Goal: Task Accomplishment & Management: Manage account settings

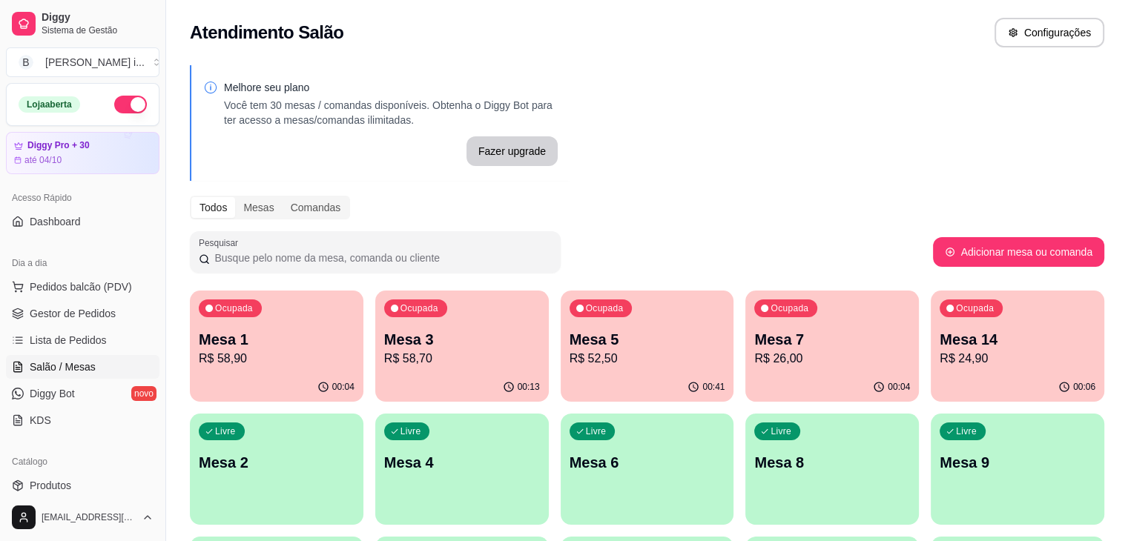
click at [561, 372] on div "Ocupada Mesa 5 R$ 52,50" at bounding box center [648, 332] width 174 height 82
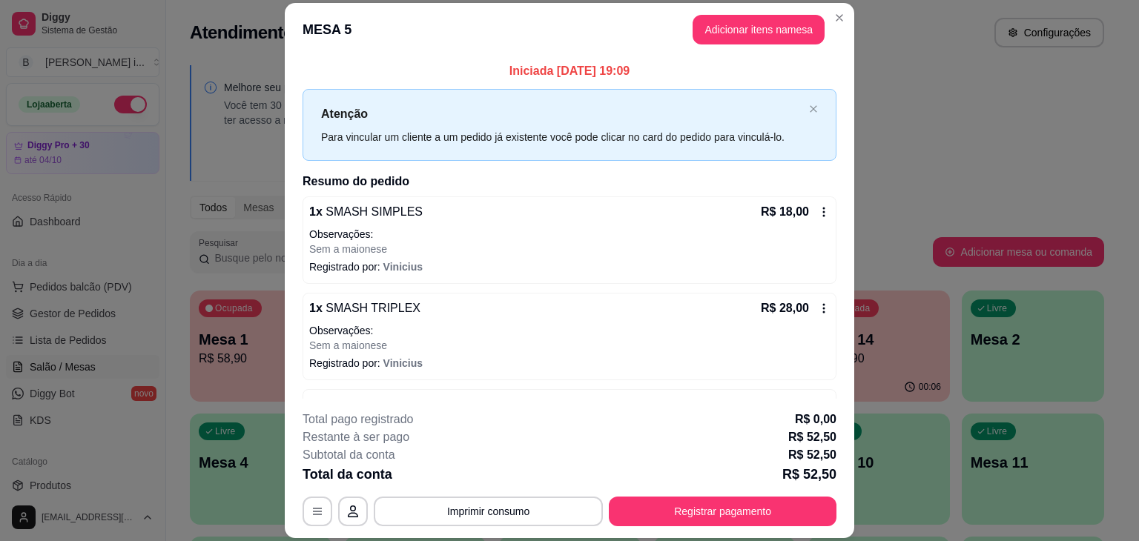
click at [818, 208] on icon at bounding box center [824, 212] width 12 height 12
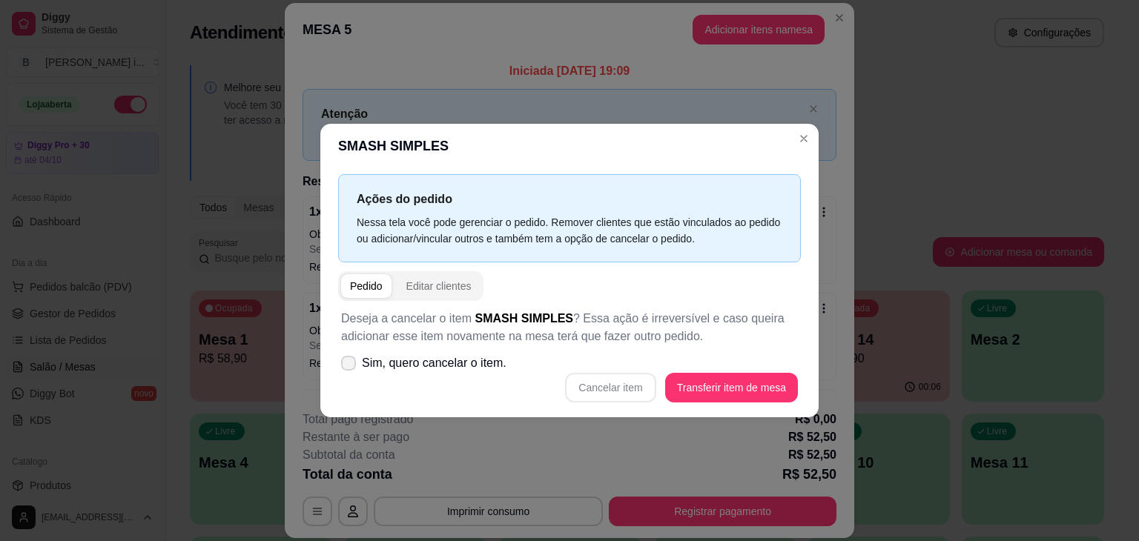
click at [489, 357] on span "Sim, quero cancelar o item." at bounding box center [434, 364] width 145 height 18
click at [350, 366] on input "Sim, quero cancelar o item." at bounding box center [345, 371] width 10 height 10
checkbox input "true"
click at [636, 377] on button "Cancelar item" at bounding box center [610, 388] width 90 height 30
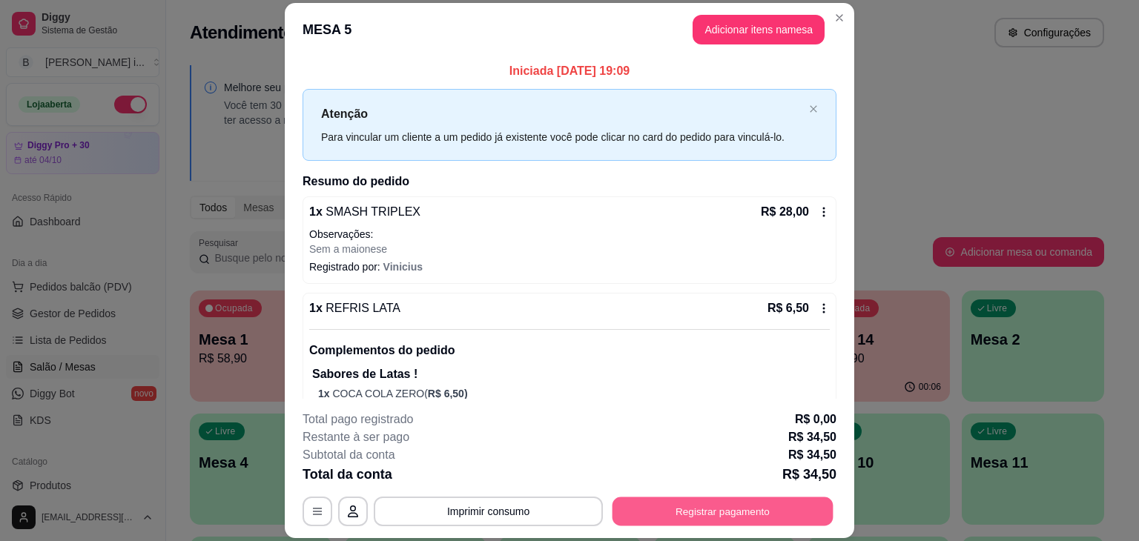
click at [697, 519] on button "Registrar pagamento" at bounding box center [723, 512] width 221 height 29
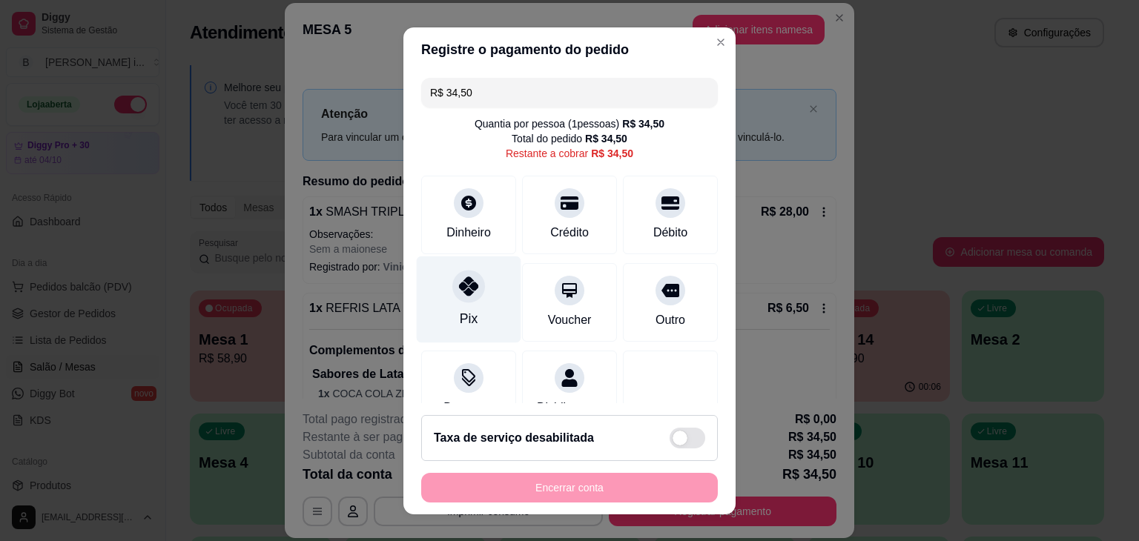
click at [479, 313] on div "Pix" at bounding box center [469, 299] width 105 height 87
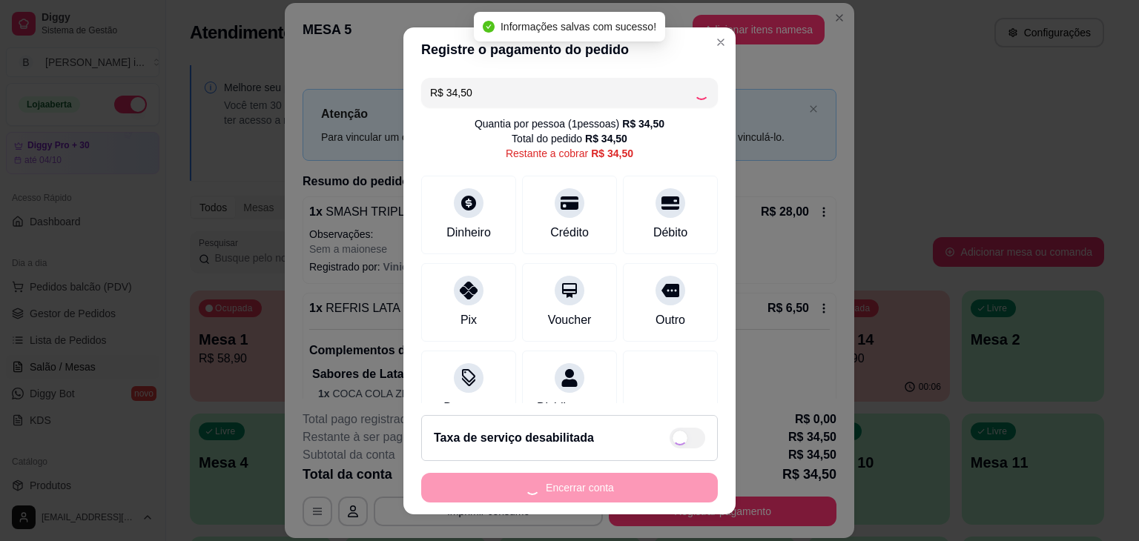
type input "R$ 0,00"
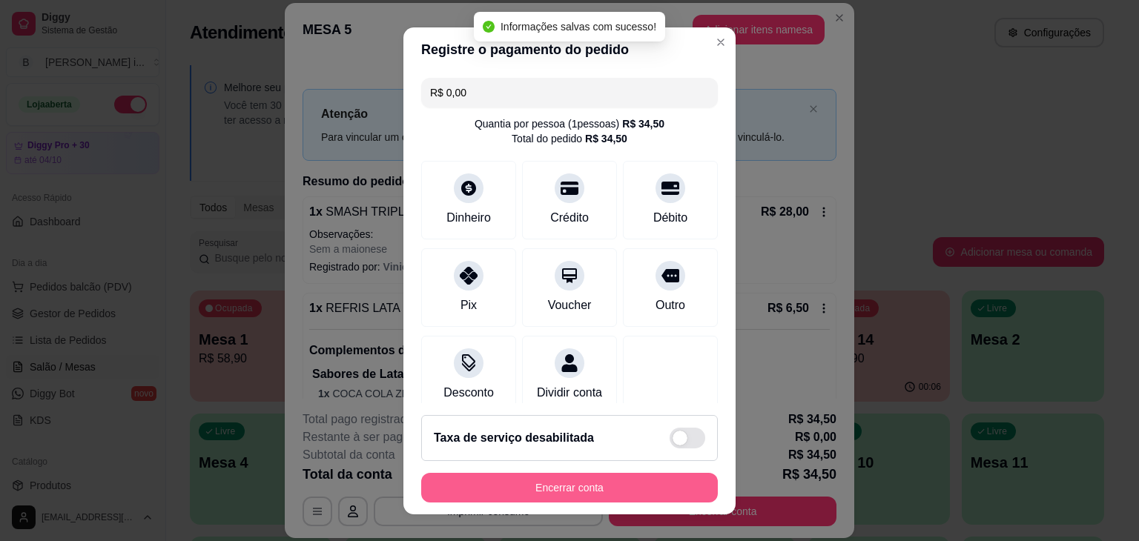
click at [587, 493] on button "Encerrar conta" at bounding box center [569, 488] width 297 height 30
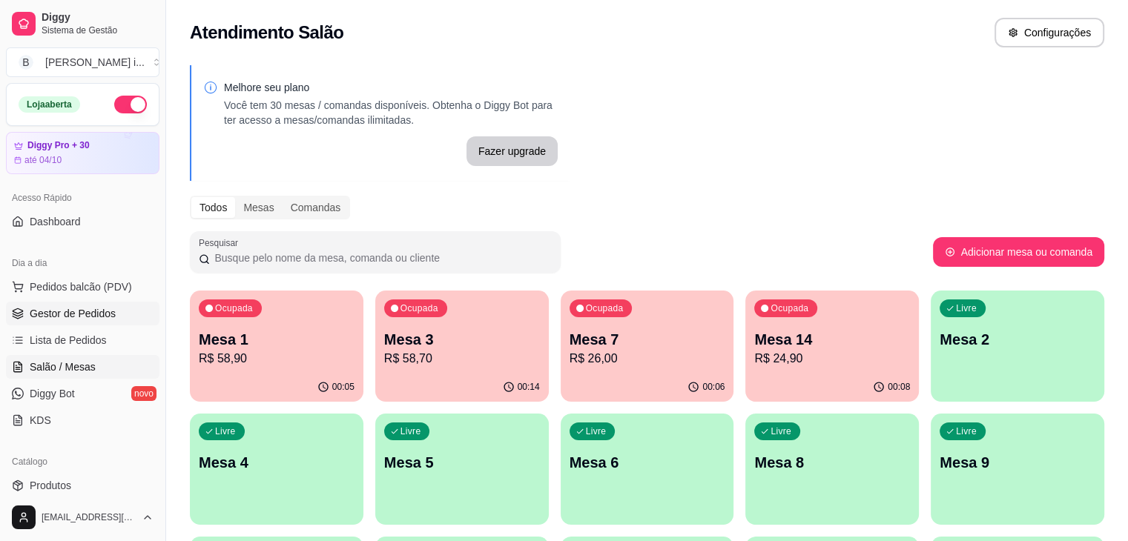
click at [51, 314] on span "Gestor de Pedidos" at bounding box center [73, 313] width 86 height 15
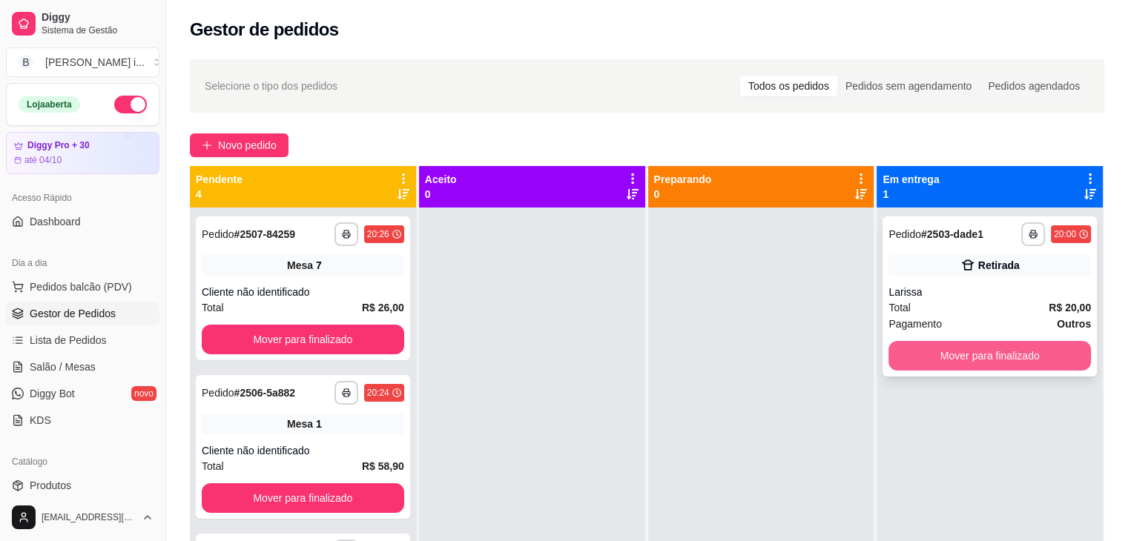
click at [1015, 349] on button "Mover para finalizado" at bounding box center [990, 356] width 202 height 30
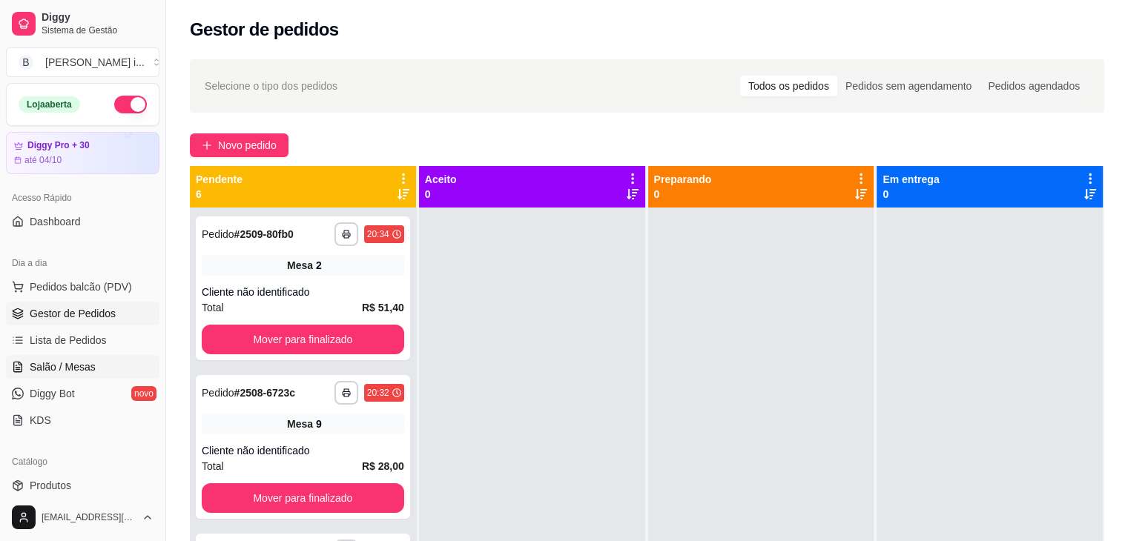
click at [111, 369] on link "Salão / Mesas" at bounding box center [83, 367] width 154 height 24
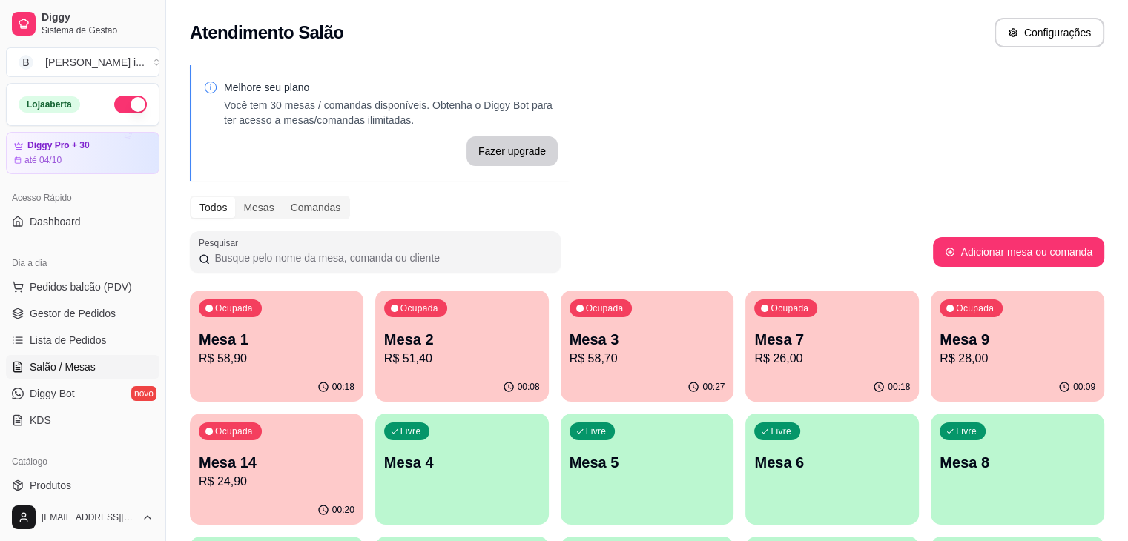
click at [754, 361] on p "R$ 26,00" at bounding box center [832, 359] width 156 height 18
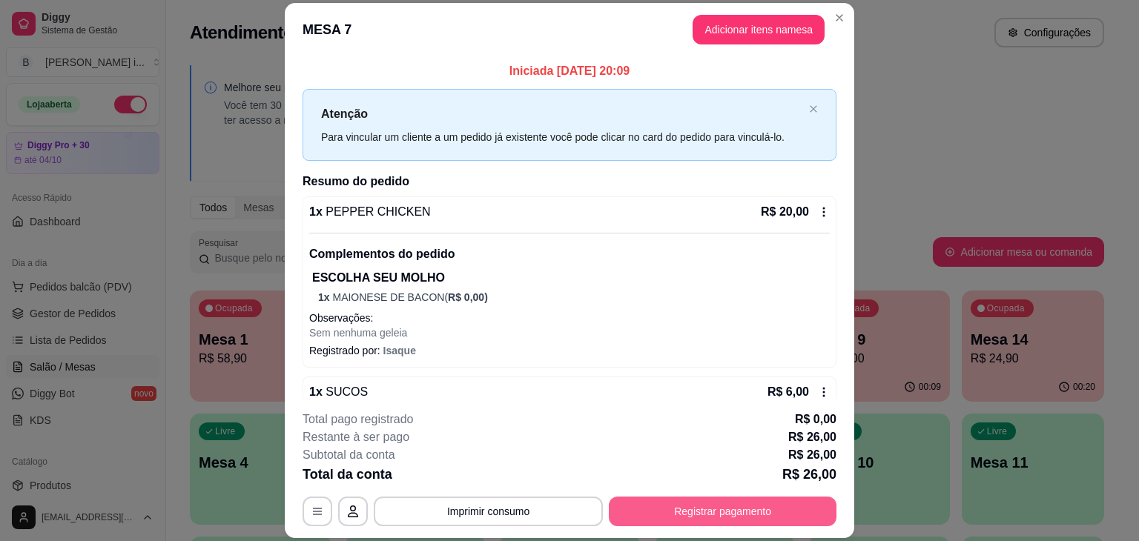
click at [732, 511] on button "Registrar pagamento" at bounding box center [723, 512] width 228 height 30
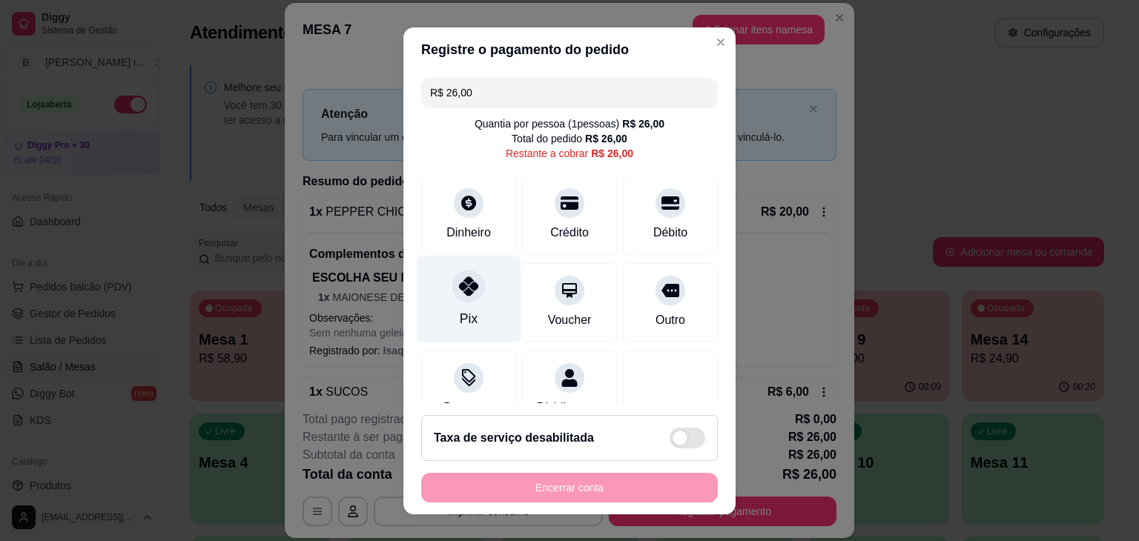
click at [476, 303] on div "Pix" at bounding box center [469, 299] width 105 height 87
type input "R$ 0,00"
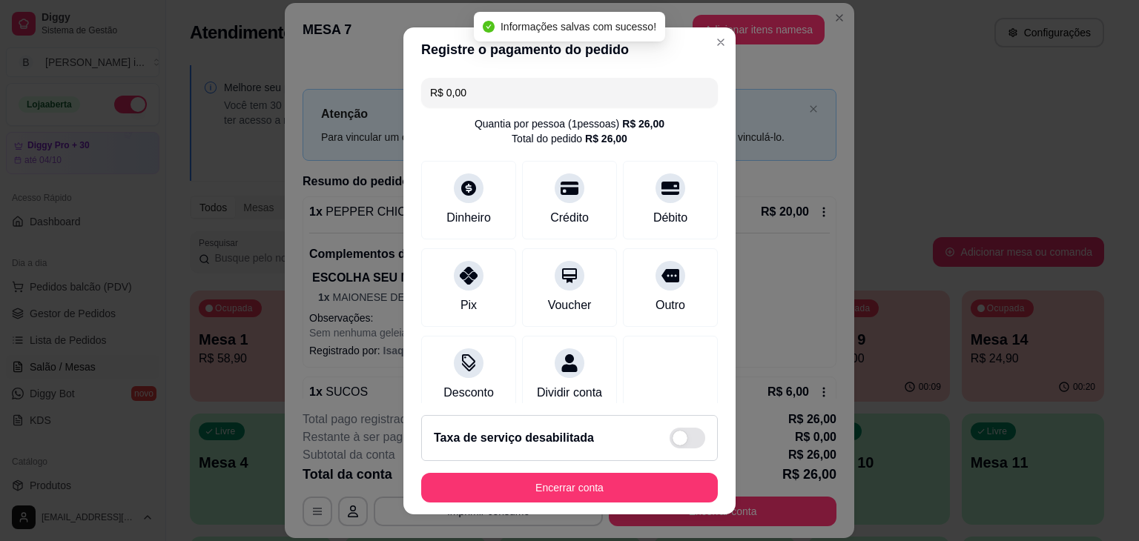
click at [594, 470] on footer "Taxa de serviço desabilitada Encerrar conta" at bounding box center [570, 459] width 332 height 111
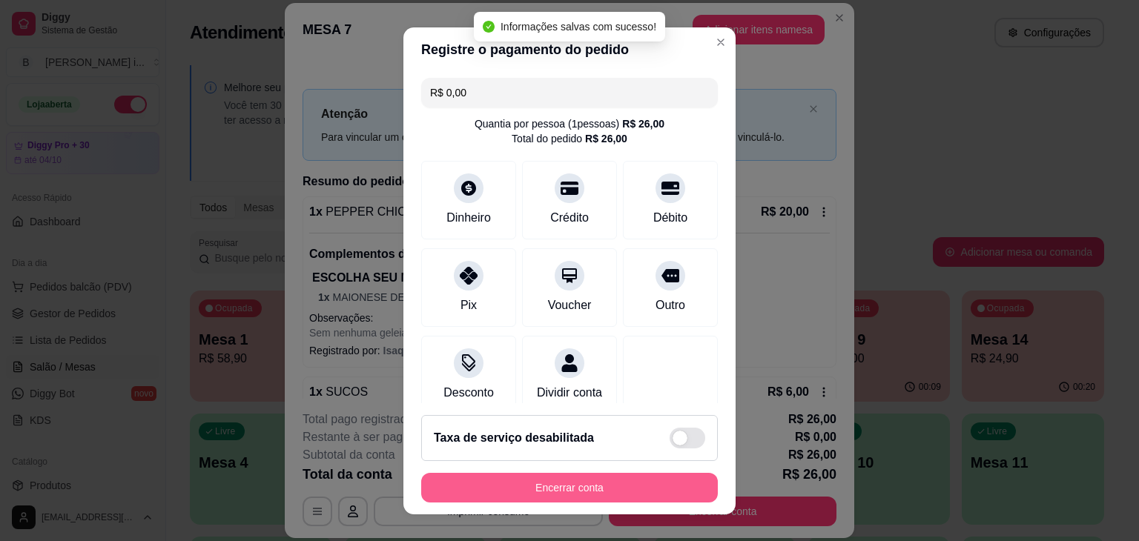
click at [604, 488] on button "Encerrar conta" at bounding box center [569, 488] width 297 height 30
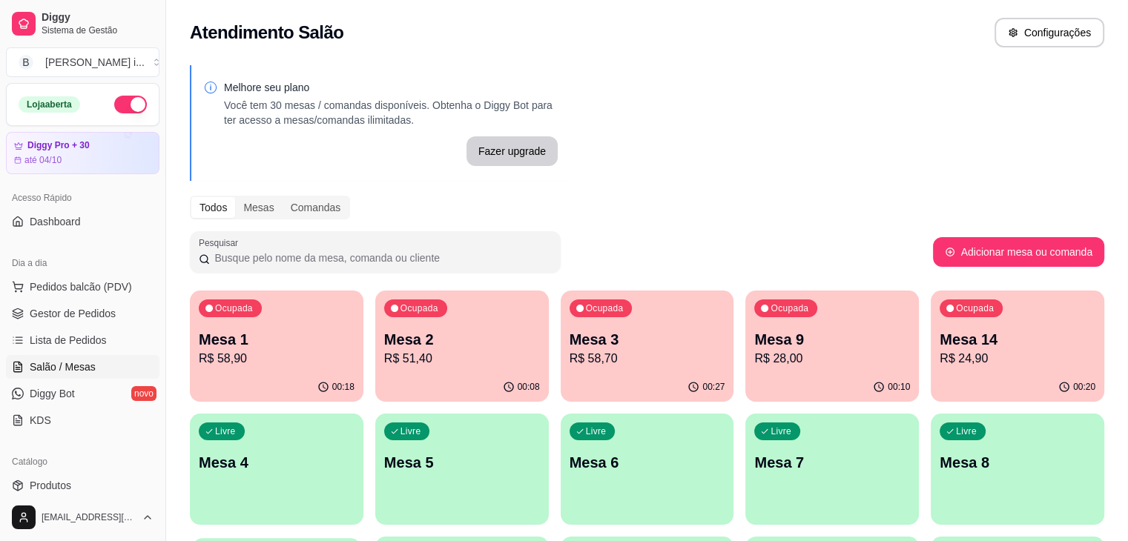
click at [289, 366] on p "R$ 58,90" at bounding box center [277, 359] width 156 height 18
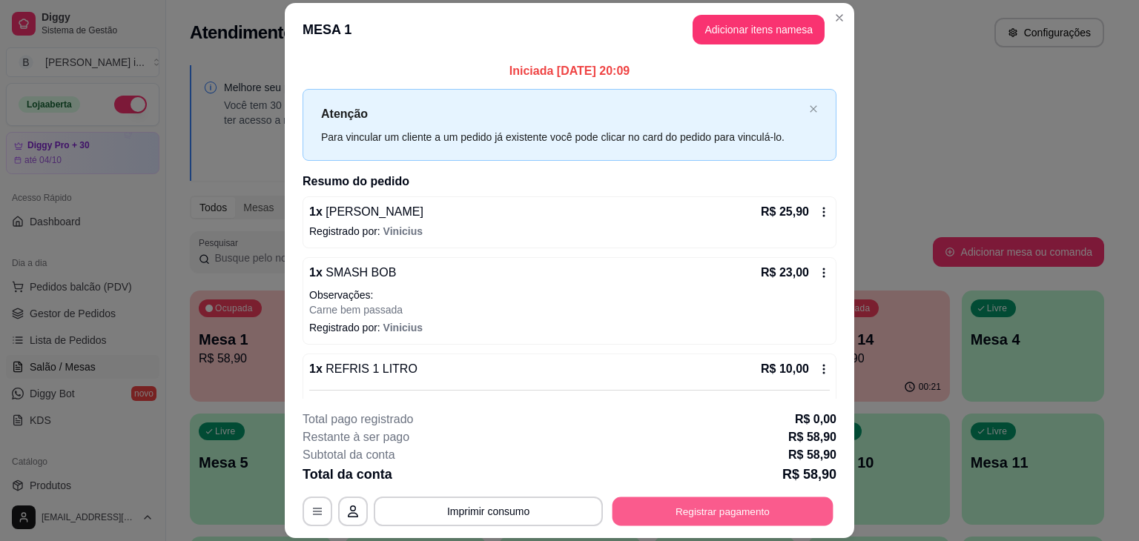
click at [691, 516] on button "Registrar pagamento" at bounding box center [723, 512] width 221 height 29
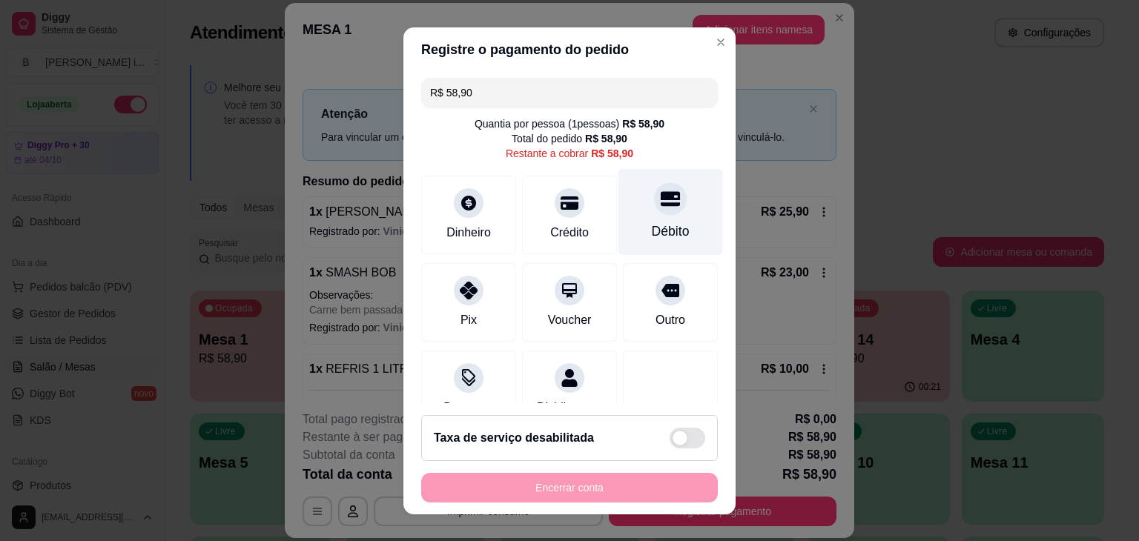
click at [671, 243] on div "Débito" at bounding box center [671, 211] width 105 height 87
type input "R$ 0,00"
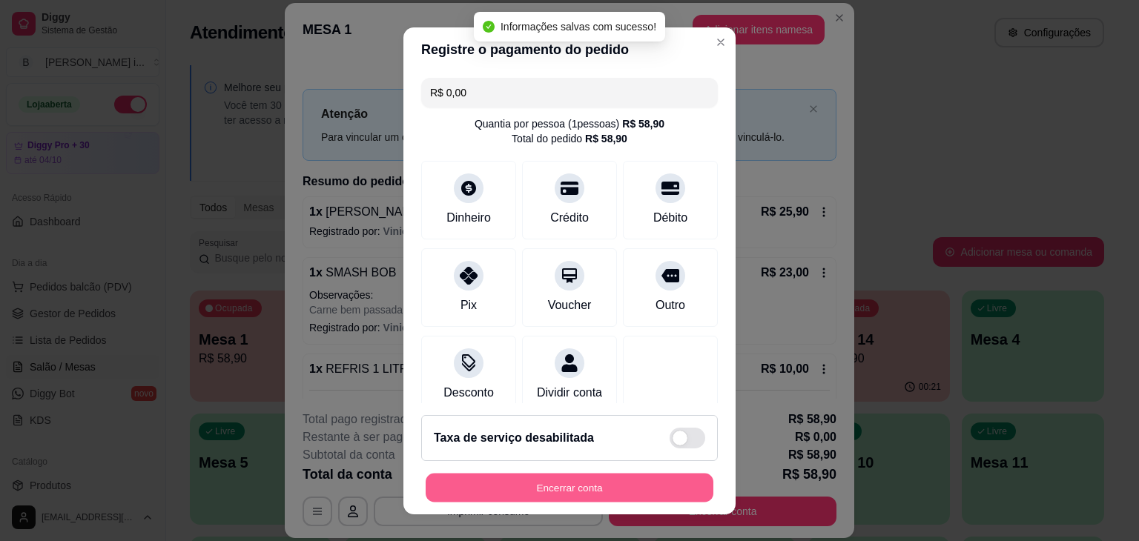
click at [620, 479] on button "Encerrar conta" at bounding box center [570, 487] width 288 height 29
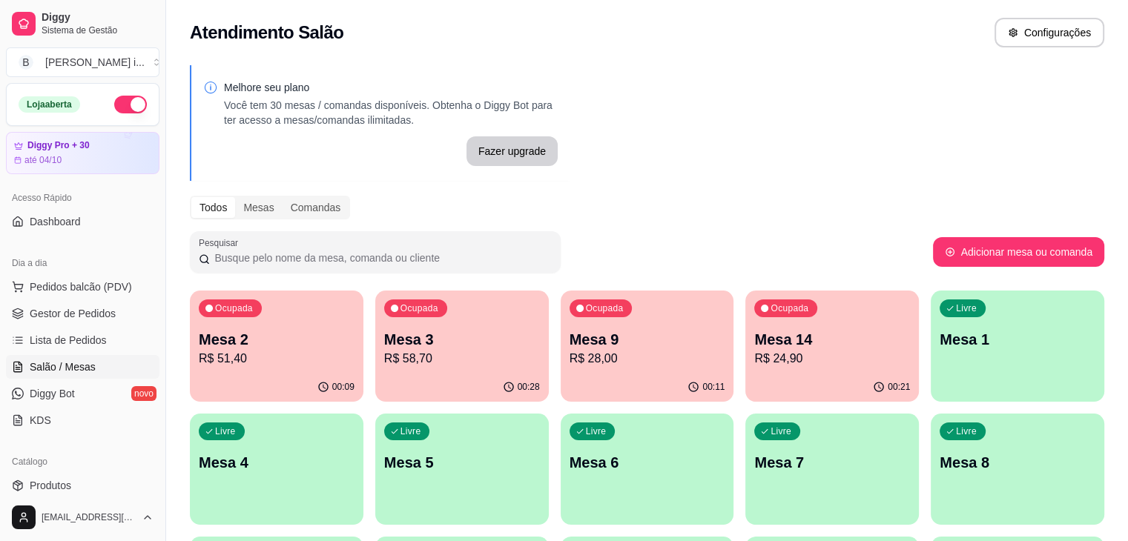
click at [91, 300] on ul "Pedidos balcão (PDV) Gestor de Pedidos Lista de Pedidos Salão / Mesas Diggy Bot…" at bounding box center [83, 353] width 154 height 157
click at [91, 312] on span "Gestor de Pedidos" at bounding box center [73, 313] width 86 height 15
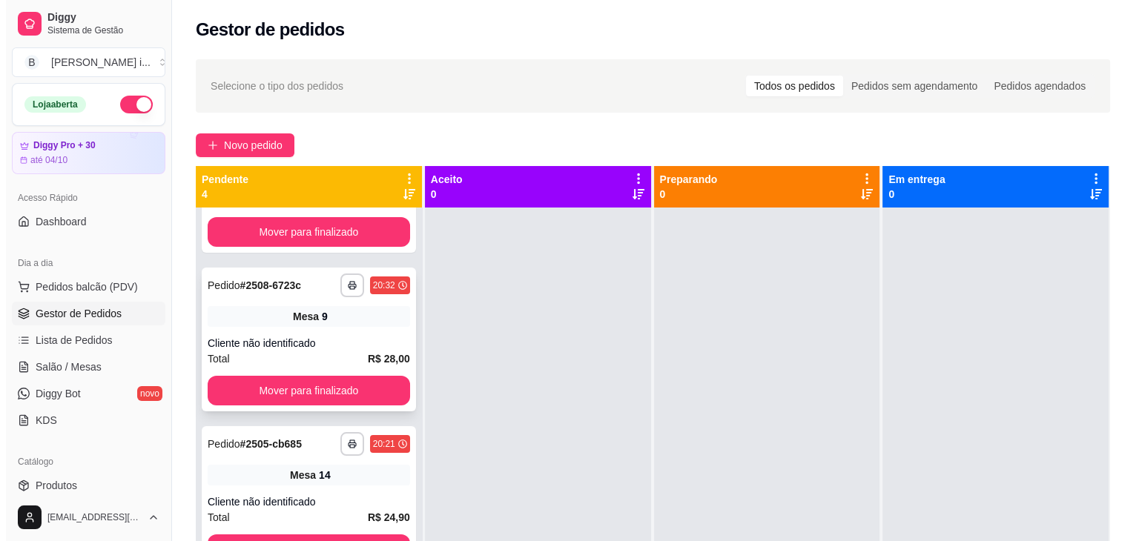
scroll to position [108, 0]
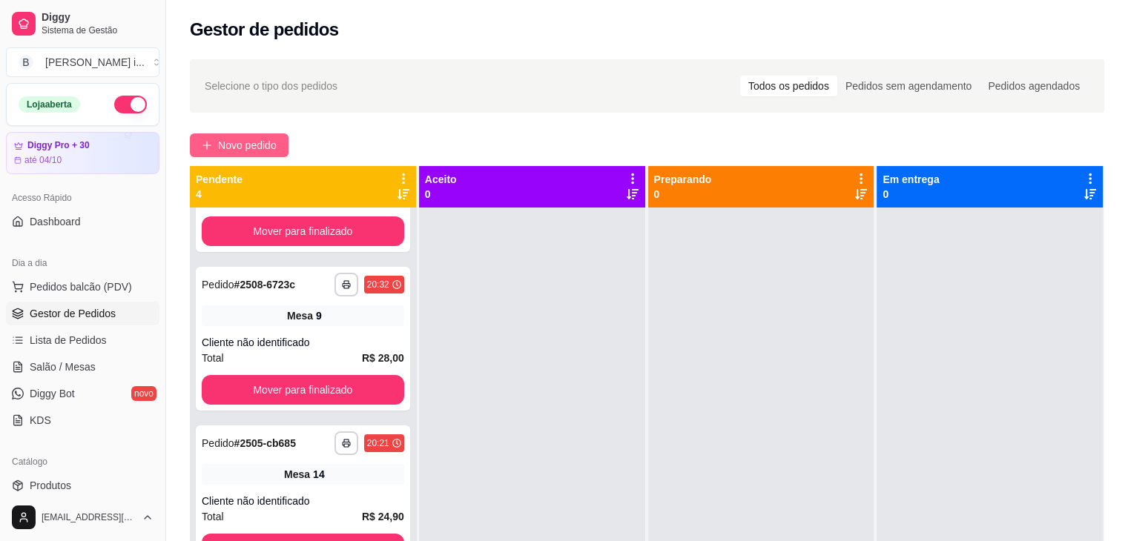
click at [261, 147] on span "Novo pedido" at bounding box center [247, 145] width 59 height 16
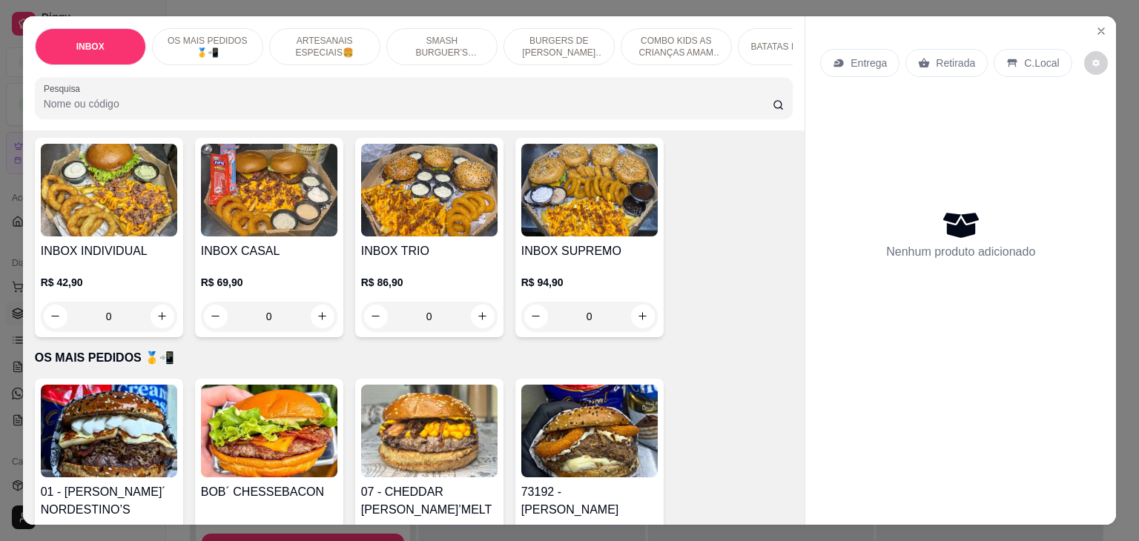
scroll to position [297, 0]
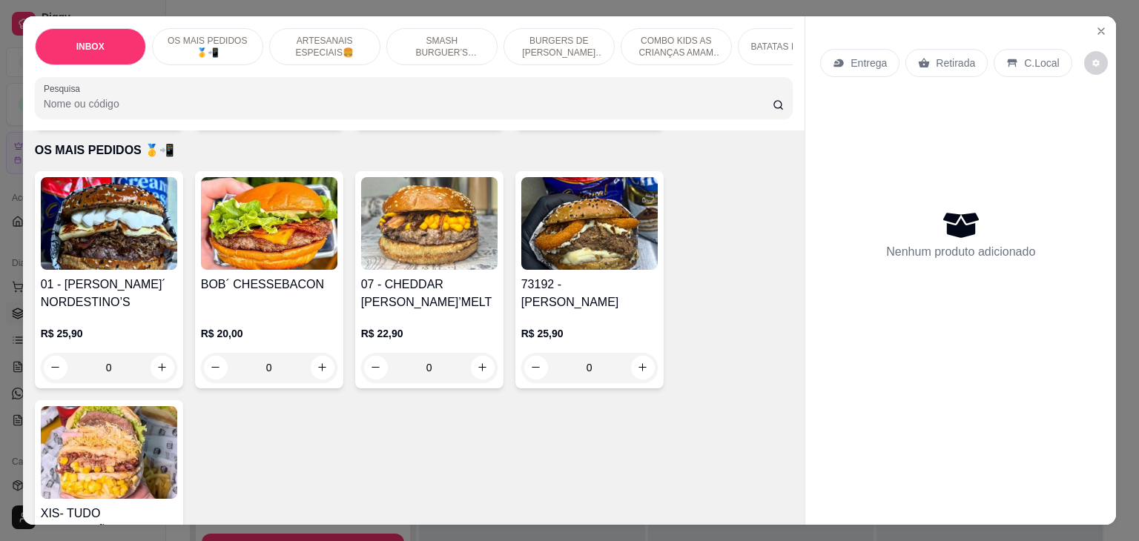
click at [255, 289] on h4 "BOB´ CHESSEBACON" at bounding box center [269, 285] width 136 height 18
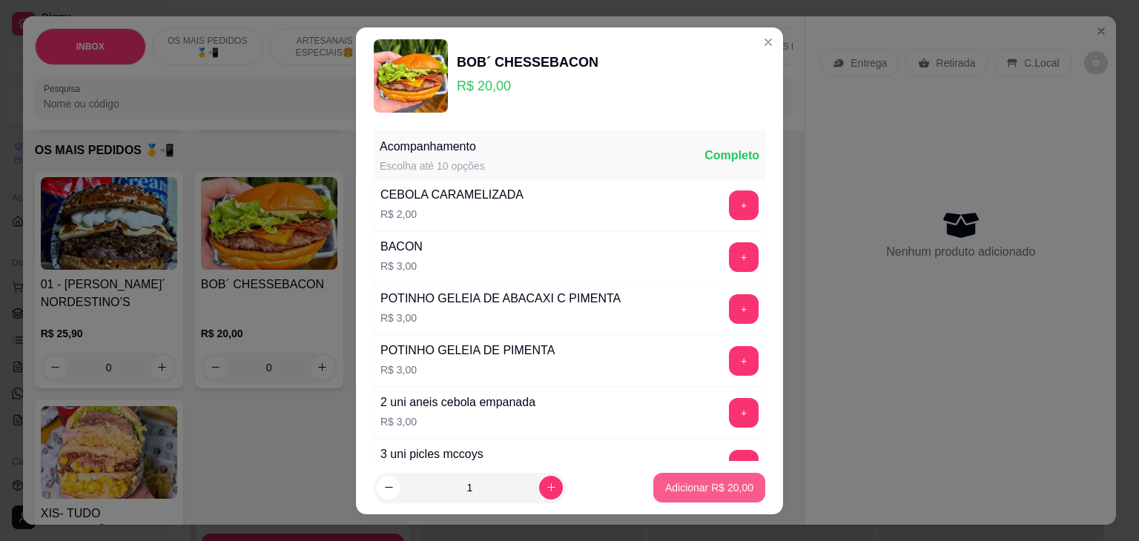
click at [697, 487] on p "Adicionar R$ 20,00" at bounding box center [709, 488] width 88 height 15
type input "1"
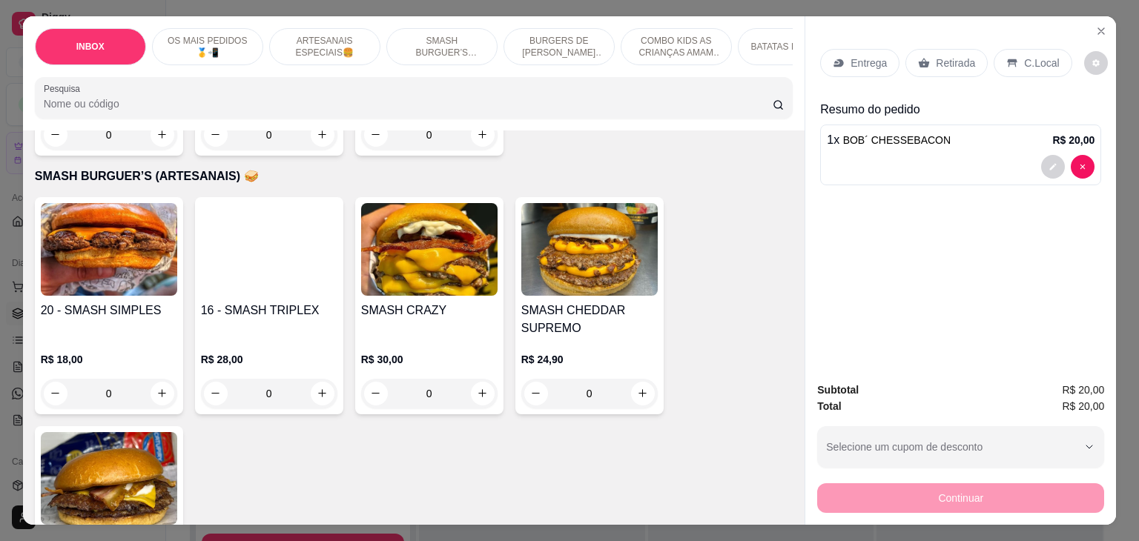
scroll to position [1706, 0]
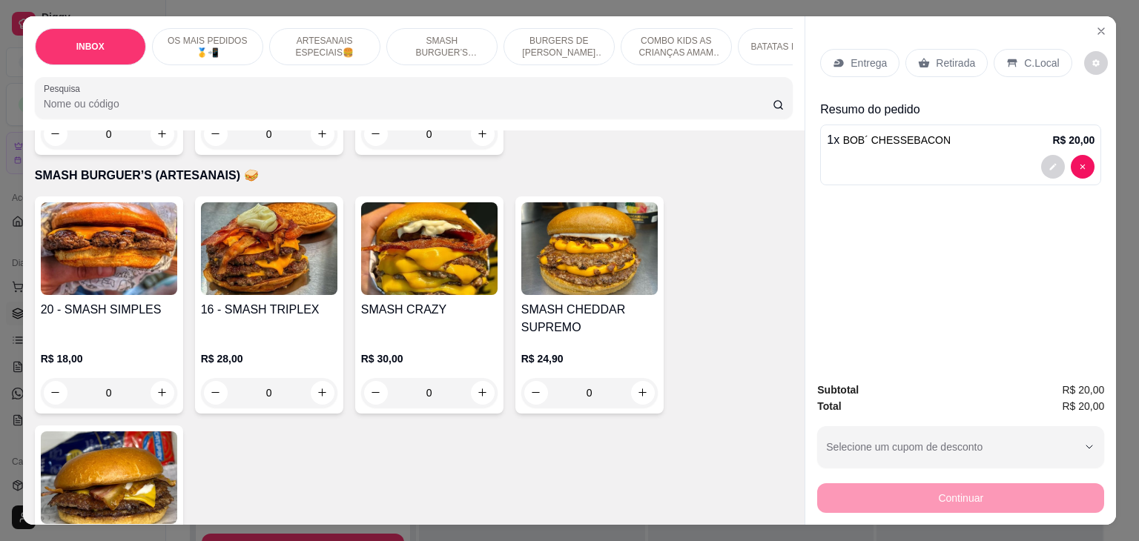
click at [127, 352] on p "R$ 18,00" at bounding box center [109, 359] width 136 height 15
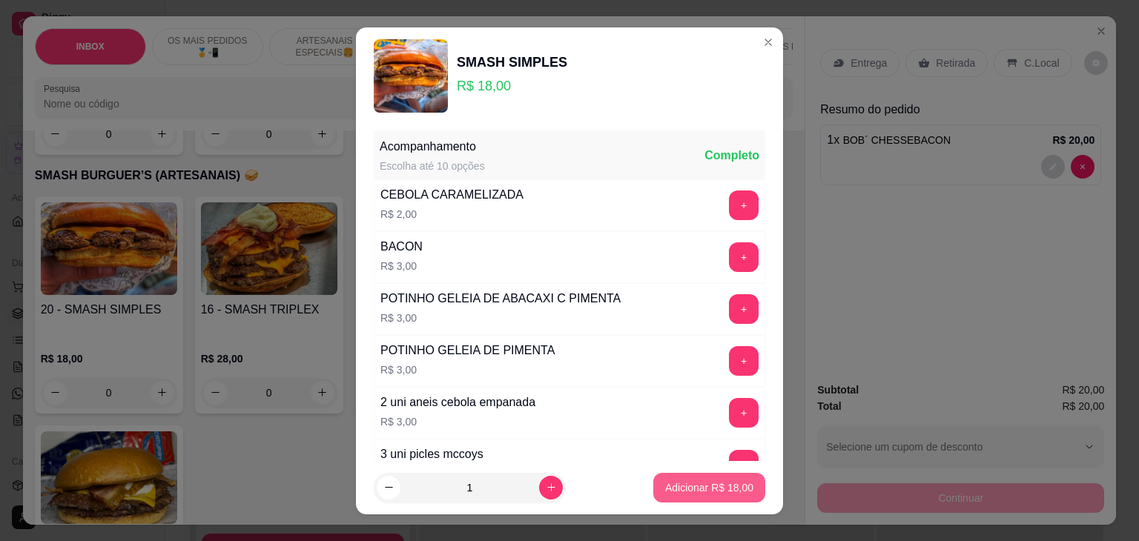
click at [686, 484] on p "Adicionar R$ 18,00" at bounding box center [709, 488] width 88 height 15
type input "1"
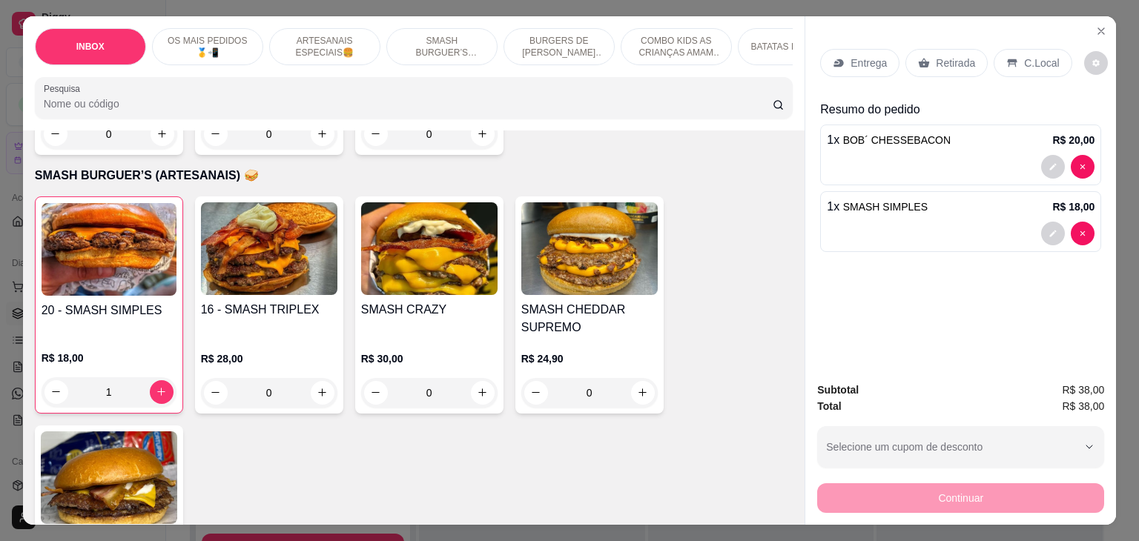
click at [936, 56] on p "Retirada" at bounding box center [955, 63] width 39 height 15
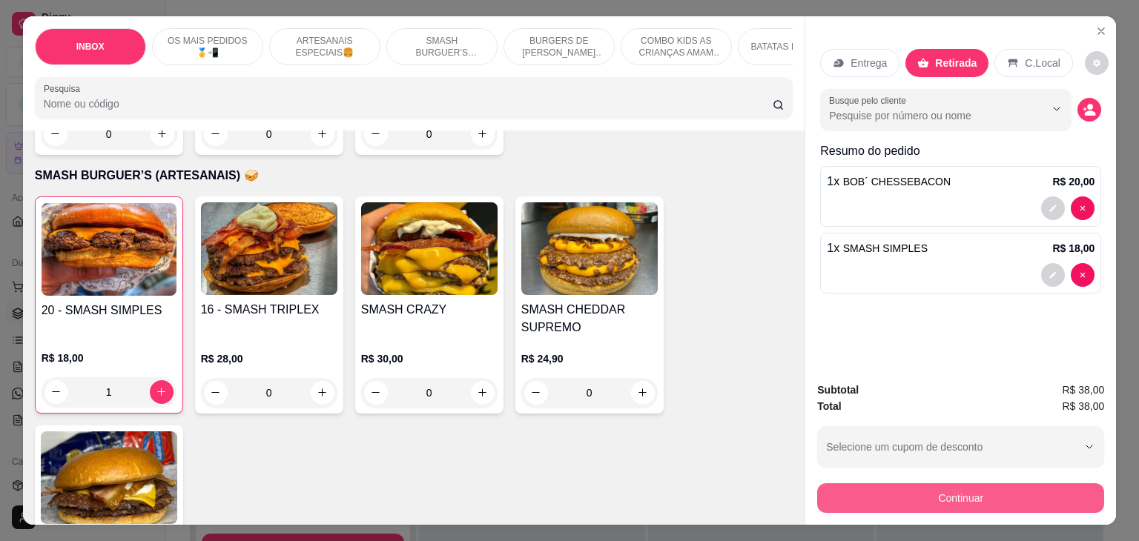
click at [895, 495] on button "Continuar" at bounding box center [960, 499] width 287 height 30
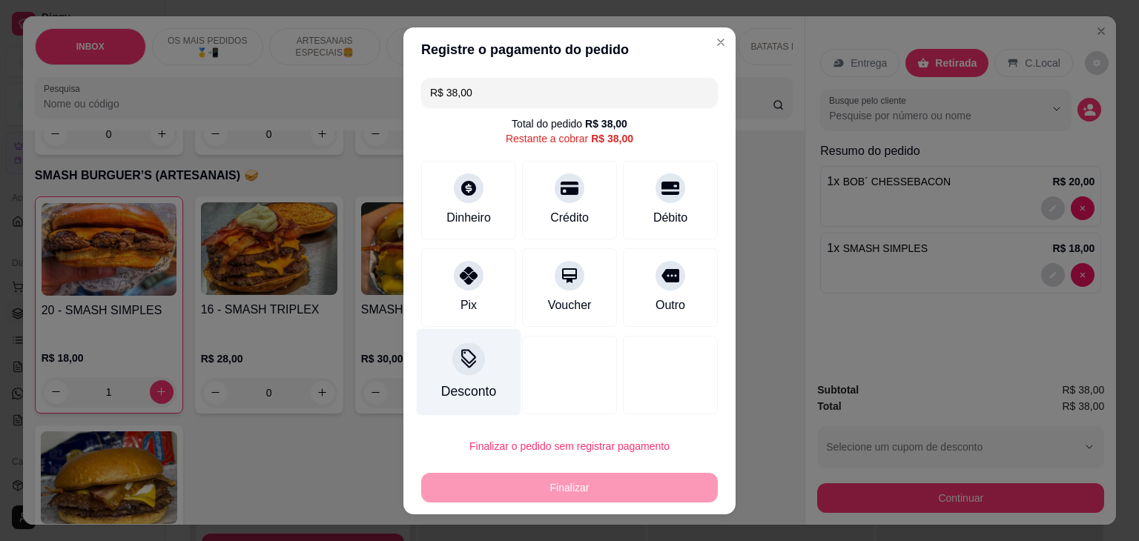
click at [462, 372] on div at bounding box center [468, 359] width 33 height 33
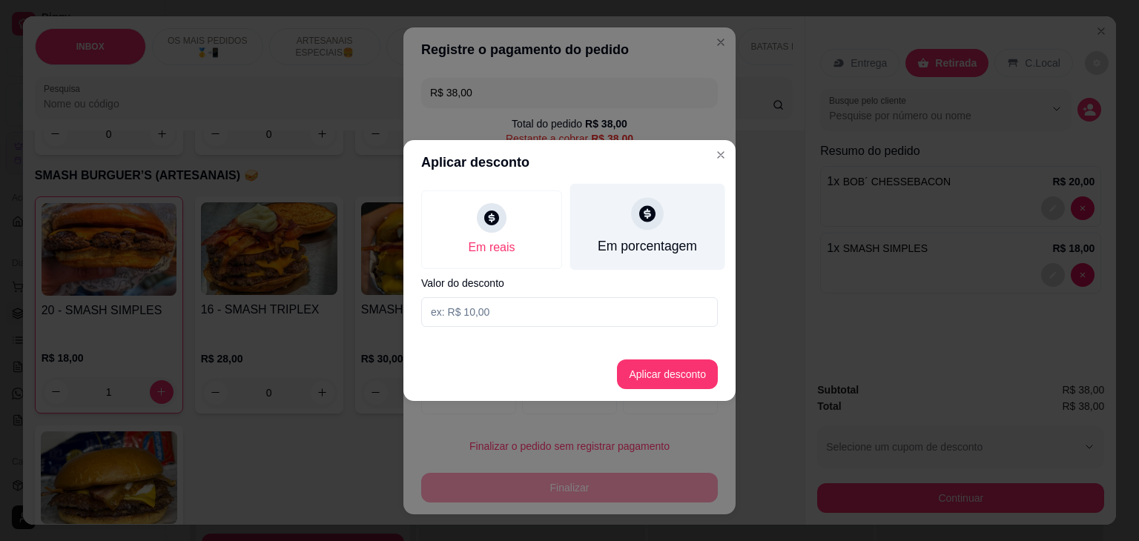
click at [607, 213] on div "Em porcentagem" at bounding box center [647, 227] width 155 height 87
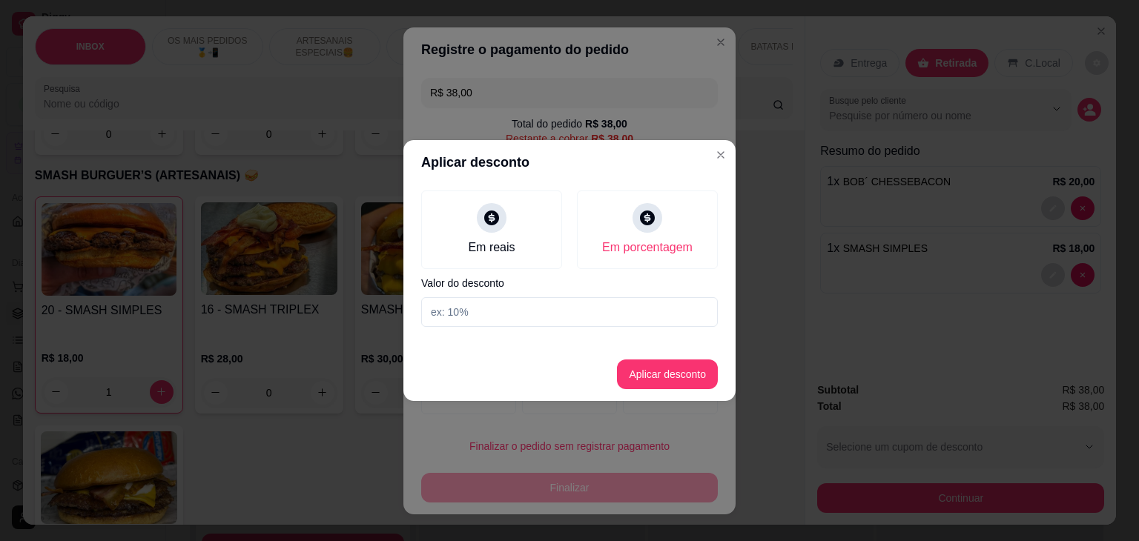
click at [493, 311] on input at bounding box center [569, 312] width 297 height 30
type input "10"
click at [701, 373] on button "Aplicar desconto" at bounding box center [667, 375] width 101 height 30
type input "R$ 34,20"
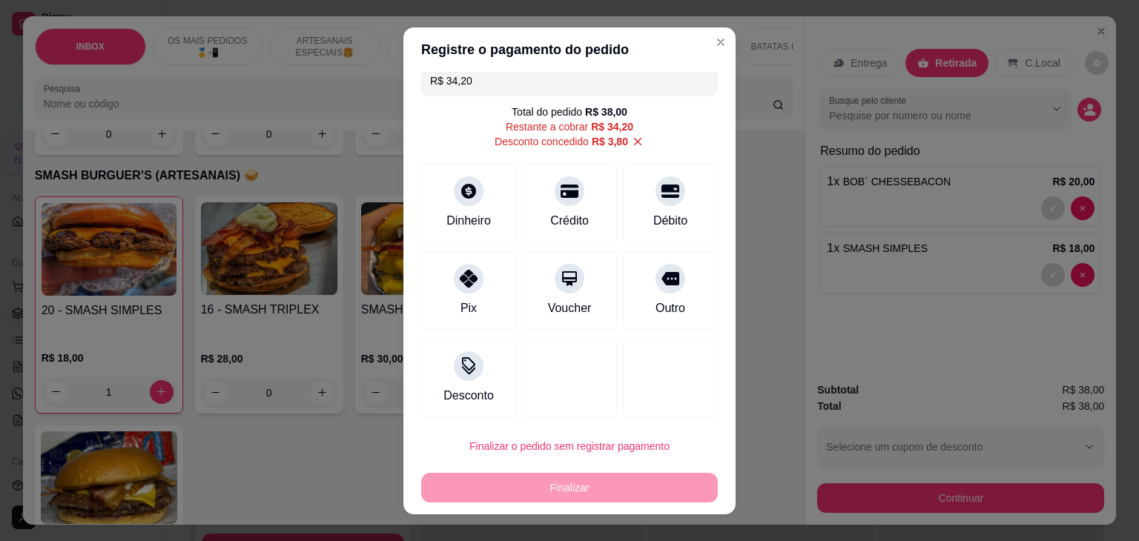
scroll to position [15, 0]
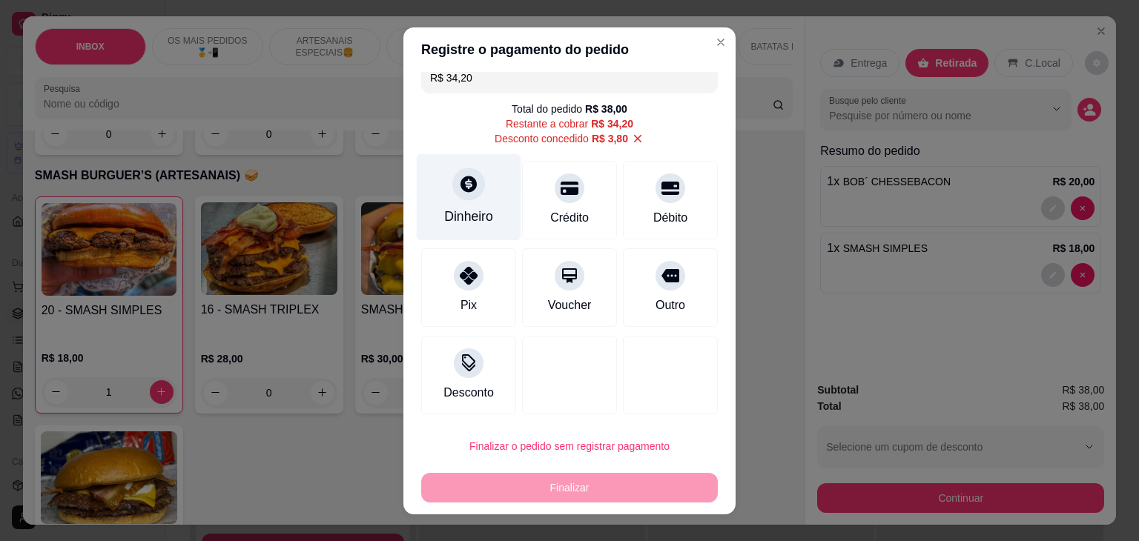
click at [498, 164] on div "Dinheiro" at bounding box center [469, 197] width 105 height 87
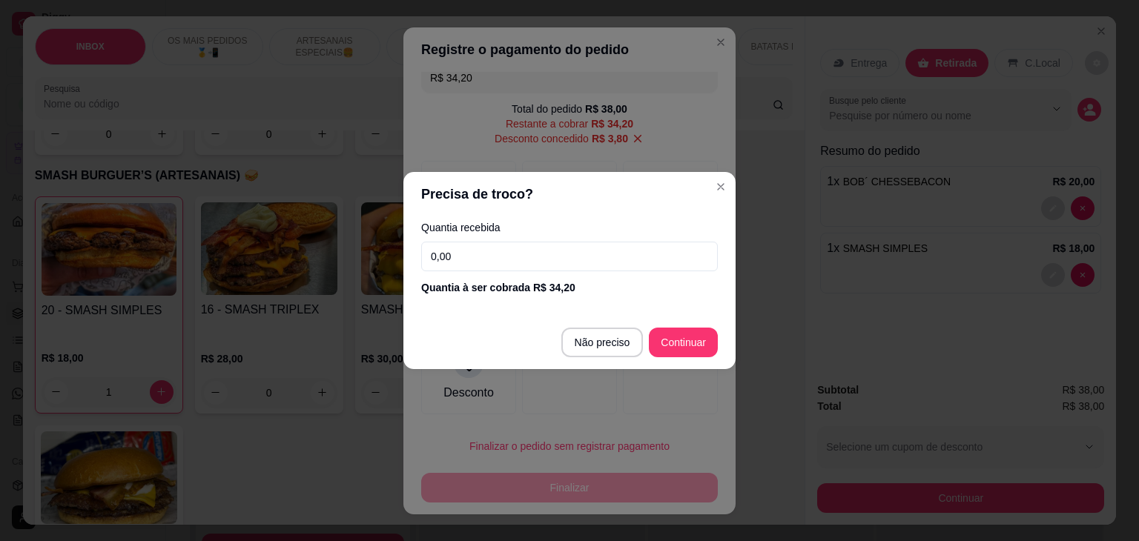
click at [487, 246] on input "0,00" at bounding box center [569, 257] width 297 height 30
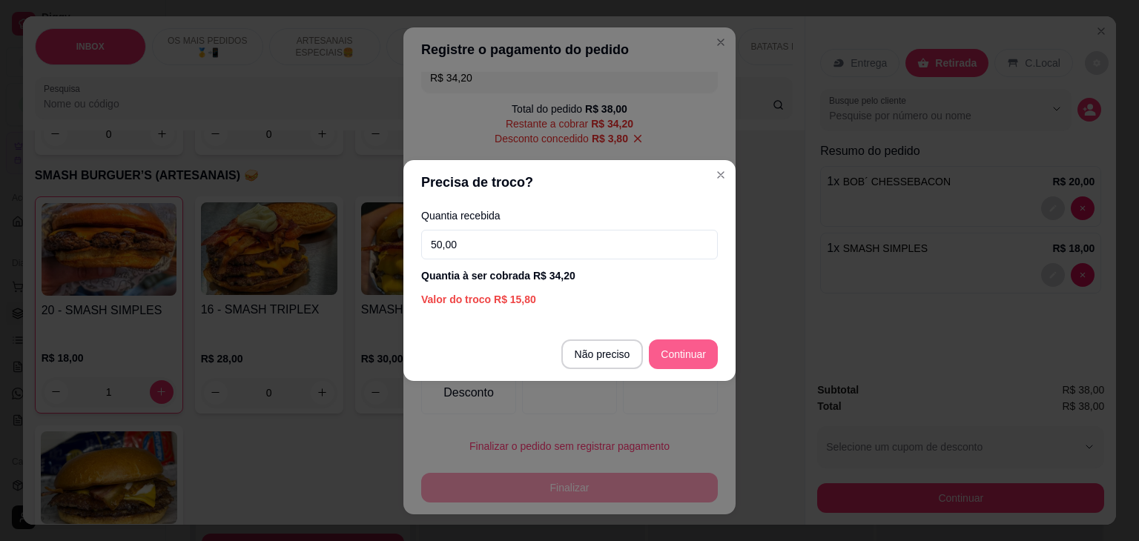
type input "50,00"
type input "R$ 0,00"
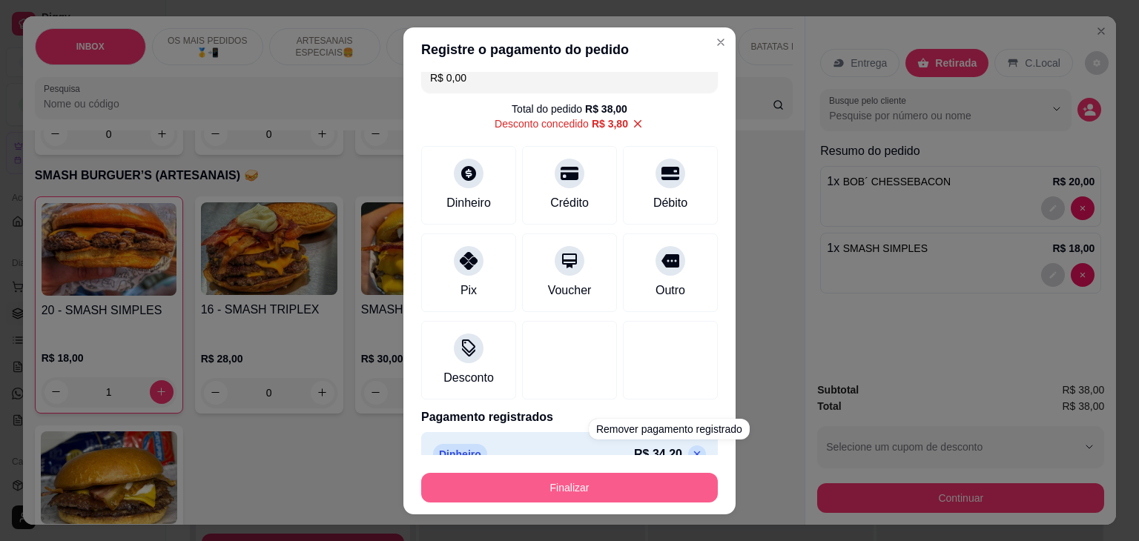
click at [656, 487] on button "Finalizar" at bounding box center [569, 488] width 297 height 30
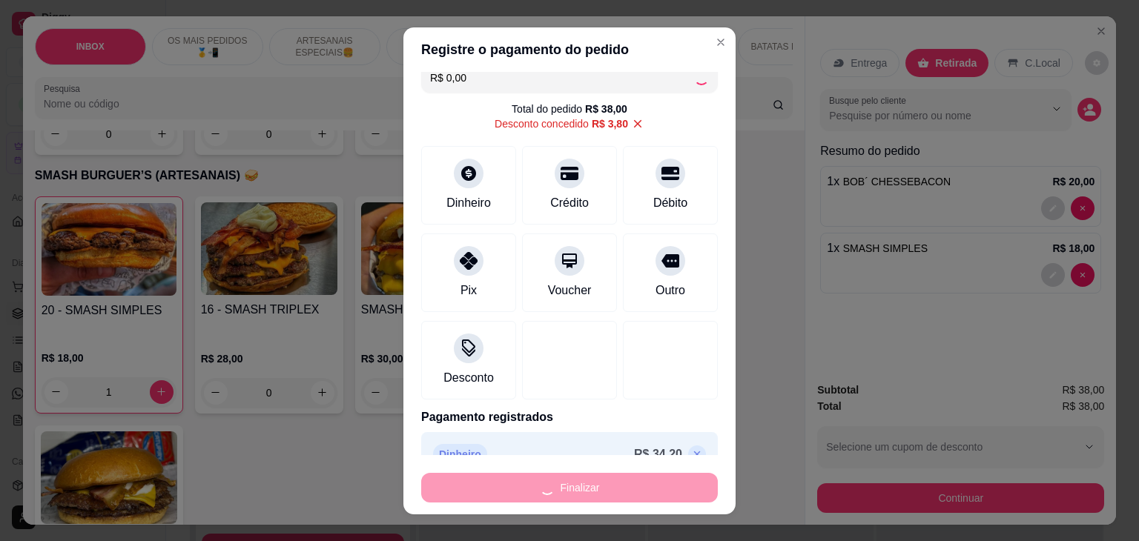
type input "0"
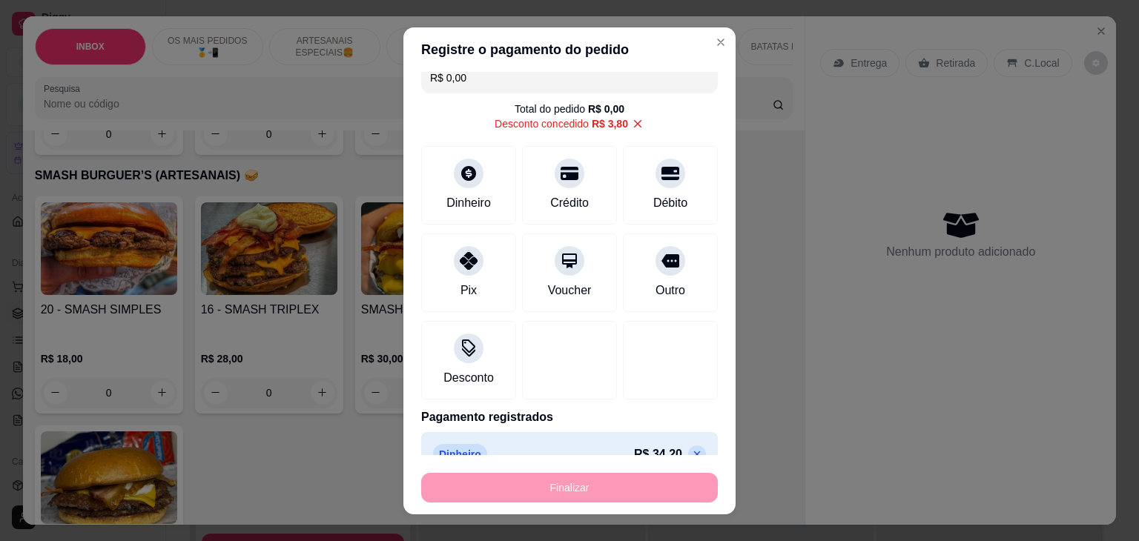
type input "-R$ 38,00"
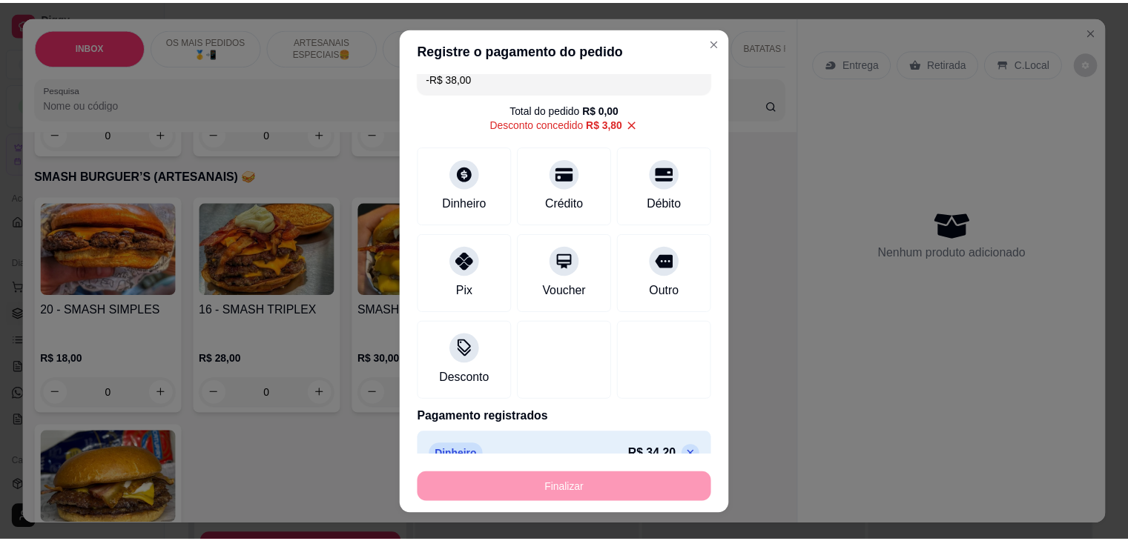
scroll to position [1705, 0]
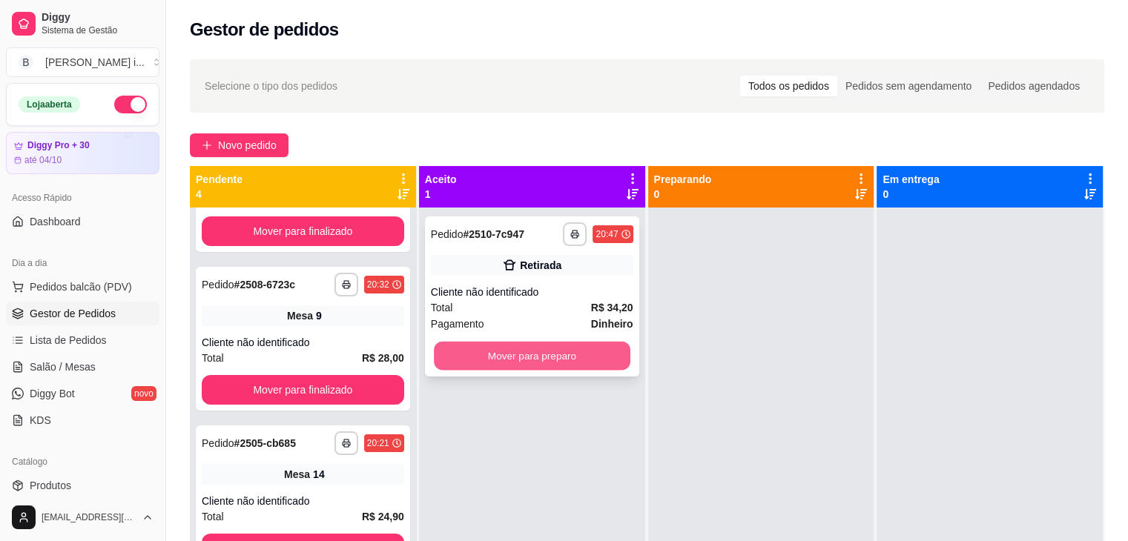
click at [540, 350] on button "Mover para preparo" at bounding box center [532, 356] width 197 height 29
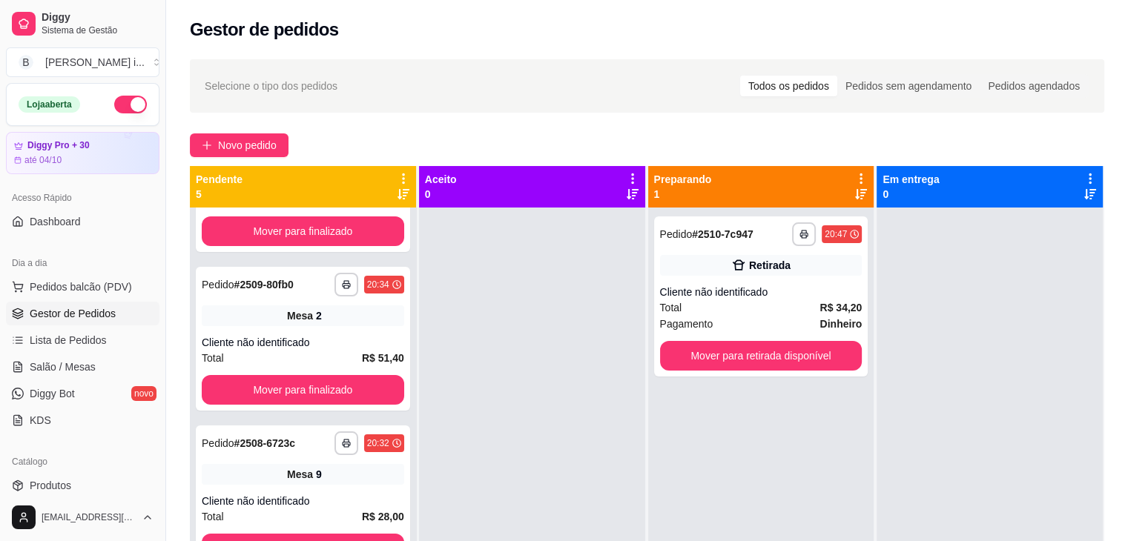
scroll to position [267, 0]
click at [62, 369] on span "Salão / Mesas" at bounding box center [63, 367] width 66 height 15
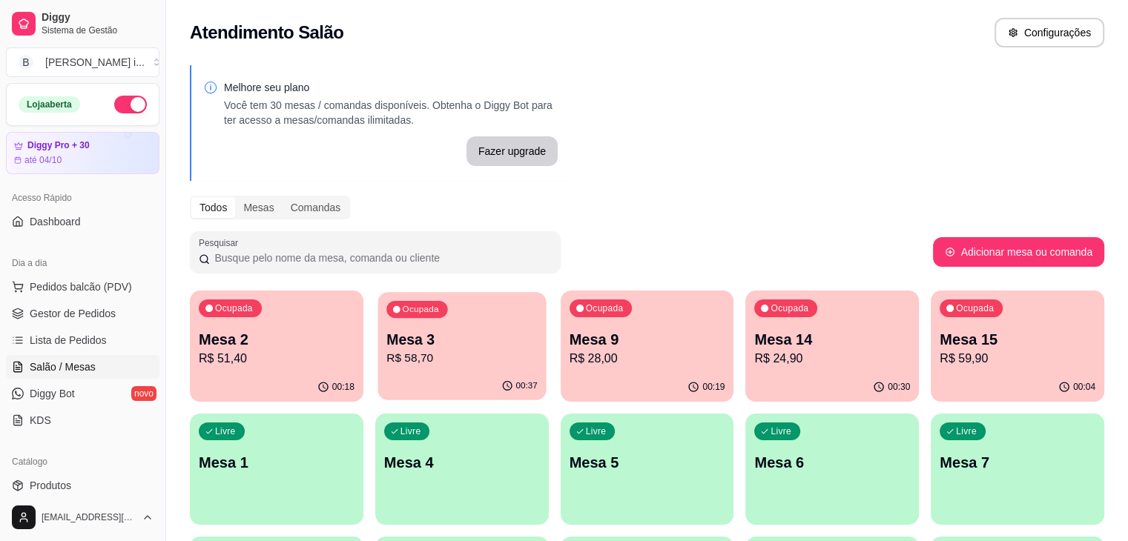
click at [398, 335] on p "Mesa 3" at bounding box center [461, 340] width 151 height 20
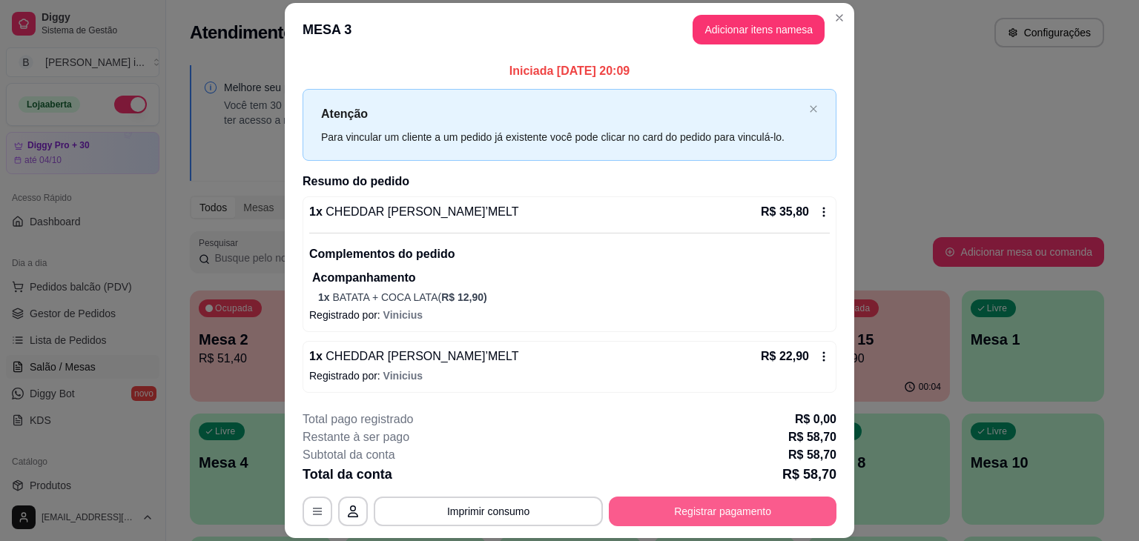
click at [651, 511] on button "Registrar pagamento" at bounding box center [723, 512] width 228 height 30
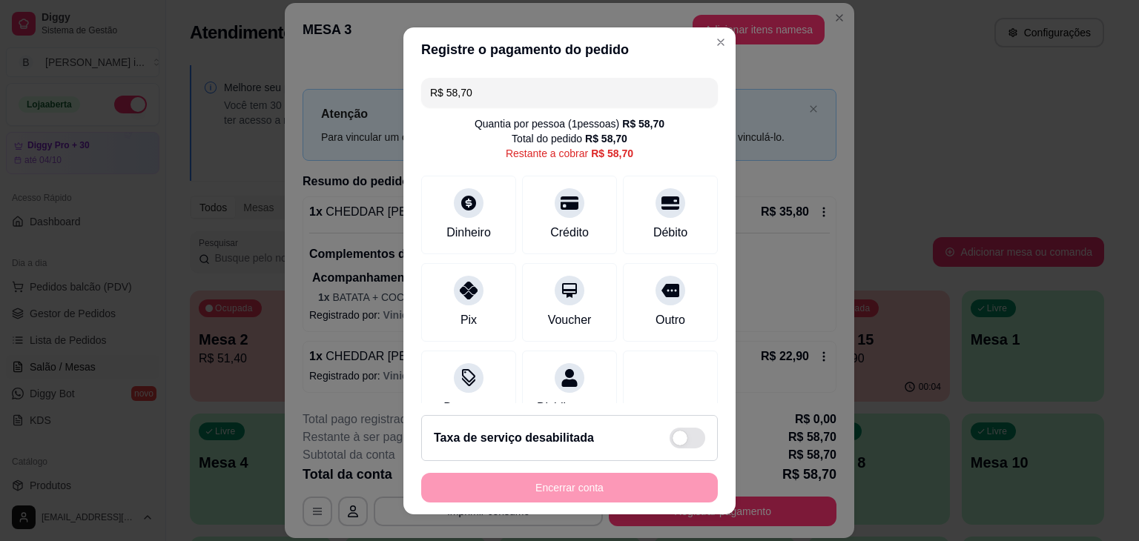
click at [475, 94] on input "R$ 58,70" at bounding box center [569, 93] width 279 height 30
click at [444, 271] on div "Pix" at bounding box center [469, 299] width 105 height 87
click at [474, 218] on div "Dinheiro" at bounding box center [469, 211] width 105 height 87
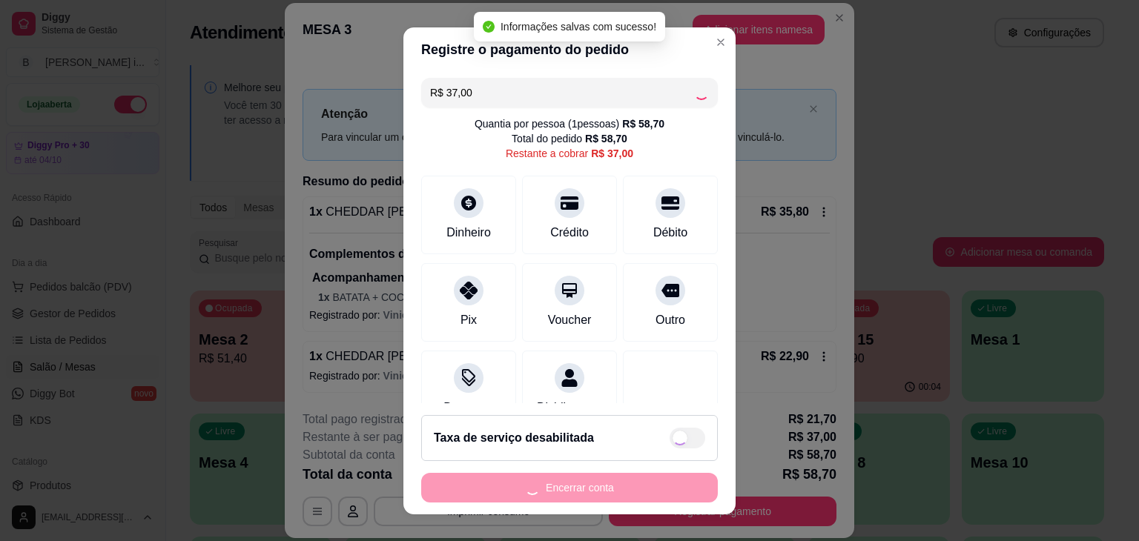
type input "R$ 0,00"
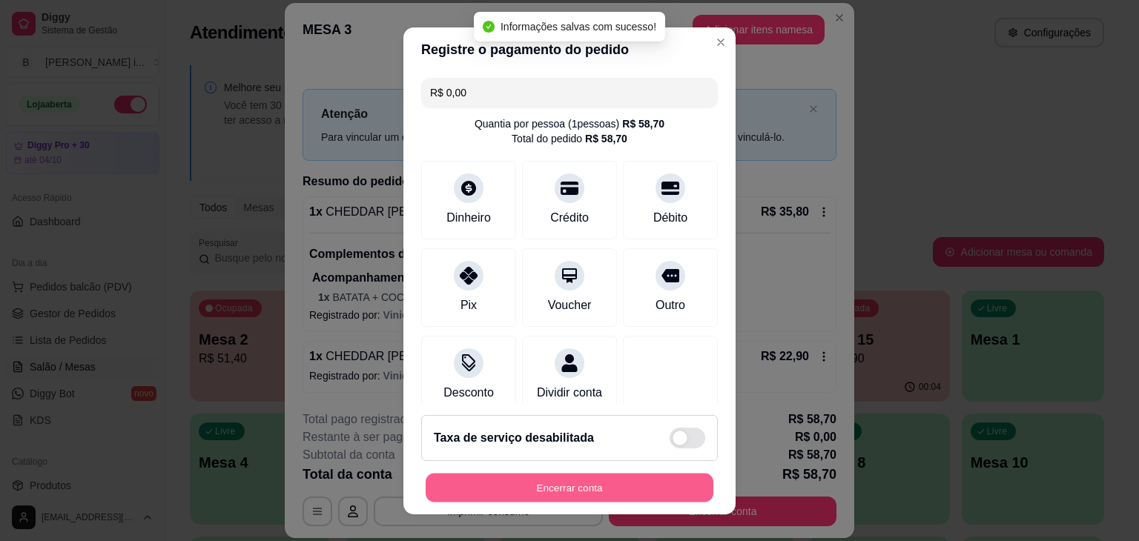
click at [509, 479] on button "Encerrar conta" at bounding box center [570, 487] width 288 height 29
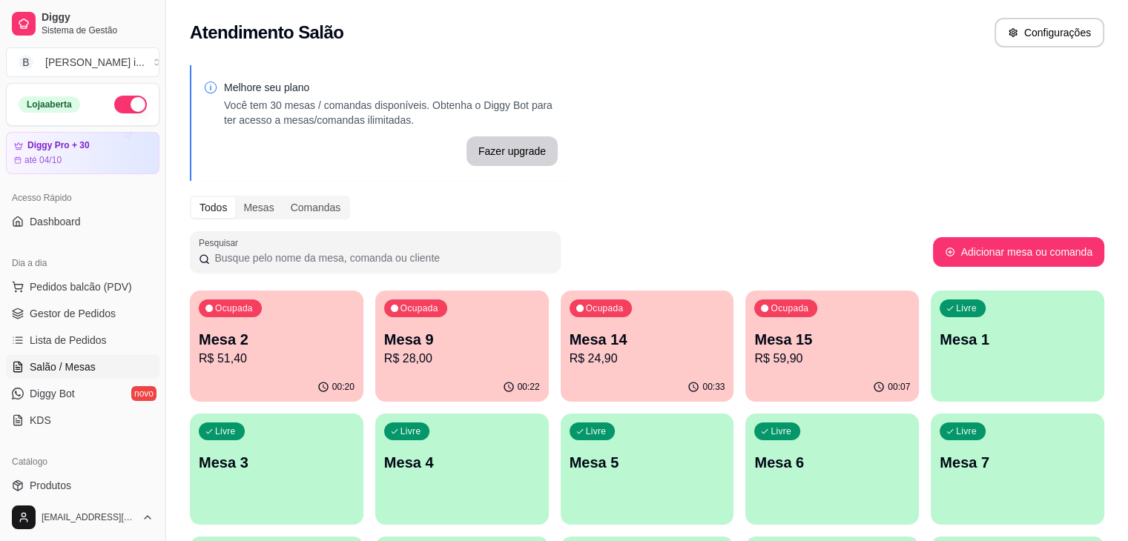
click at [73, 300] on ul "Pedidos balcão (PDV) Gestor de Pedidos Lista de Pedidos Salão / Mesas Diggy Bot…" at bounding box center [83, 353] width 154 height 157
click at [79, 309] on span "Gestor de Pedidos" at bounding box center [73, 313] width 86 height 15
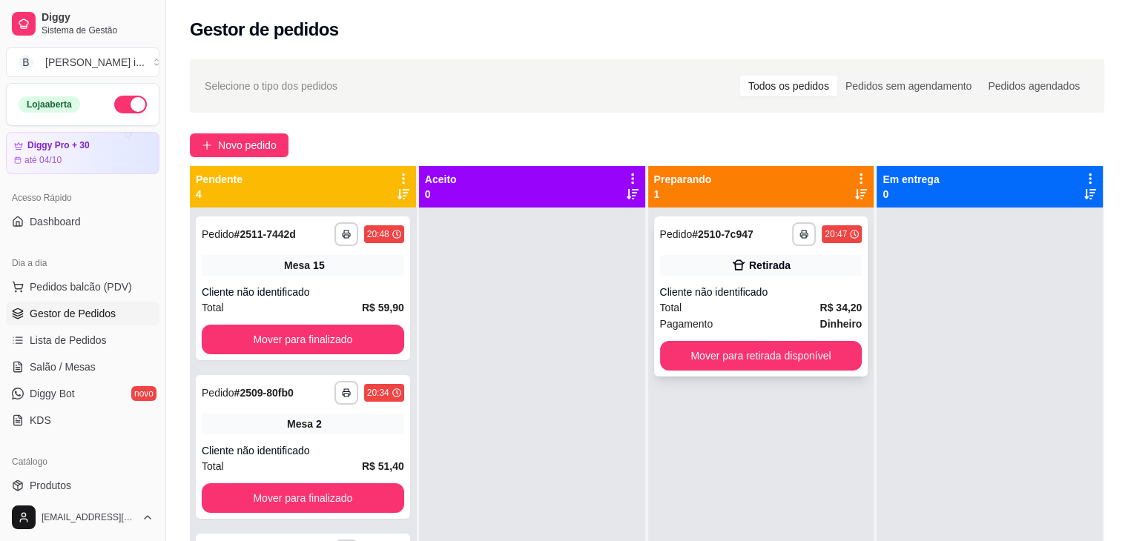
click at [786, 312] on div "Total R$ 34,20" at bounding box center [761, 308] width 202 height 16
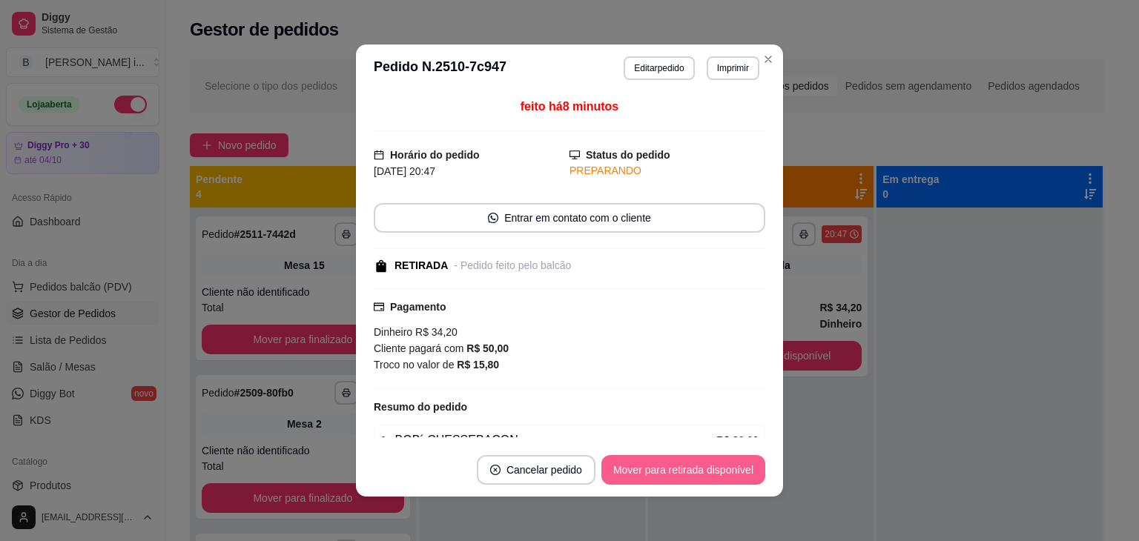
click at [635, 483] on button "Mover para retirada disponível" at bounding box center [684, 470] width 164 height 30
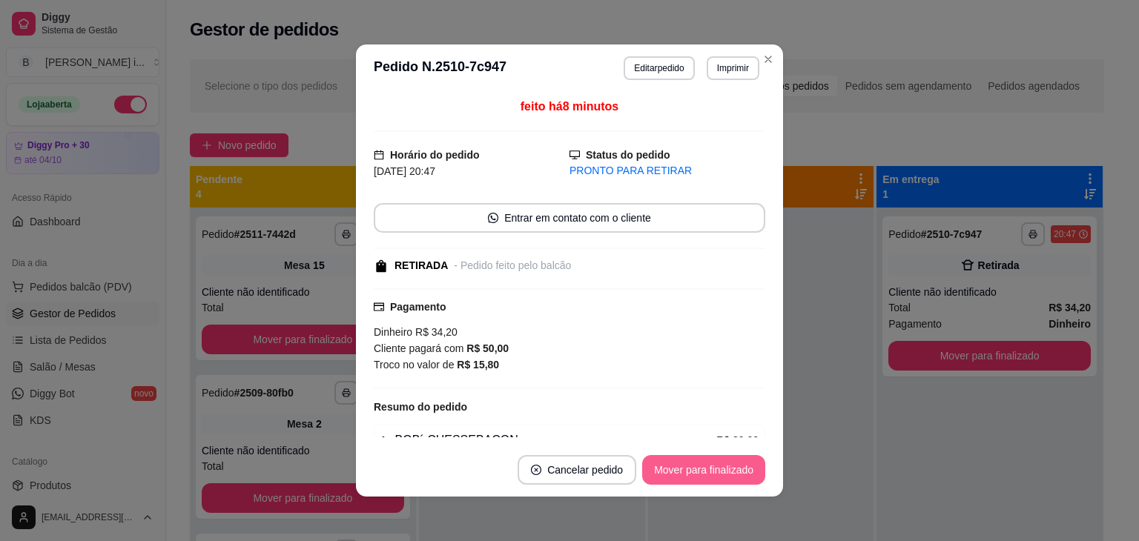
click at [642, 470] on button "Mover para finalizado" at bounding box center [703, 470] width 123 height 30
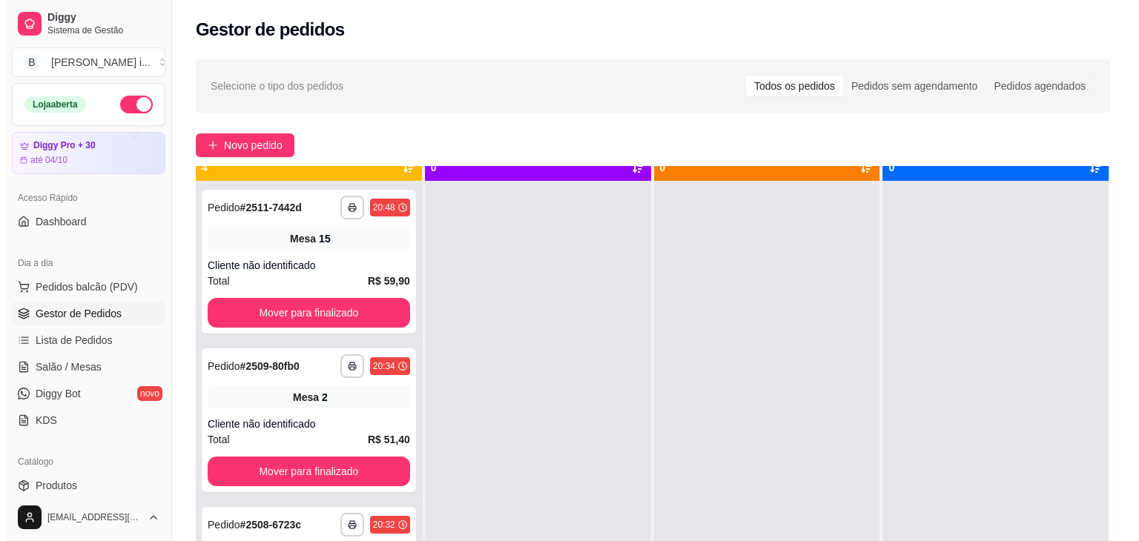
scroll to position [42, 0]
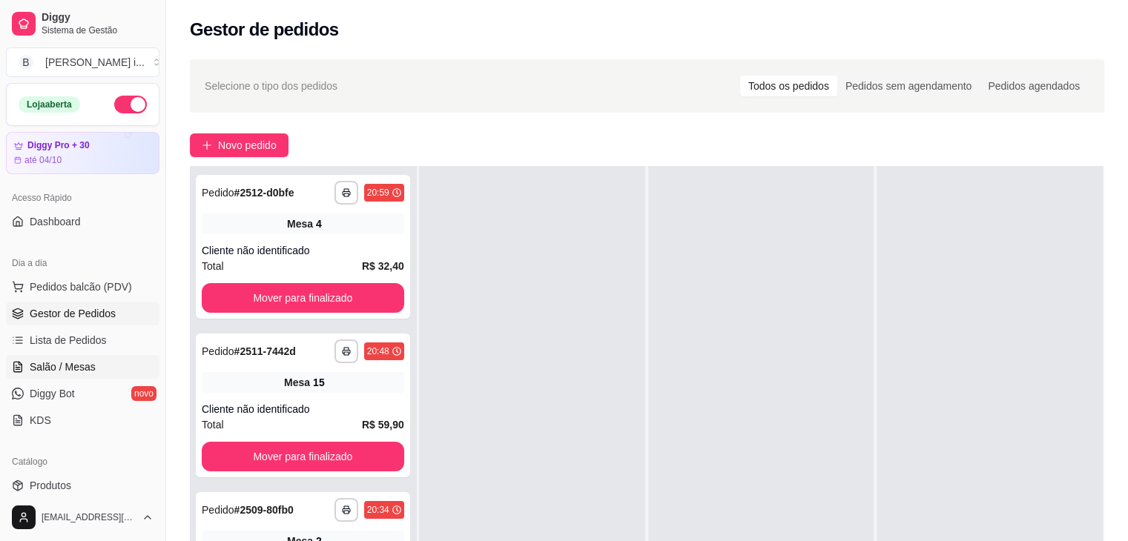
click at [72, 368] on span "Salão / Mesas" at bounding box center [63, 367] width 66 height 15
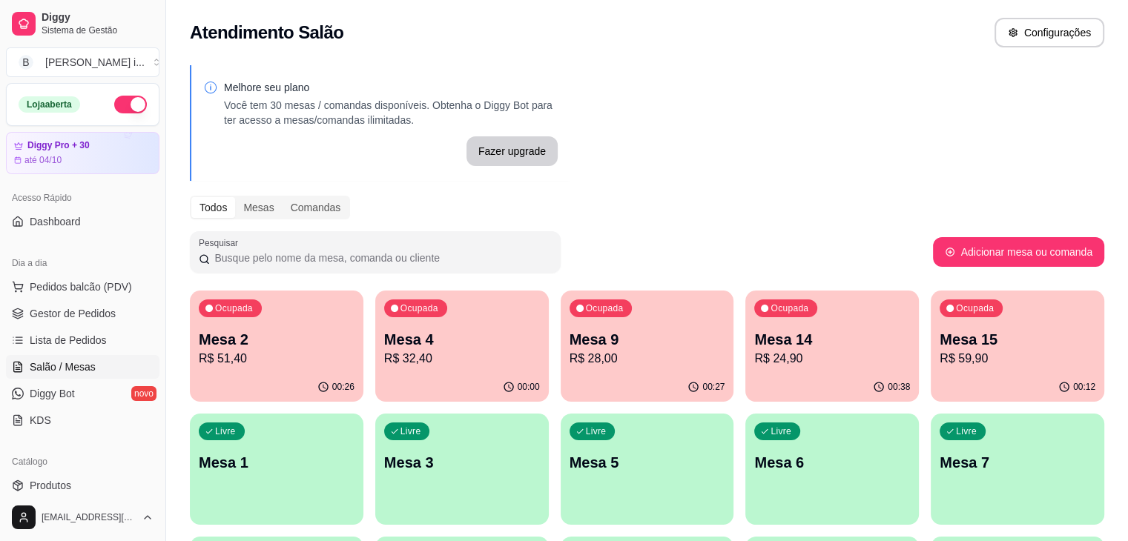
click at [702, 383] on p "00:27" at bounding box center [713, 387] width 22 height 12
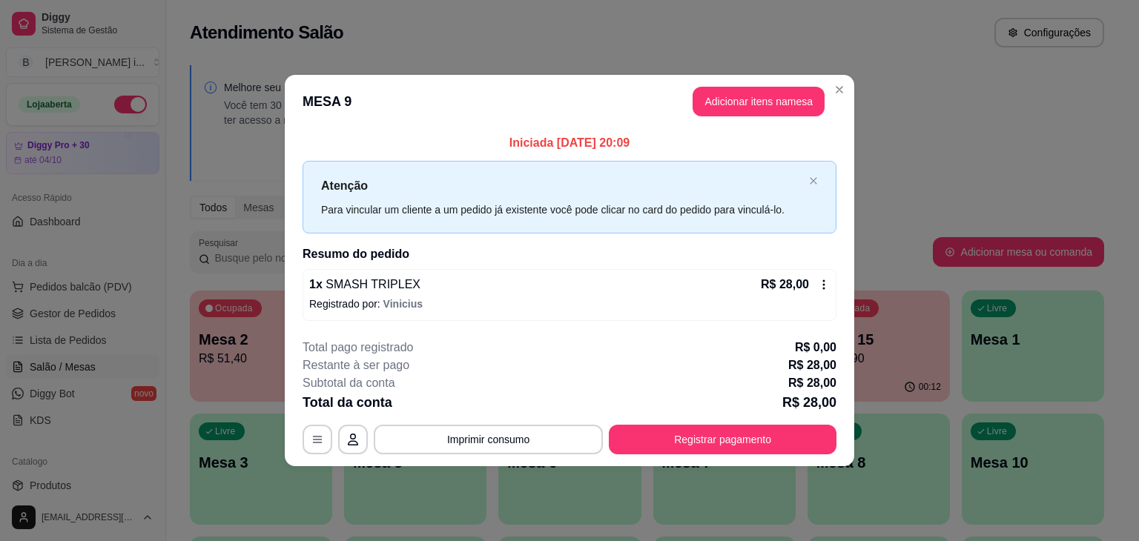
click at [725, 461] on footer "**********" at bounding box center [570, 396] width 570 height 139
click at [724, 438] on button "Registrar pagamento" at bounding box center [723, 440] width 228 height 30
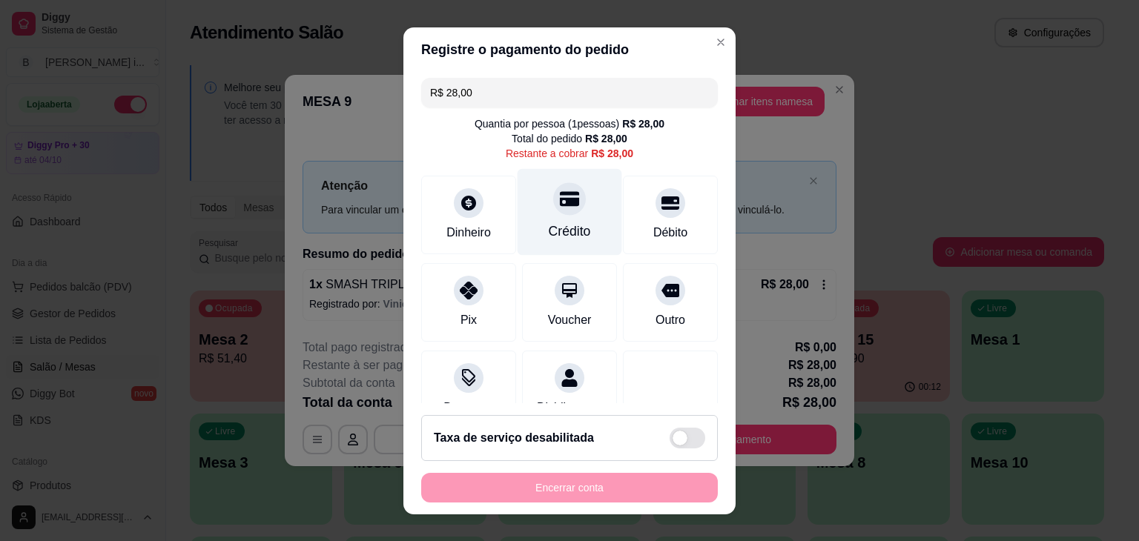
click at [562, 223] on div "Crédito" at bounding box center [570, 231] width 42 height 19
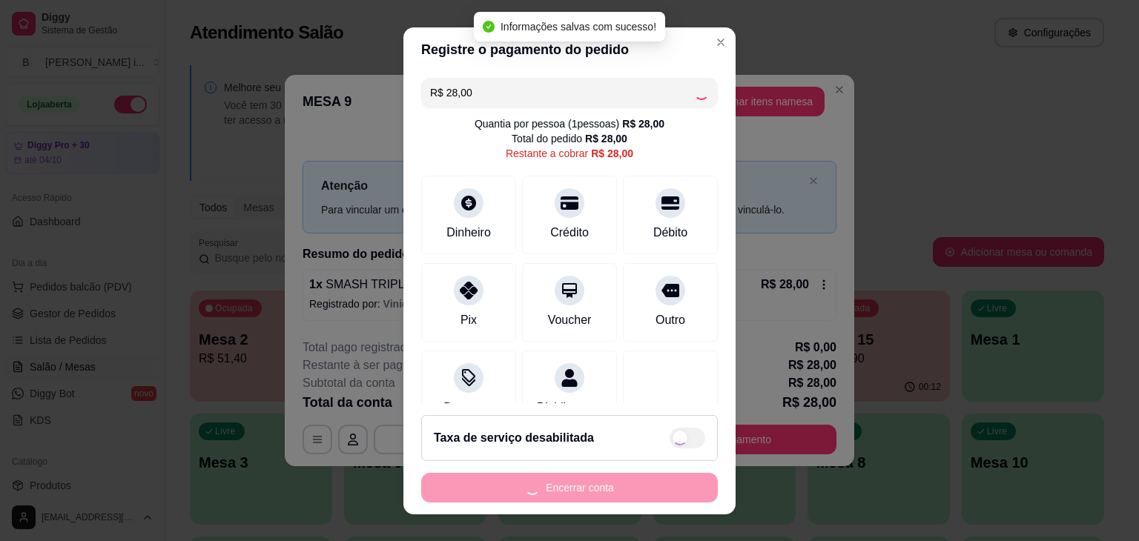
type input "R$ 0,00"
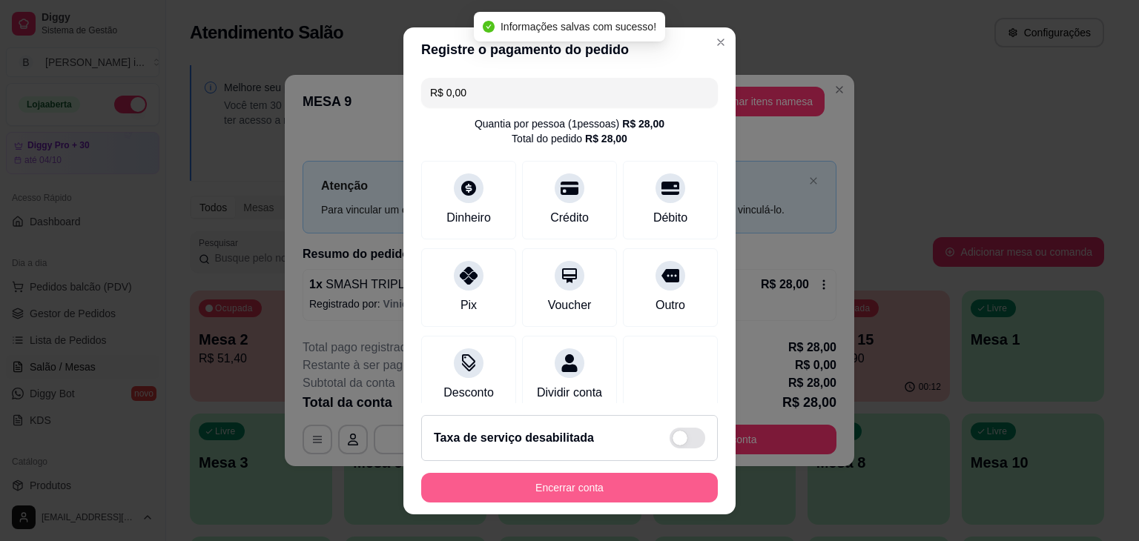
click at [554, 487] on button "Encerrar conta" at bounding box center [569, 488] width 297 height 30
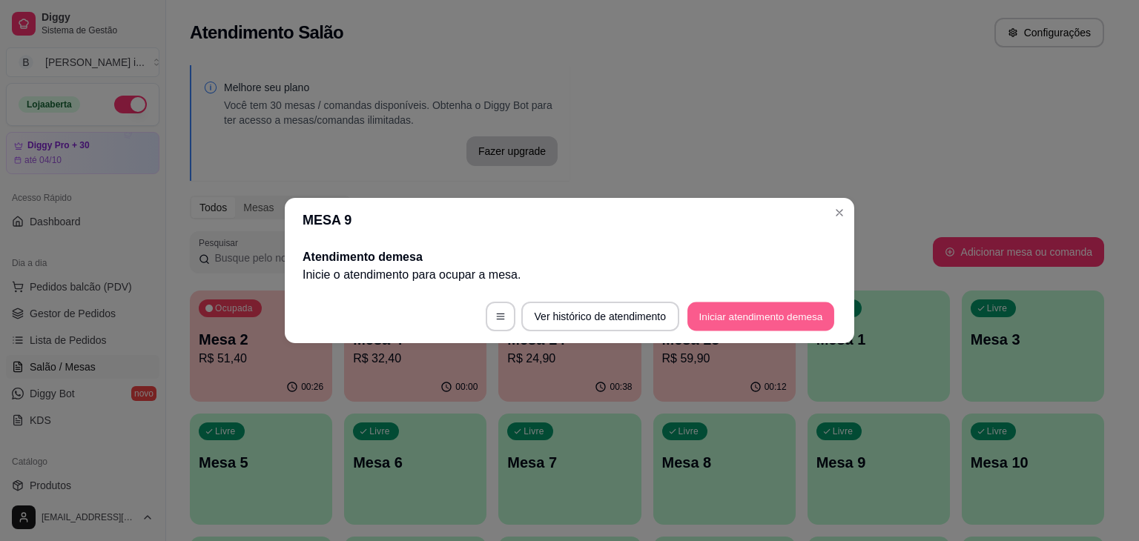
click at [825, 310] on button "Iniciar atendimento de mesa" at bounding box center [761, 317] width 147 height 29
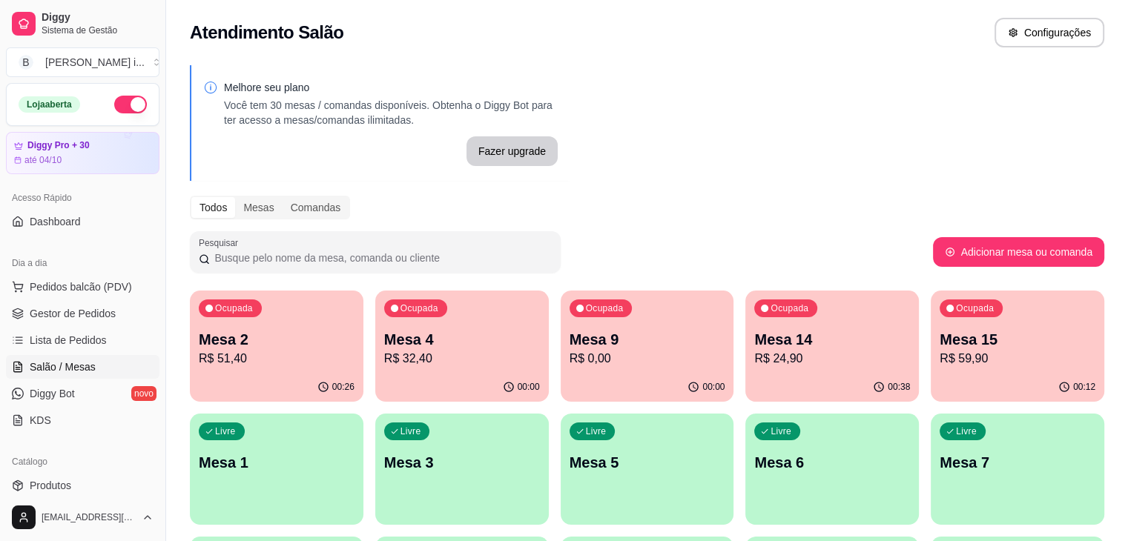
click at [688, 382] on icon "button" at bounding box center [694, 387] width 12 height 12
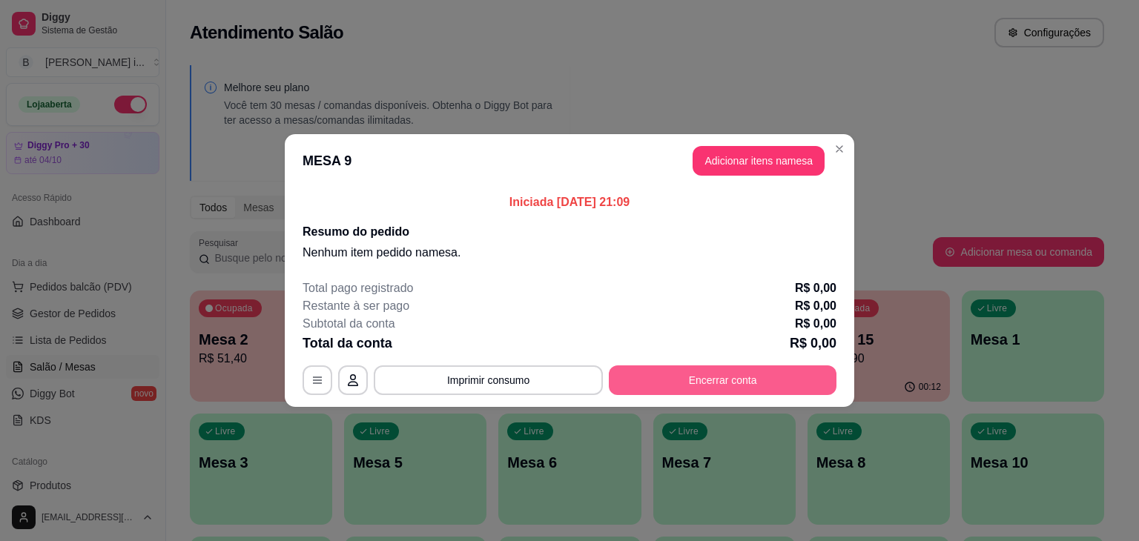
click at [706, 391] on button "Encerrar conta" at bounding box center [723, 381] width 228 height 30
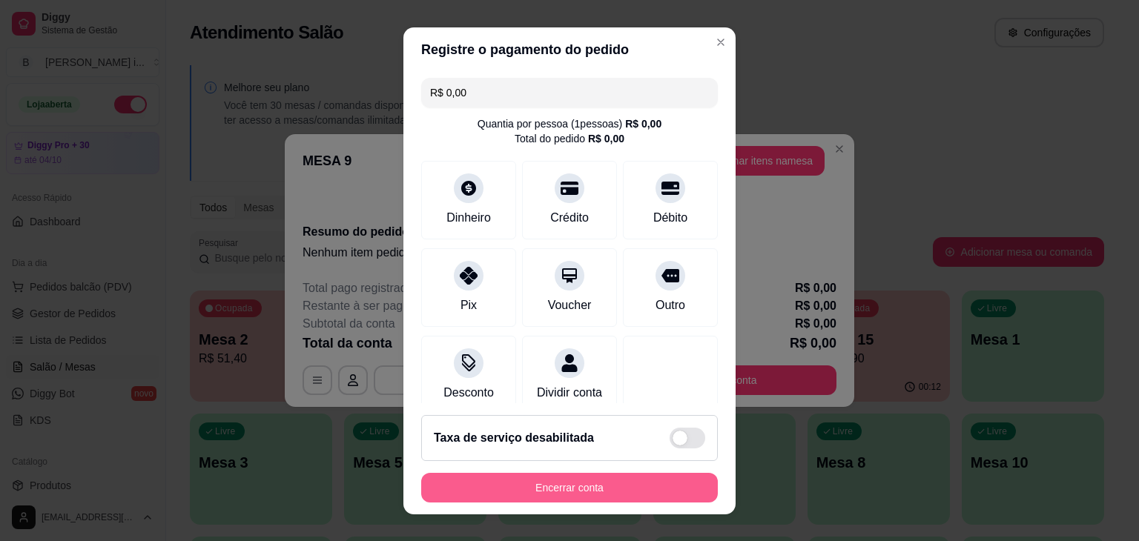
click at [573, 491] on button "Encerrar conta" at bounding box center [569, 488] width 297 height 30
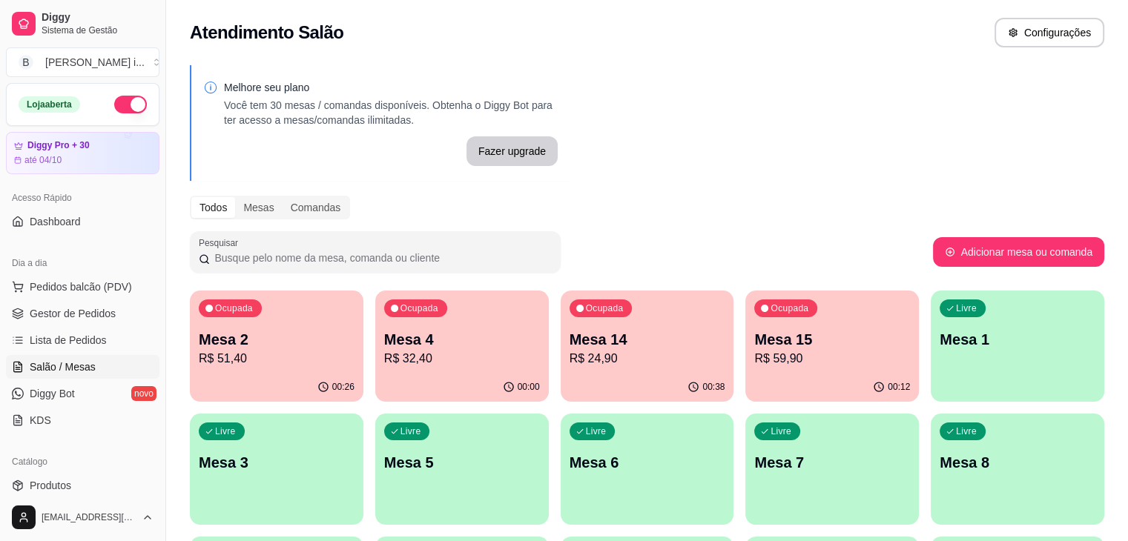
click at [561, 373] on div "00:38" at bounding box center [648, 387] width 174 height 29
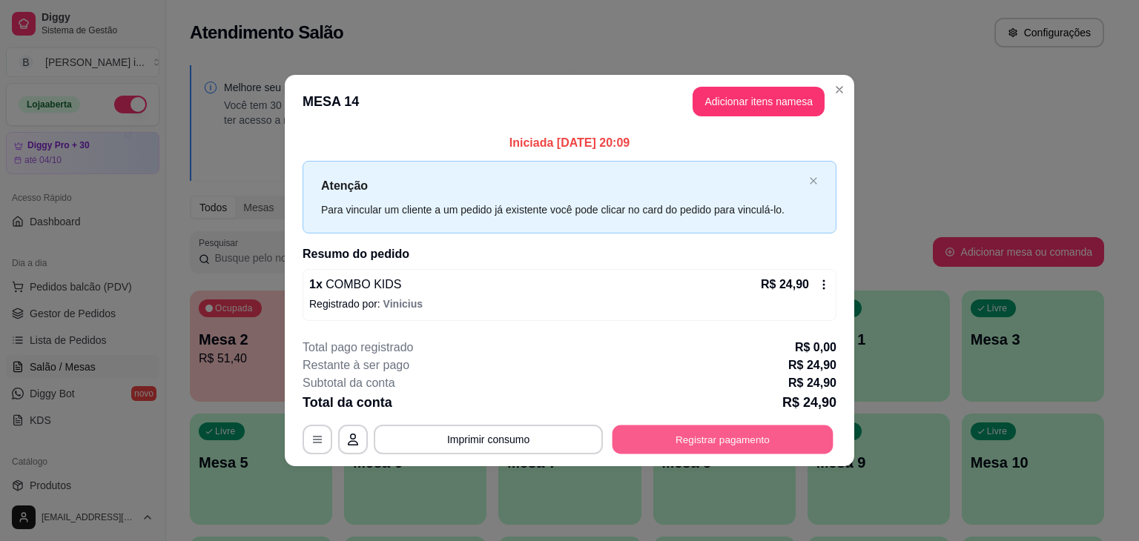
click at [691, 435] on button "Registrar pagamento" at bounding box center [723, 439] width 221 height 29
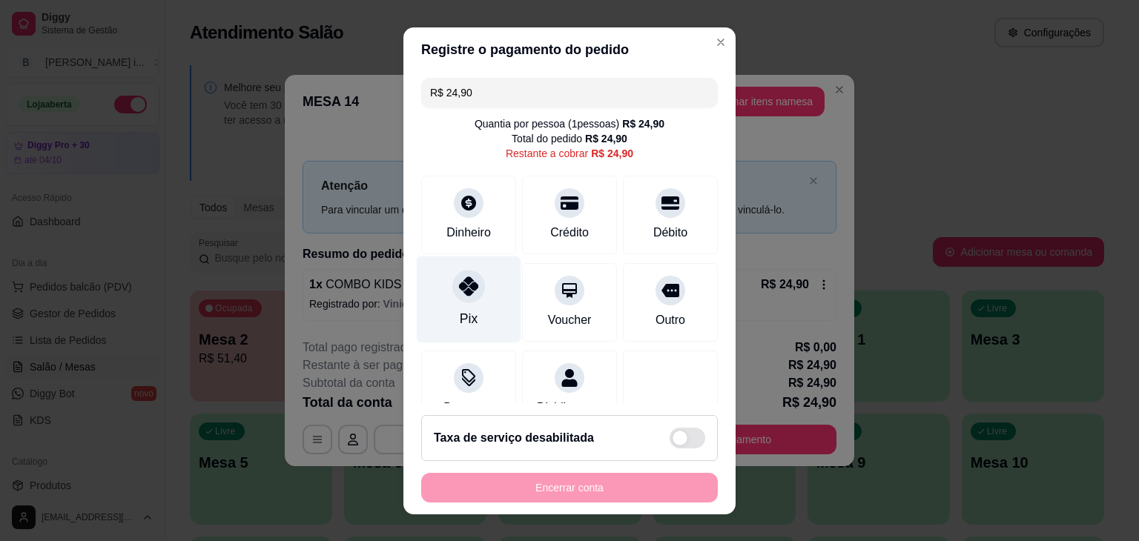
click at [483, 290] on div "Pix" at bounding box center [469, 299] width 105 height 87
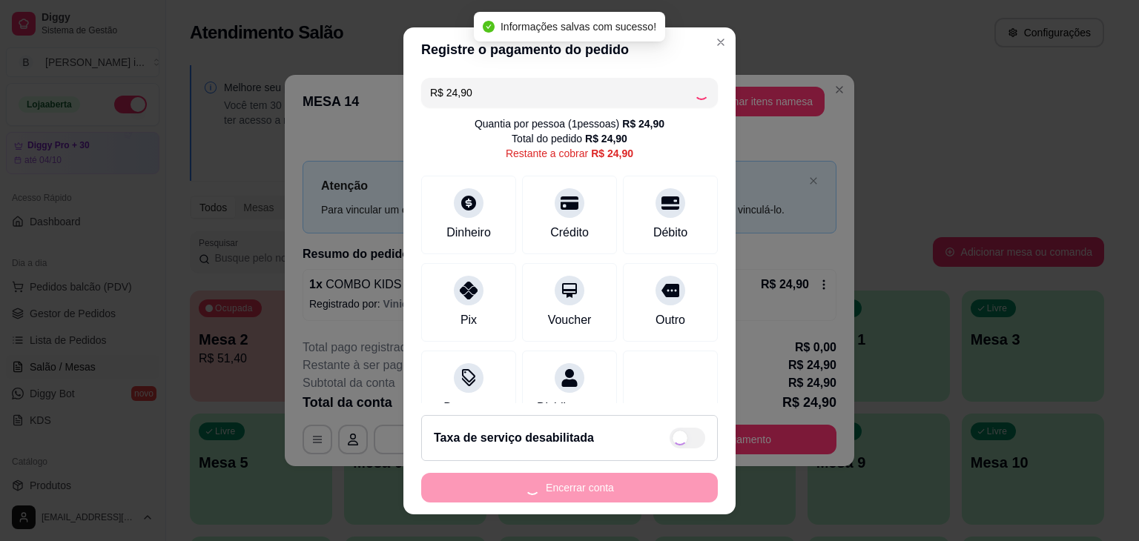
type input "R$ 0,00"
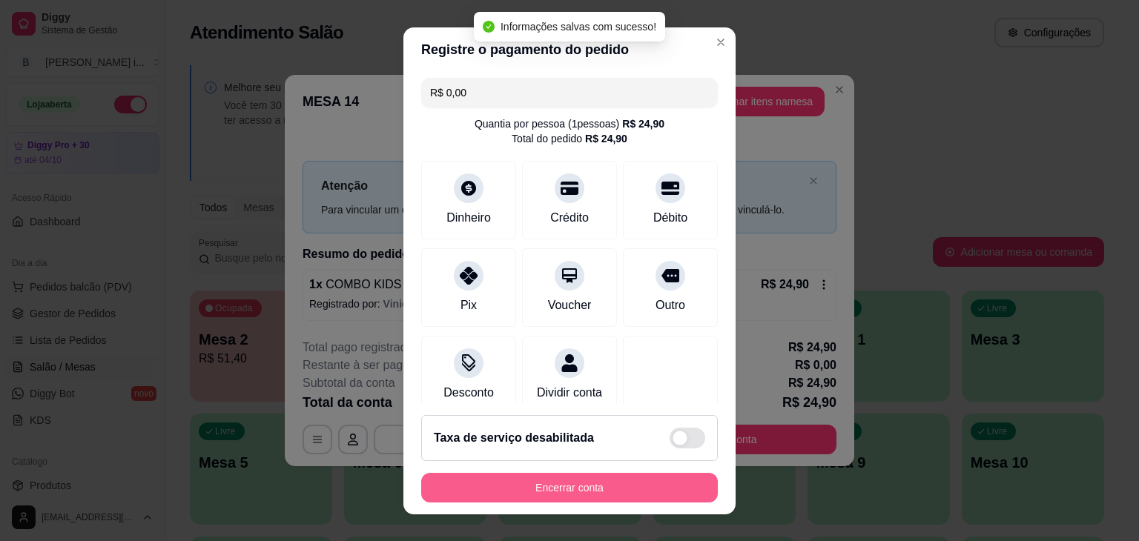
click at [560, 492] on button "Encerrar conta" at bounding box center [569, 488] width 297 height 30
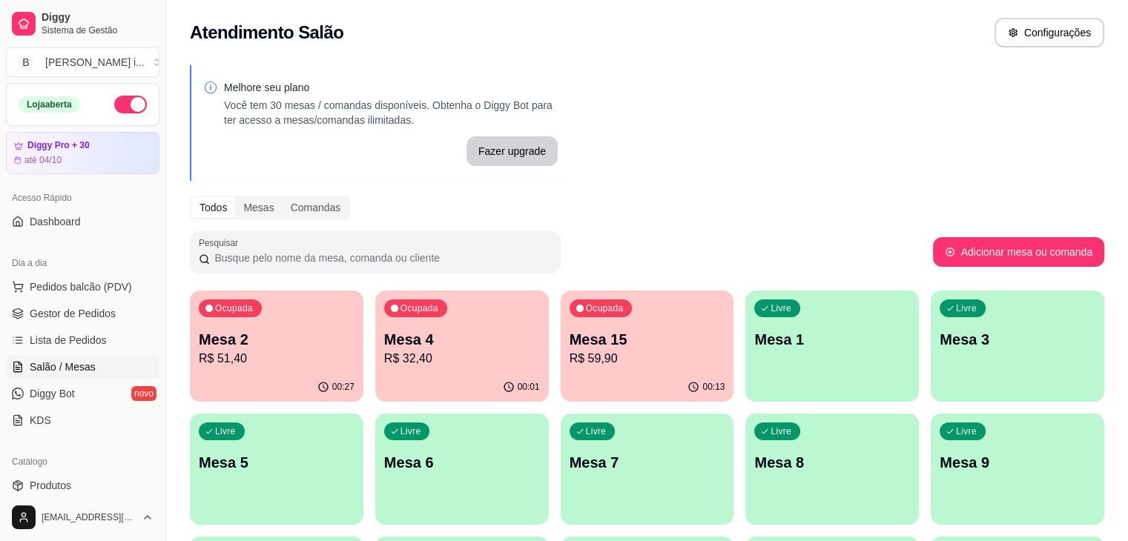
click at [287, 366] on p "R$ 51,40" at bounding box center [277, 359] width 156 height 18
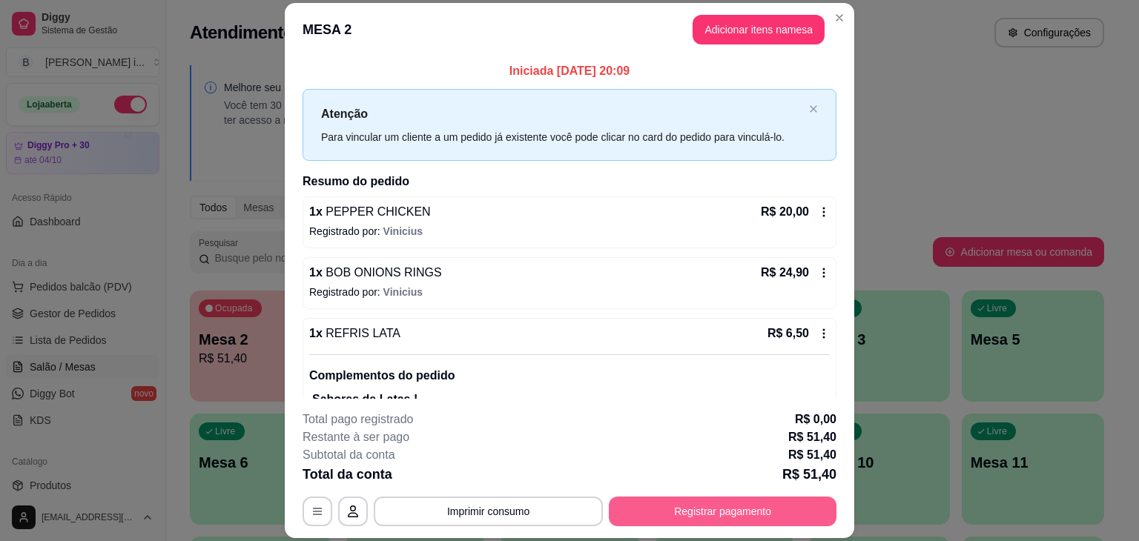
click at [668, 513] on button "Registrar pagamento" at bounding box center [723, 512] width 228 height 30
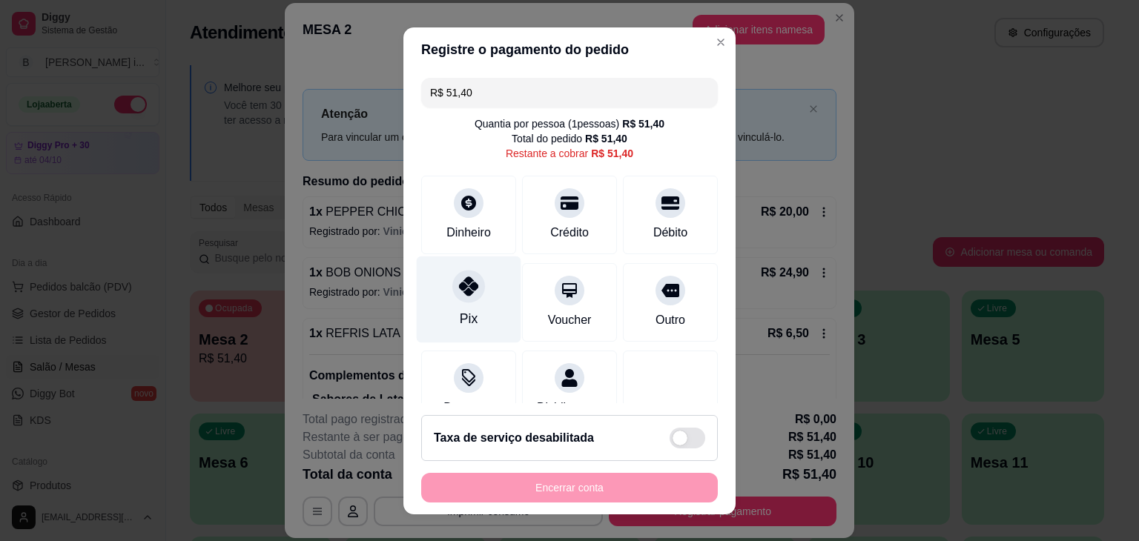
click at [465, 325] on div "Pix" at bounding box center [469, 318] width 18 height 19
type input "R$ 0,00"
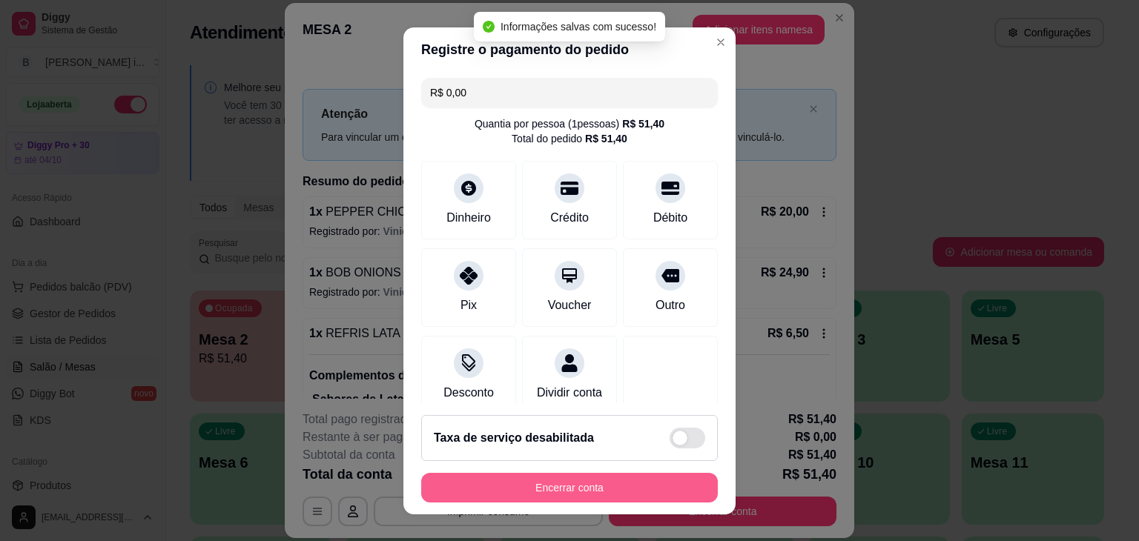
click at [560, 478] on button "Encerrar conta" at bounding box center [569, 488] width 297 height 30
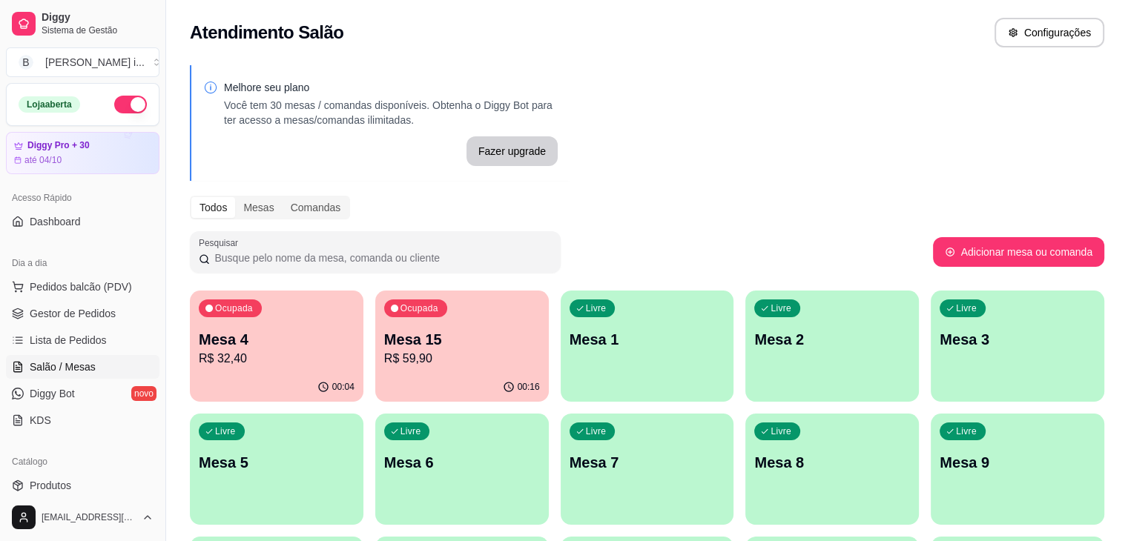
click at [247, 362] on p "R$ 32,40" at bounding box center [277, 359] width 156 height 18
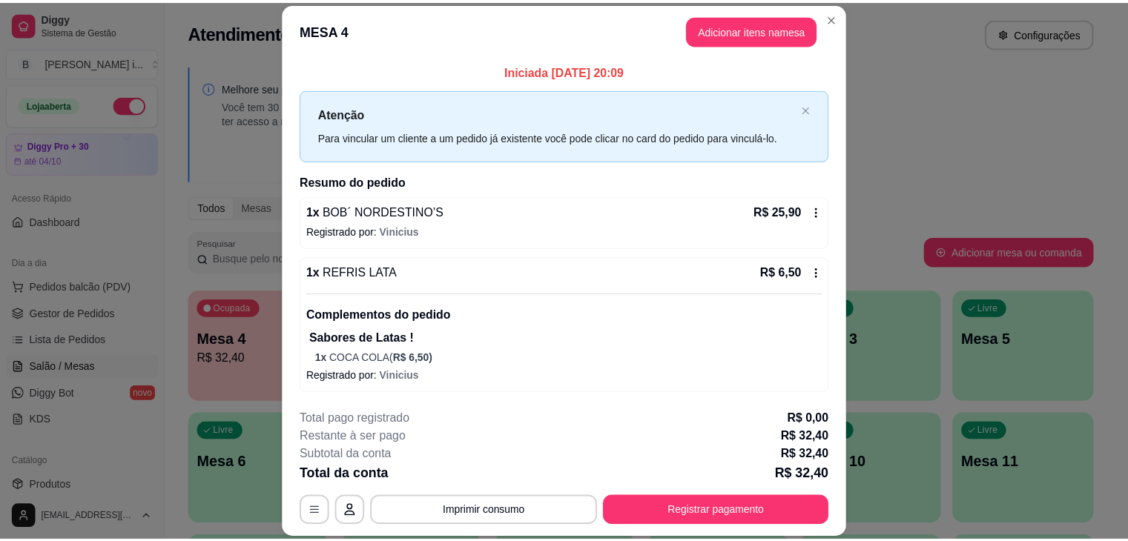
scroll to position [45, 0]
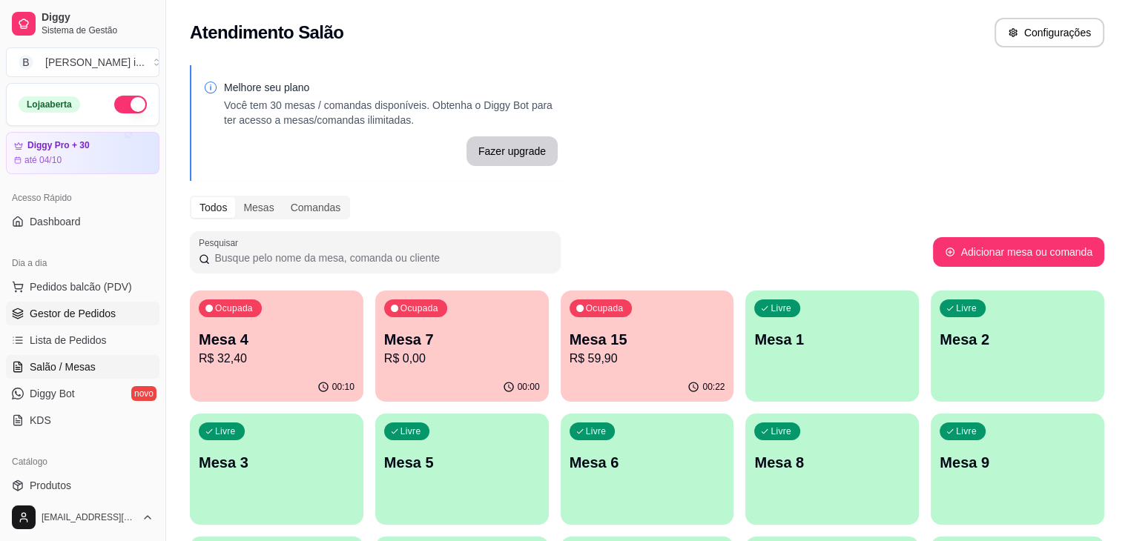
click at [74, 314] on span "Gestor de Pedidos" at bounding box center [73, 313] width 86 height 15
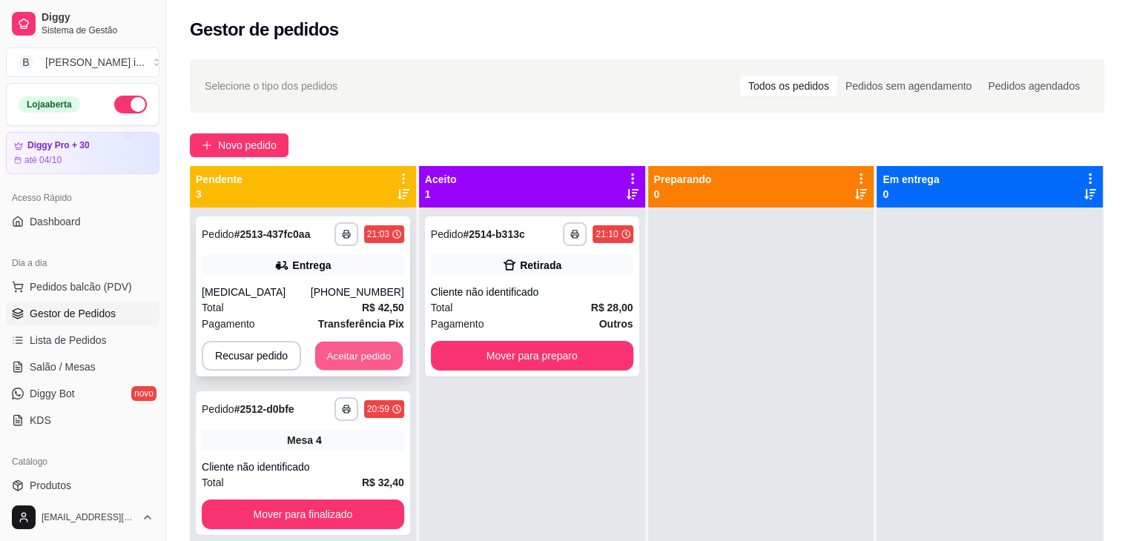
click at [335, 355] on button "Aceitar pedido" at bounding box center [359, 356] width 88 height 29
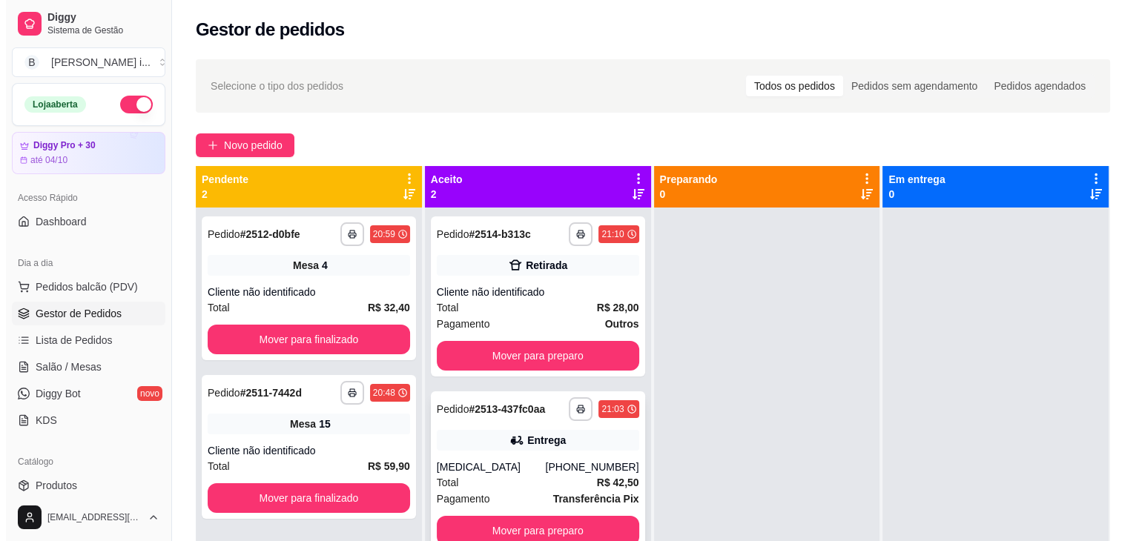
scroll to position [42, 0]
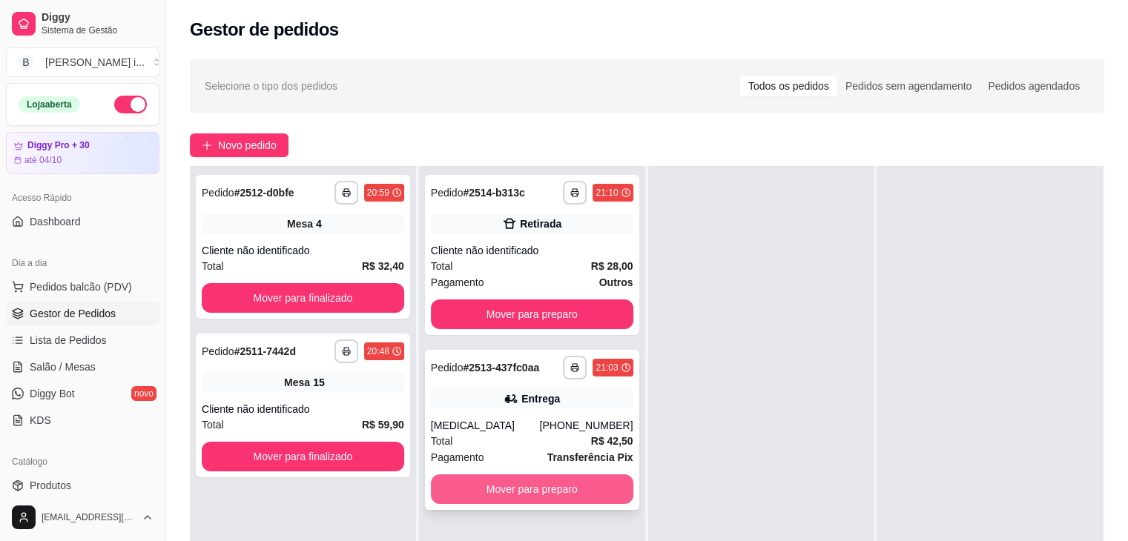
click at [574, 480] on button "Mover para preparo" at bounding box center [532, 490] width 202 height 30
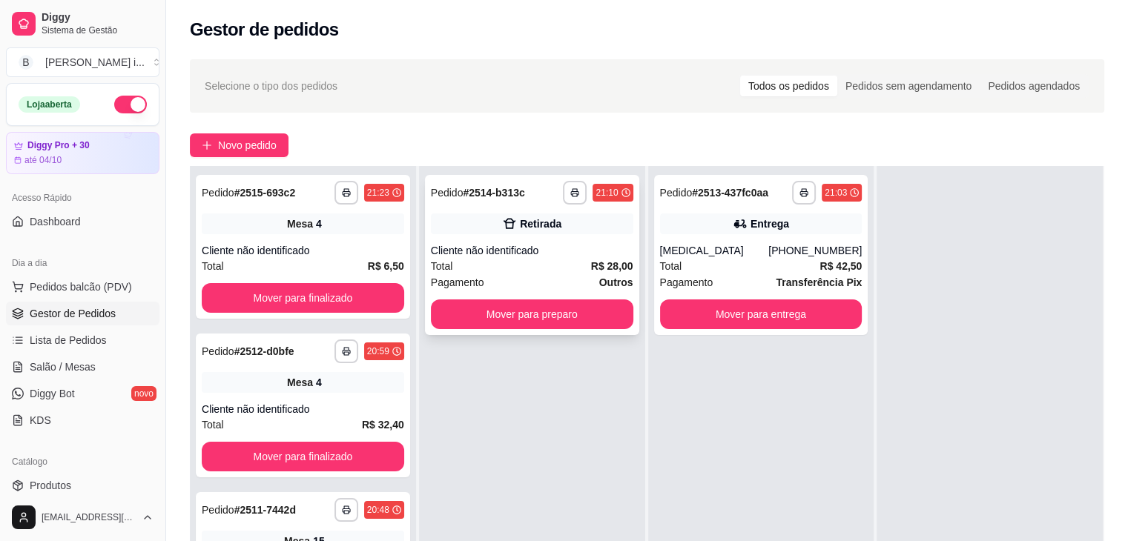
click at [534, 240] on div "**********" at bounding box center [532, 255] width 214 height 160
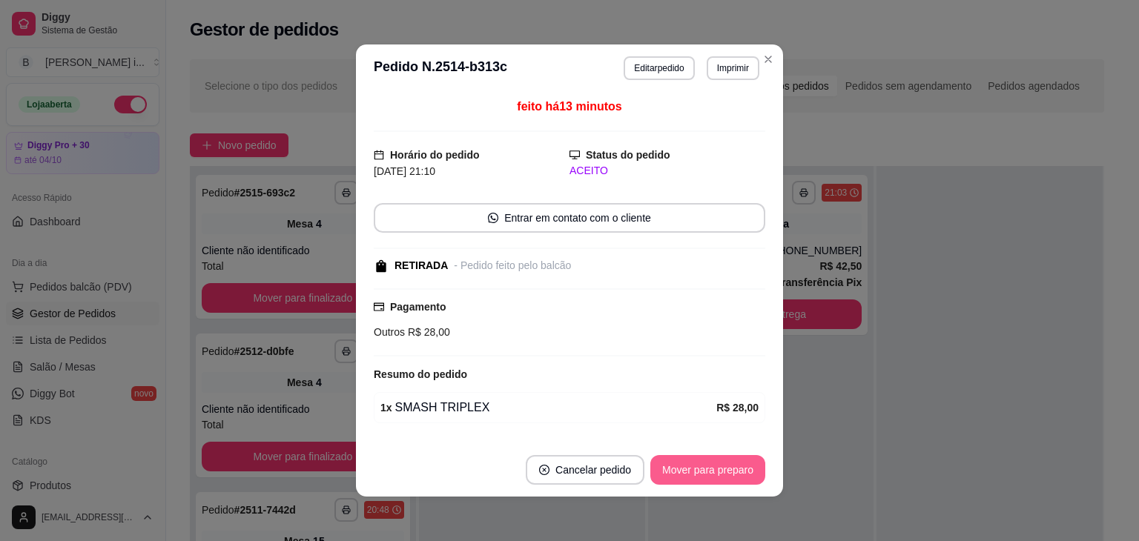
click at [720, 462] on button "Mover para preparo" at bounding box center [708, 470] width 115 height 30
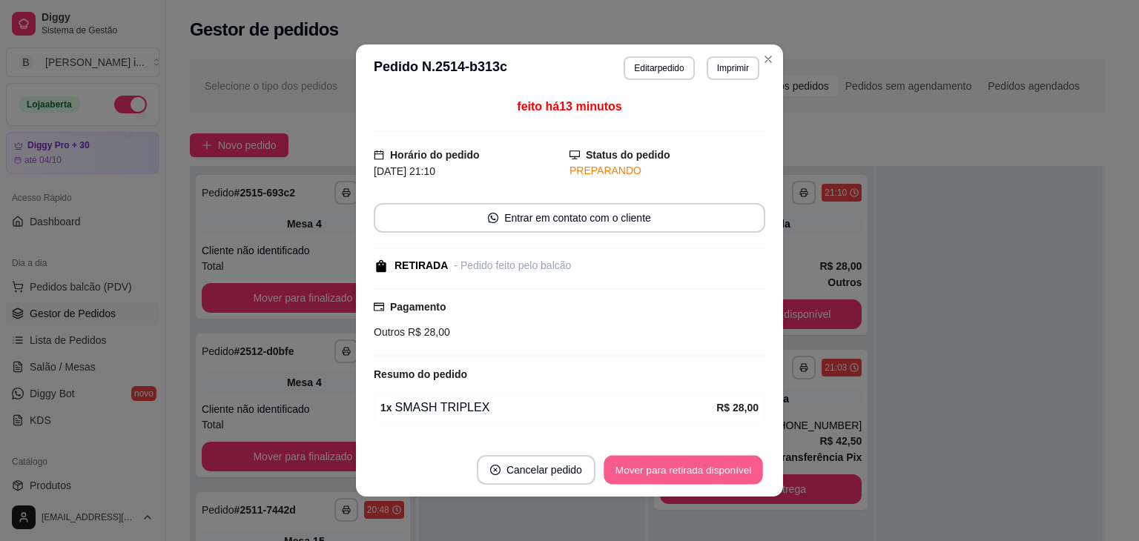
click at [720, 462] on button "Mover para retirada disponível" at bounding box center [683, 470] width 159 height 29
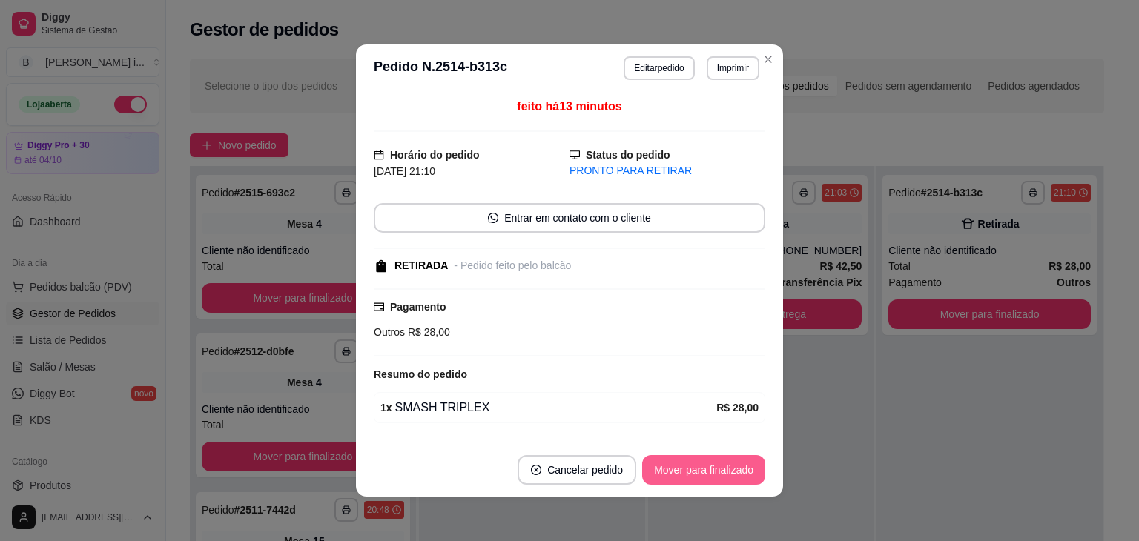
click at [725, 465] on button "Mover para finalizado" at bounding box center [703, 470] width 123 height 30
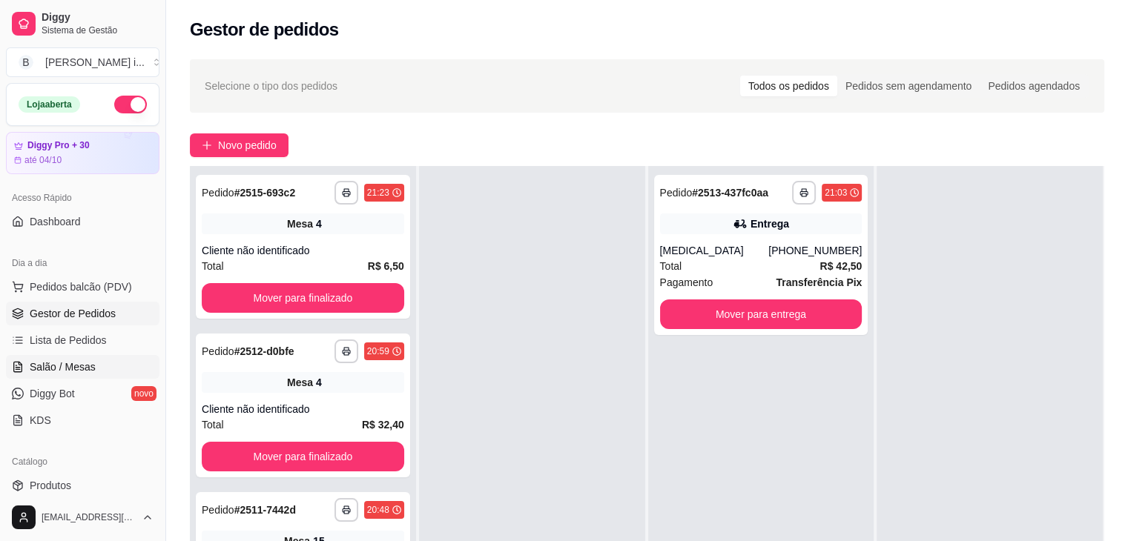
click at [66, 369] on span "Salão / Mesas" at bounding box center [63, 367] width 66 height 15
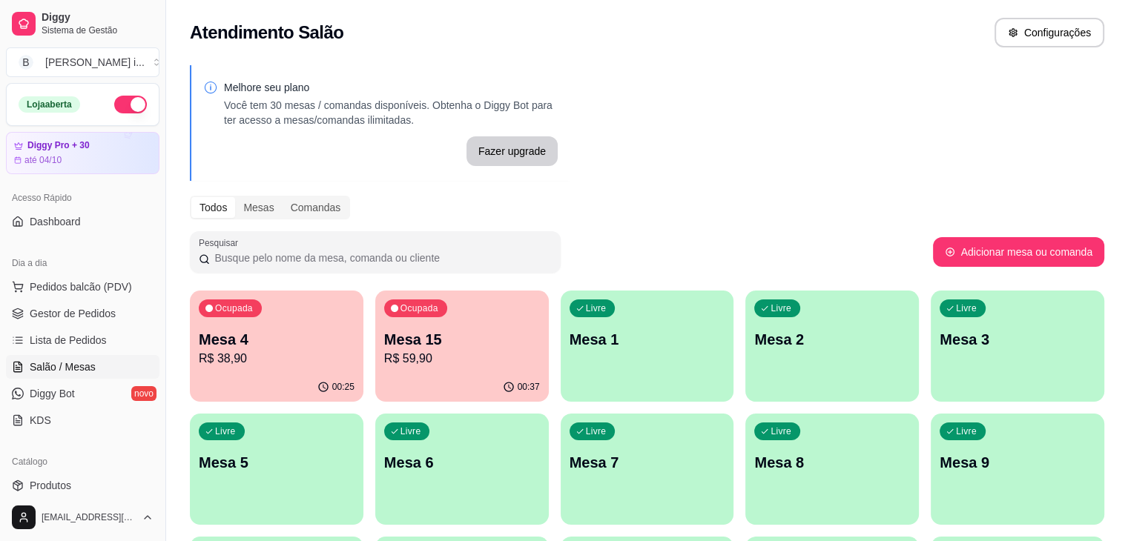
click at [406, 385] on div "00:37" at bounding box center [462, 387] width 174 height 29
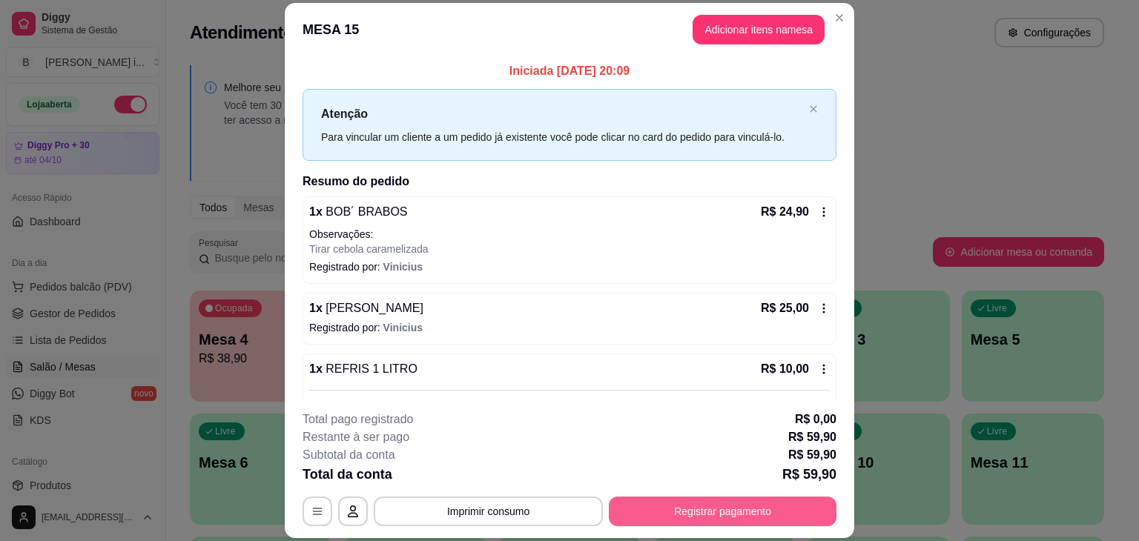
click at [650, 513] on button "Registrar pagamento" at bounding box center [723, 512] width 228 height 30
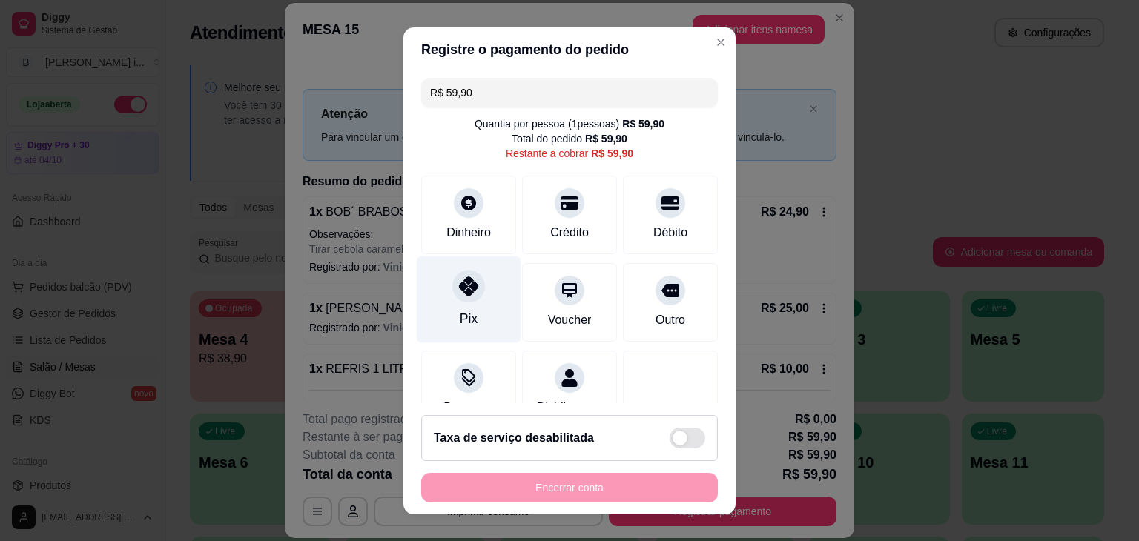
click at [466, 317] on div "Pix" at bounding box center [469, 318] width 18 height 19
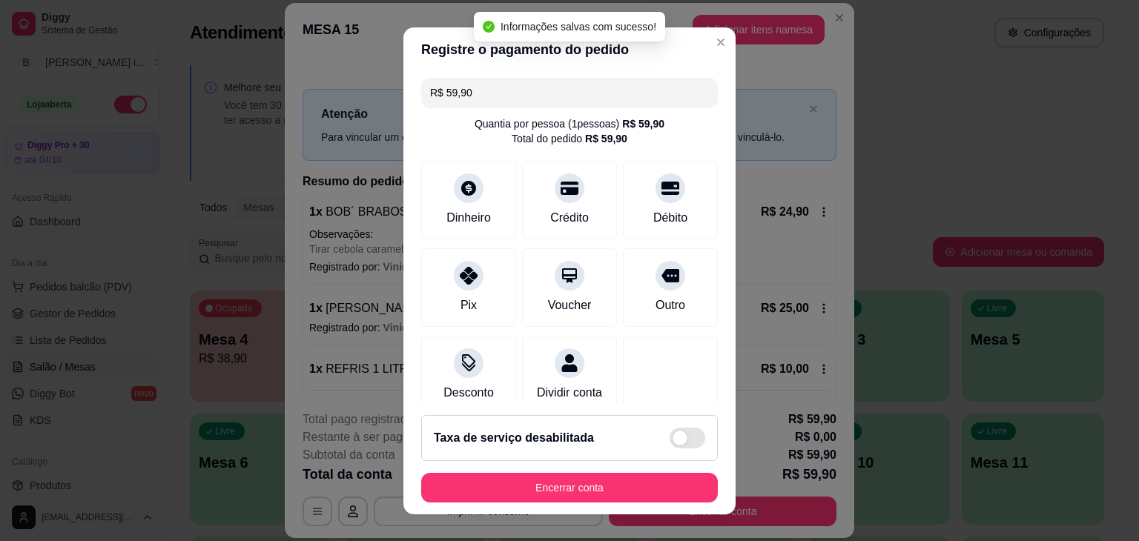
type input "R$ 0,00"
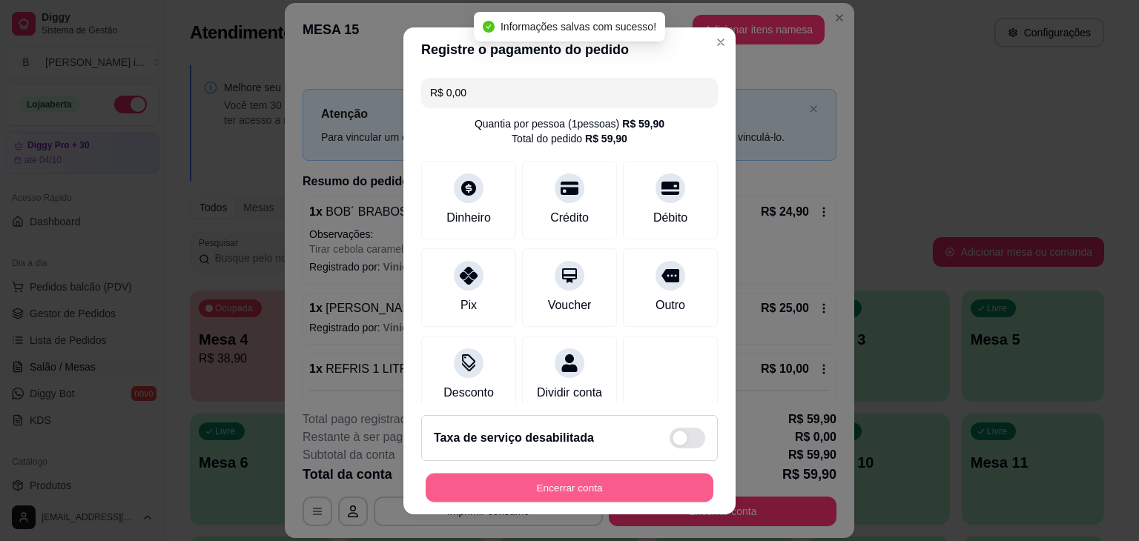
click at [570, 479] on button "Encerrar conta" at bounding box center [570, 487] width 288 height 29
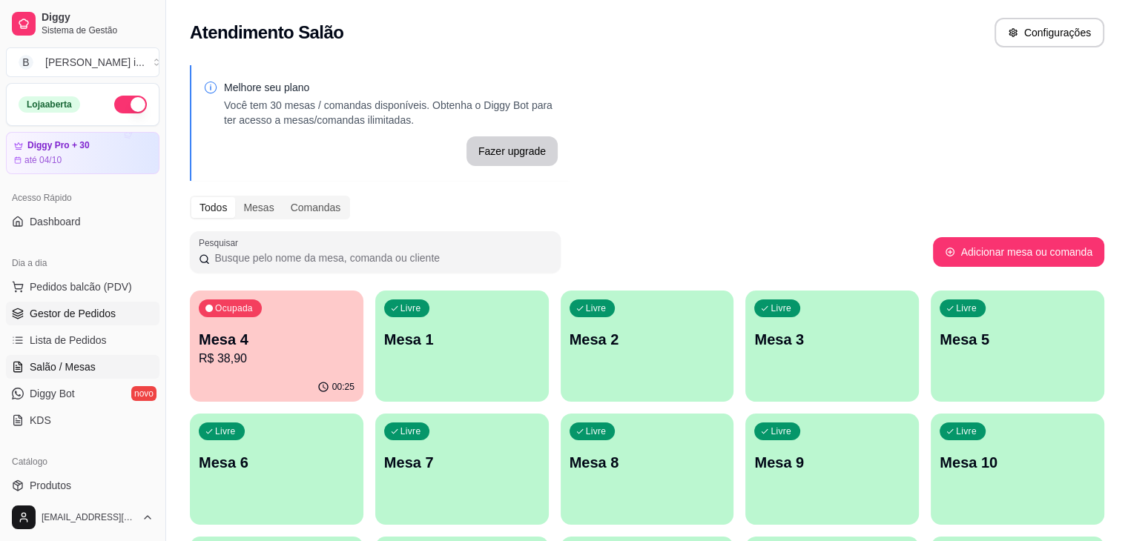
click at [53, 318] on span "Gestor de Pedidos" at bounding box center [73, 313] width 86 height 15
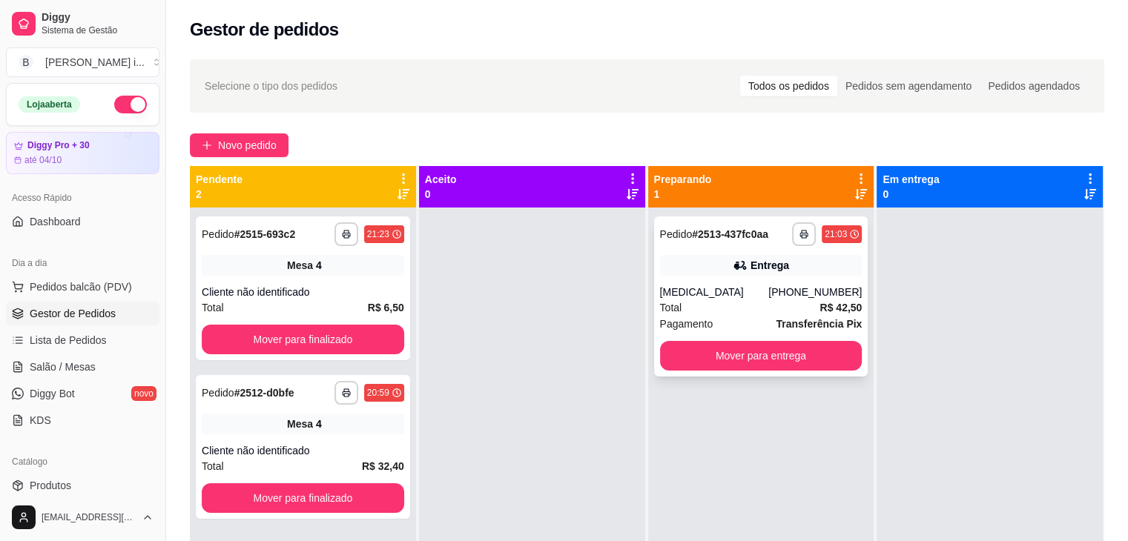
click at [751, 271] on div "Entrega" at bounding box center [770, 265] width 39 height 15
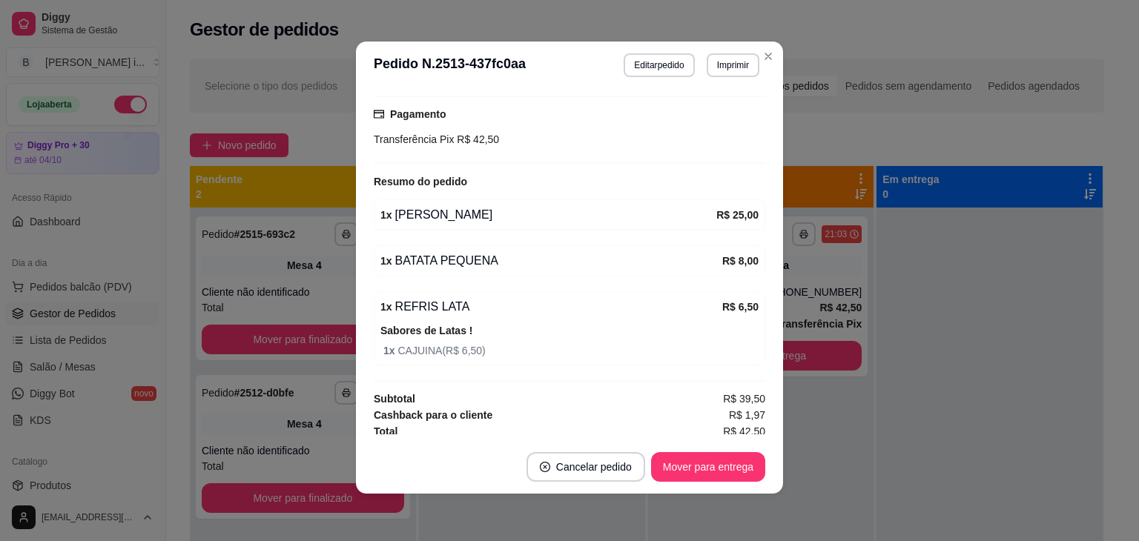
scroll to position [404, 0]
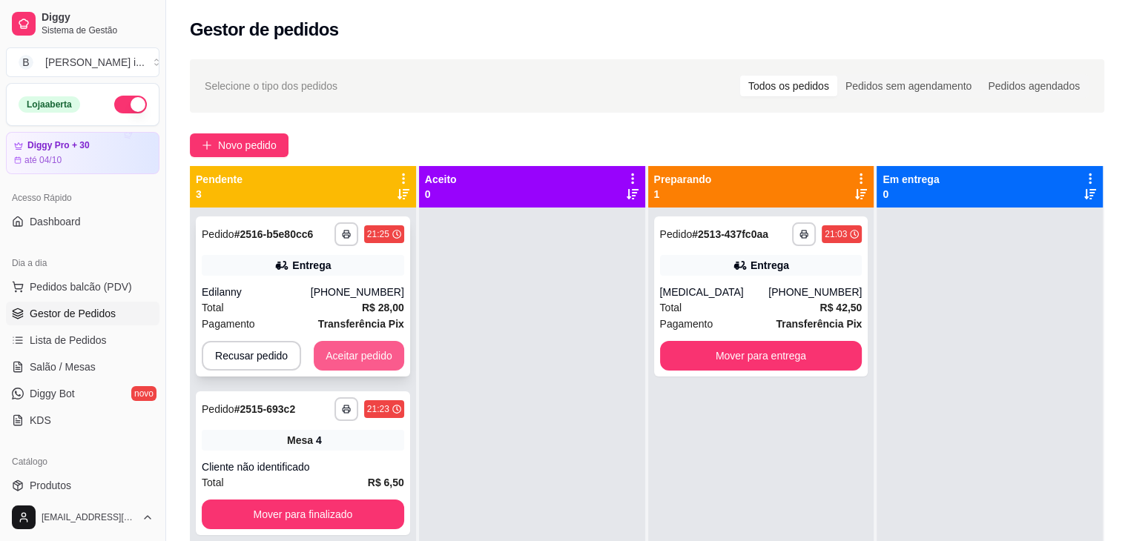
click at [383, 353] on button "Aceitar pedido" at bounding box center [359, 356] width 90 height 30
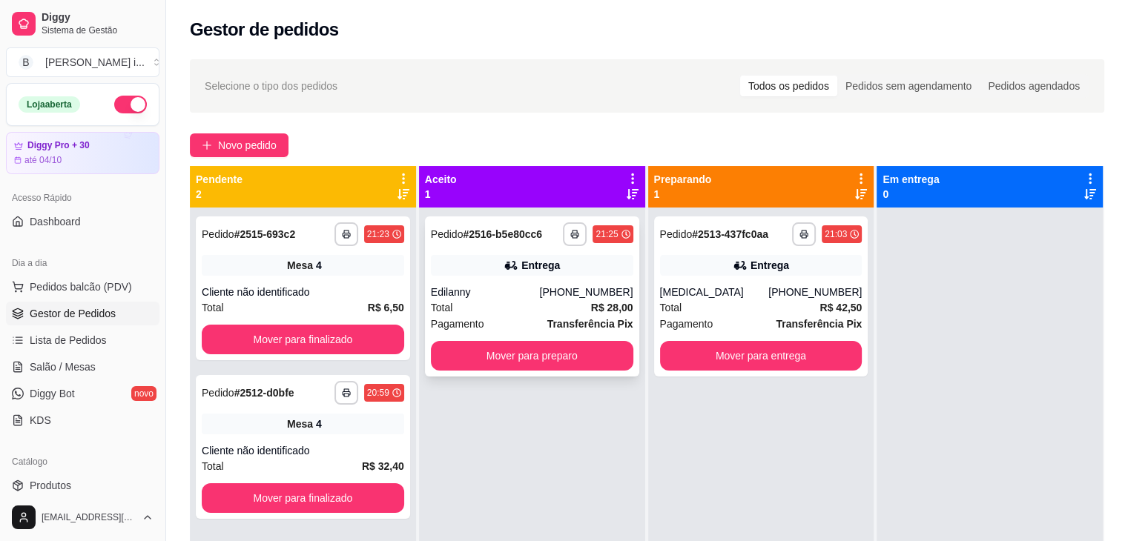
click at [546, 277] on div "**********" at bounding box center [532, 297] width 214 height 160
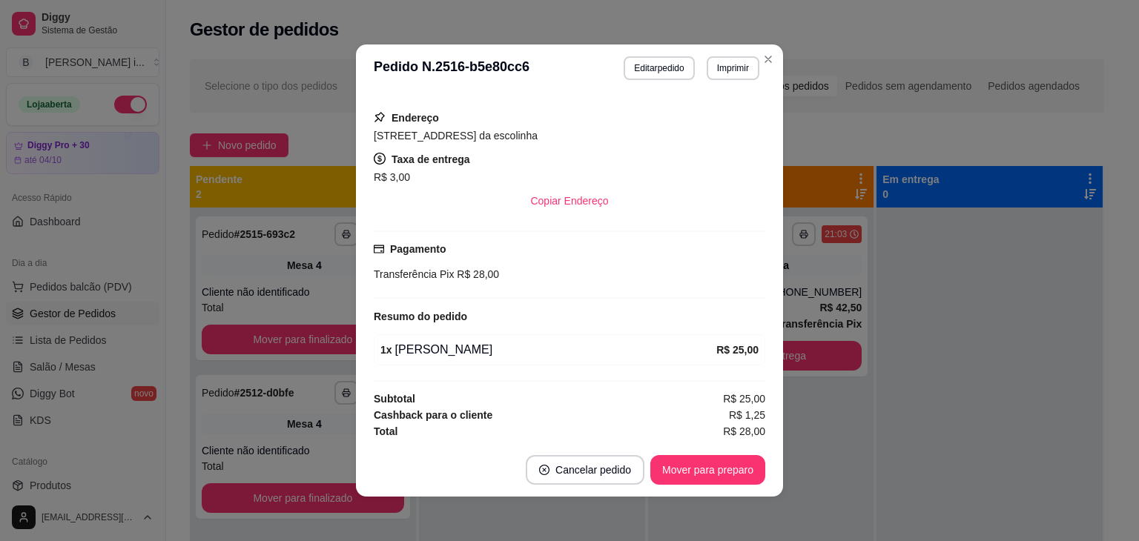
scroll to position [251, 0]
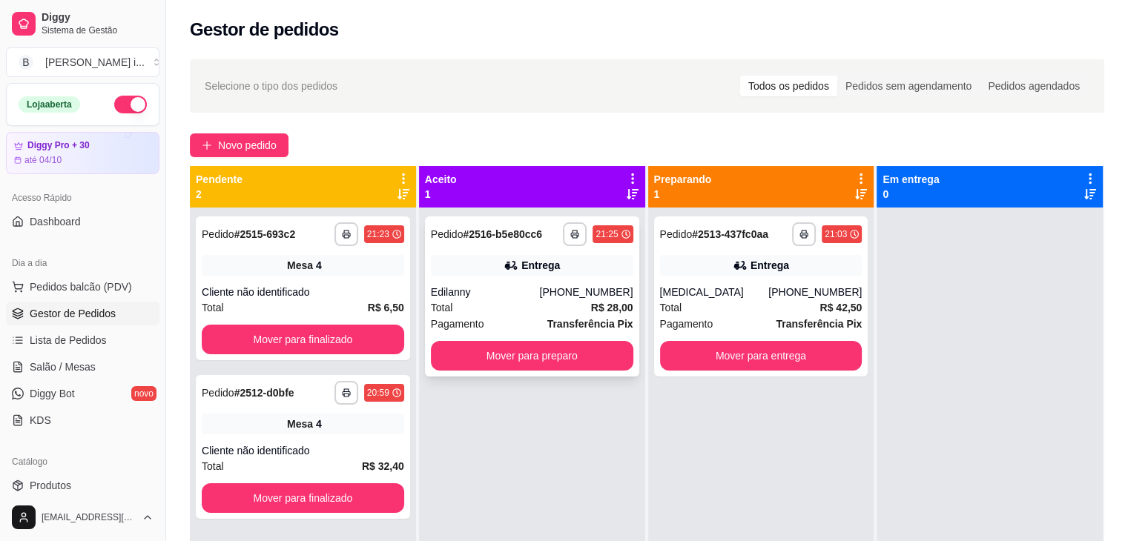
click at [533, 313] on div "Total R$ 28,00" at bounding box center [532, 308] width 202 height 16
click at [798, 302] on div "Total R$ 42,50" at bounding box center [761, 308] width 202 height 16
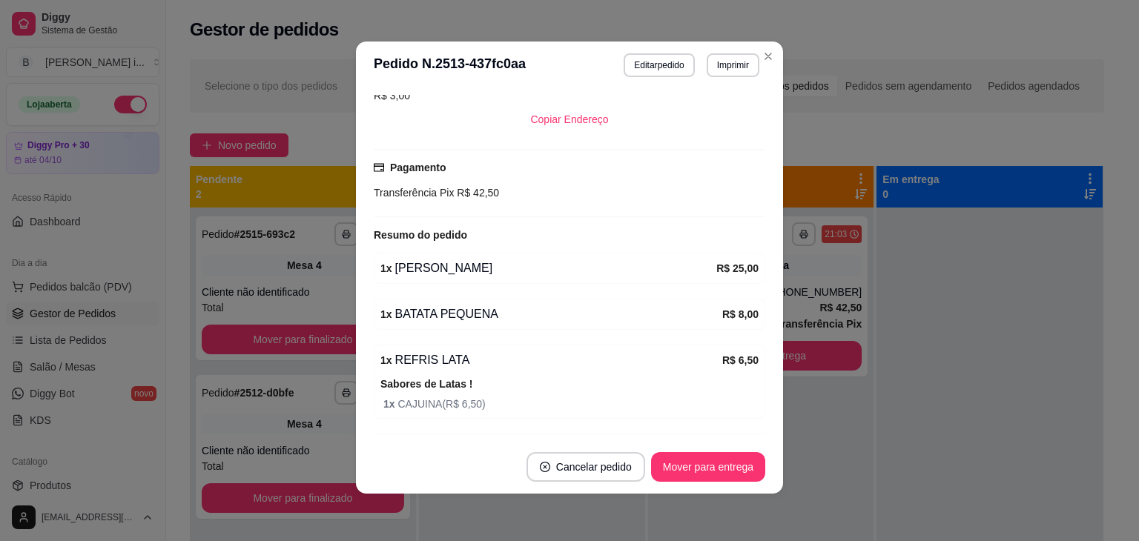
scroll to position [404, 0]
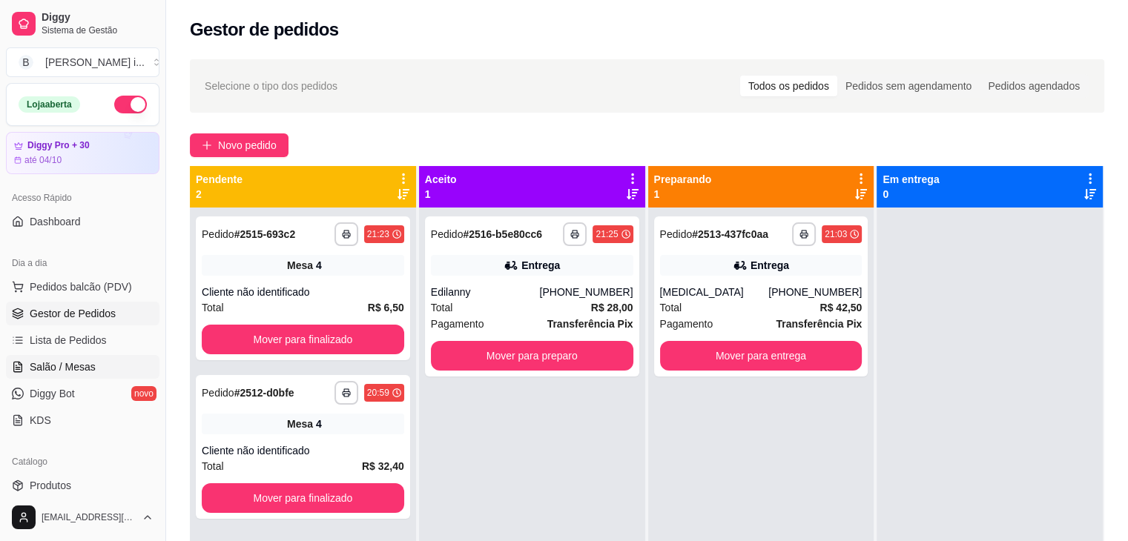
click at [90, 368] on span "Salão / Mesas" at bounding box center [63, 367] width 66 height 15
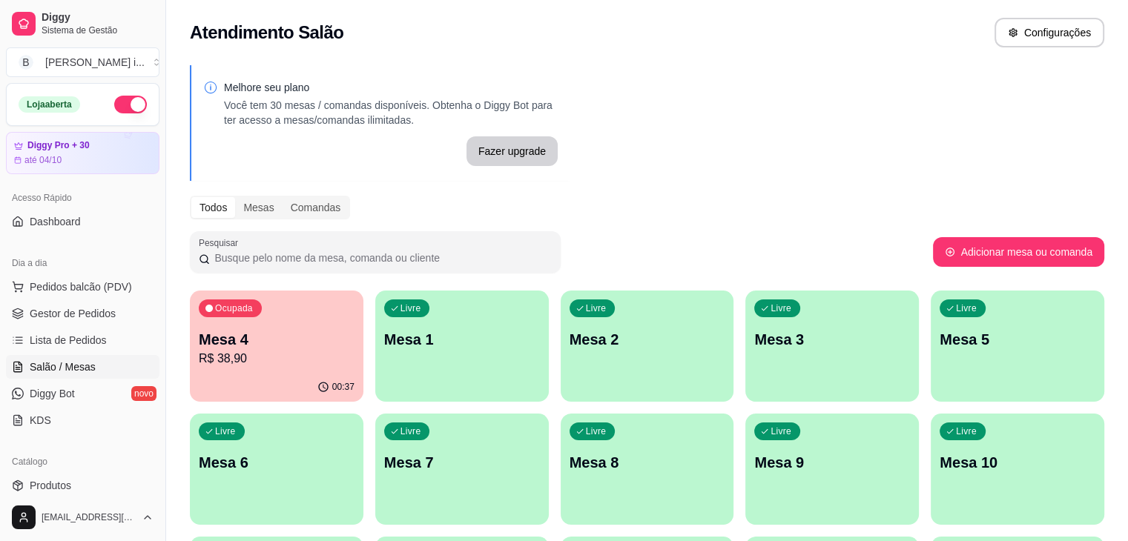
click at [206, 342] on p "Mesa 4" at bounding box center [277, 339] width 156 height 21
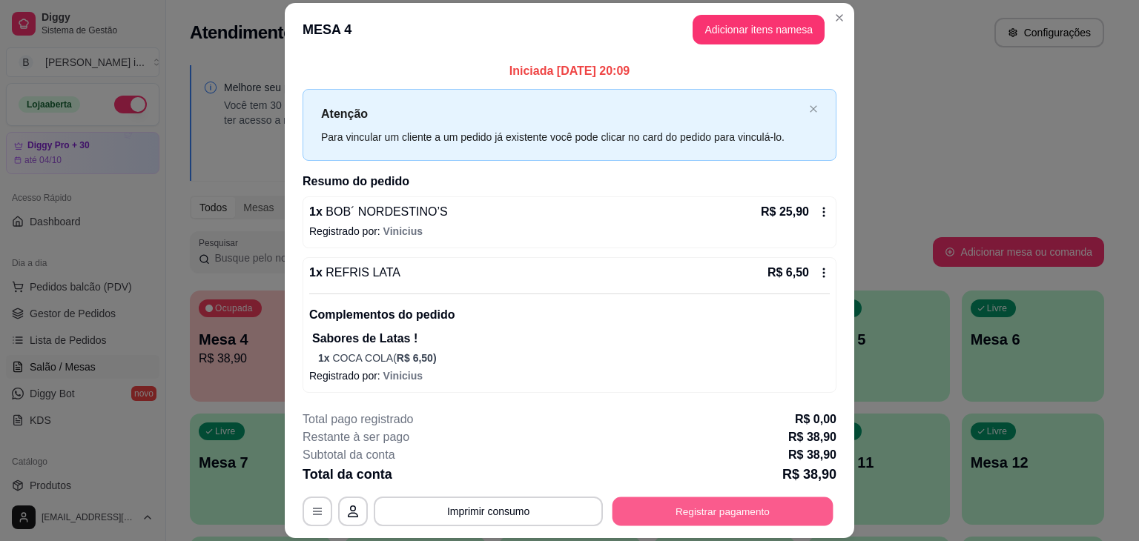
click at [632, 520] on button "Registrar pagamento" at bounding box center [723, 512] width 221 height 29
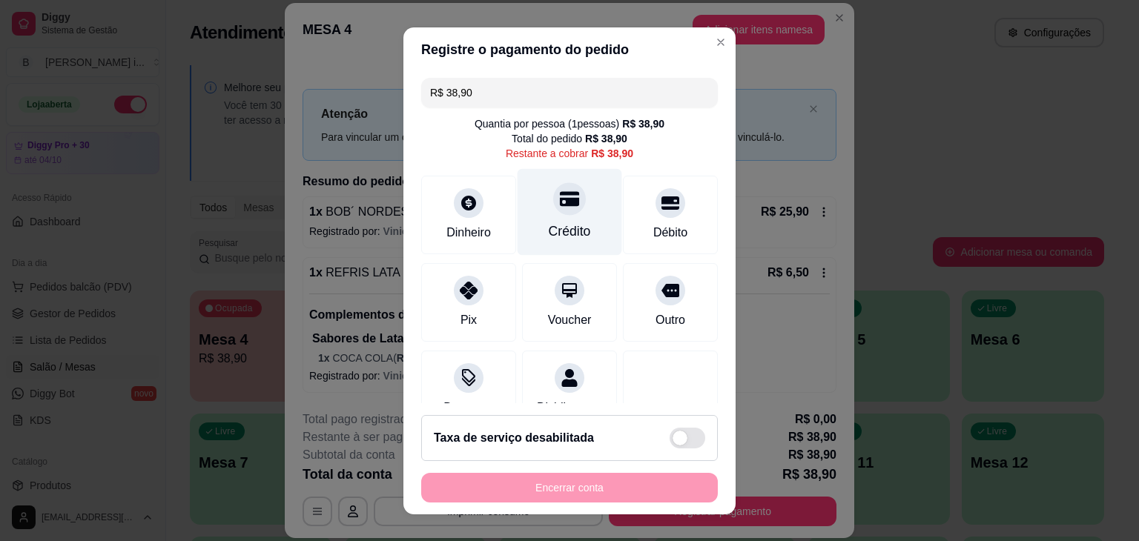
click at [555, 220] on div "Crédito" at bounding box center [570, 211] width 105 height 87
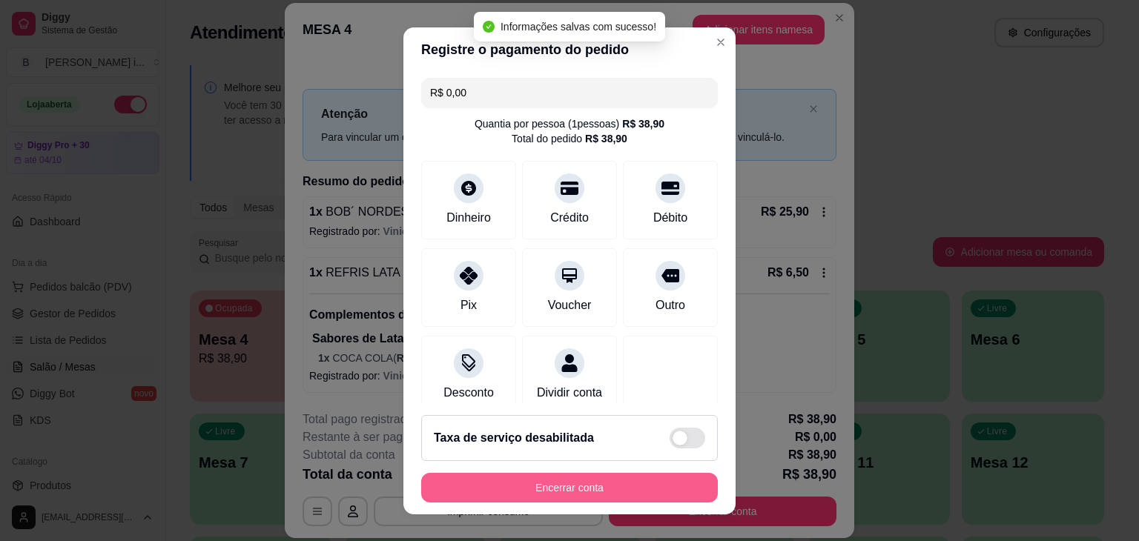
type input "R$ 0,00"
click at [578, 490] on button "Encerrar conta" at bounding box center [569, 488] width 297 height 30
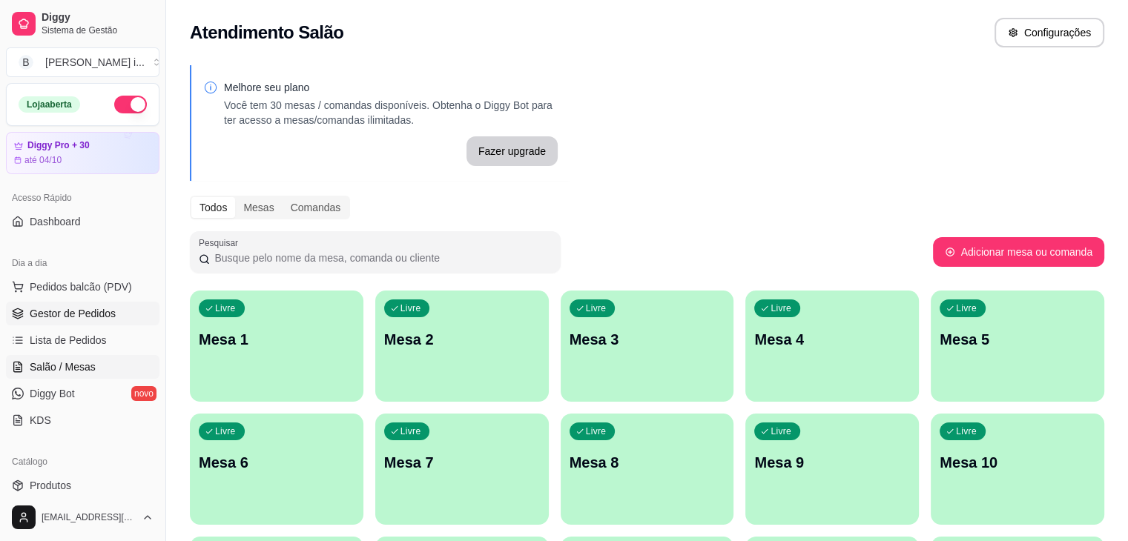
click at [50, 312] on span "Gestor de Pedidos" at bounding box center [73, 313] width 86 height 15
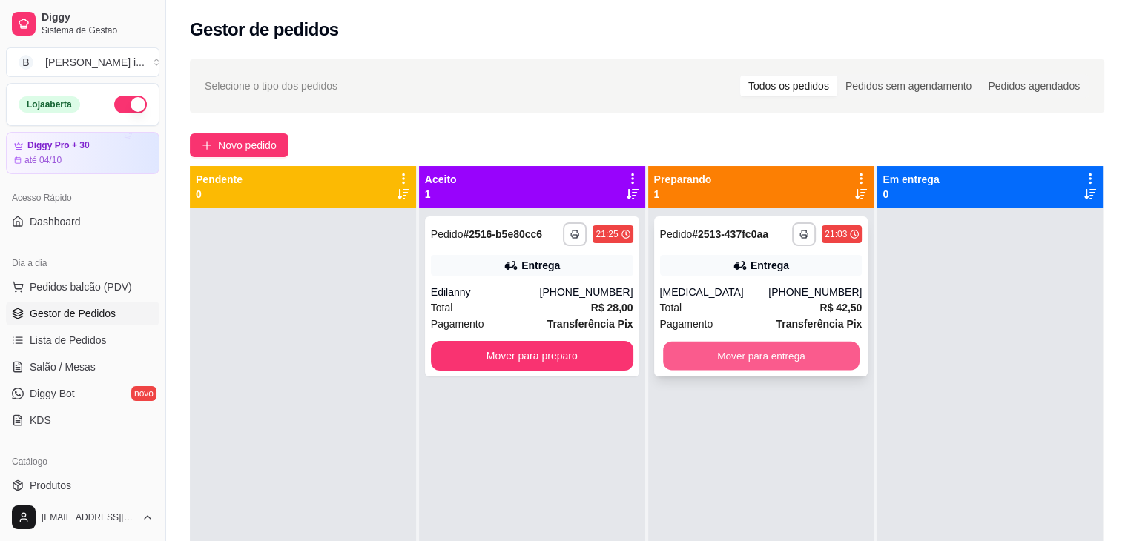
click at [788, 361] on button "Mover para entrega" at bounding box center [761, 356] width 197 height 29
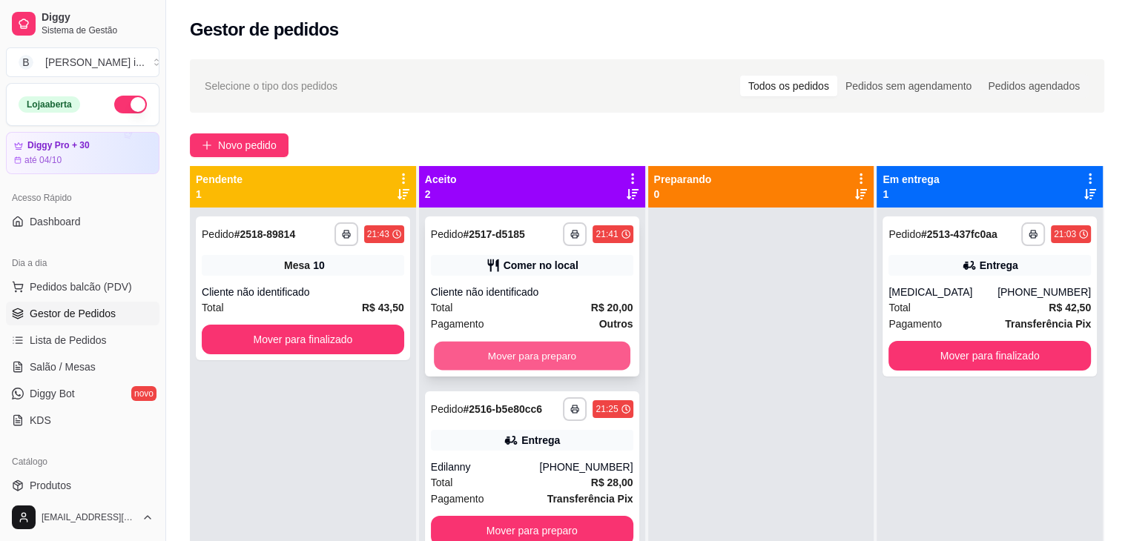
click at [487, 365] on button "Mover para preparo" at bounding box center [532, 356] width 197 height 29
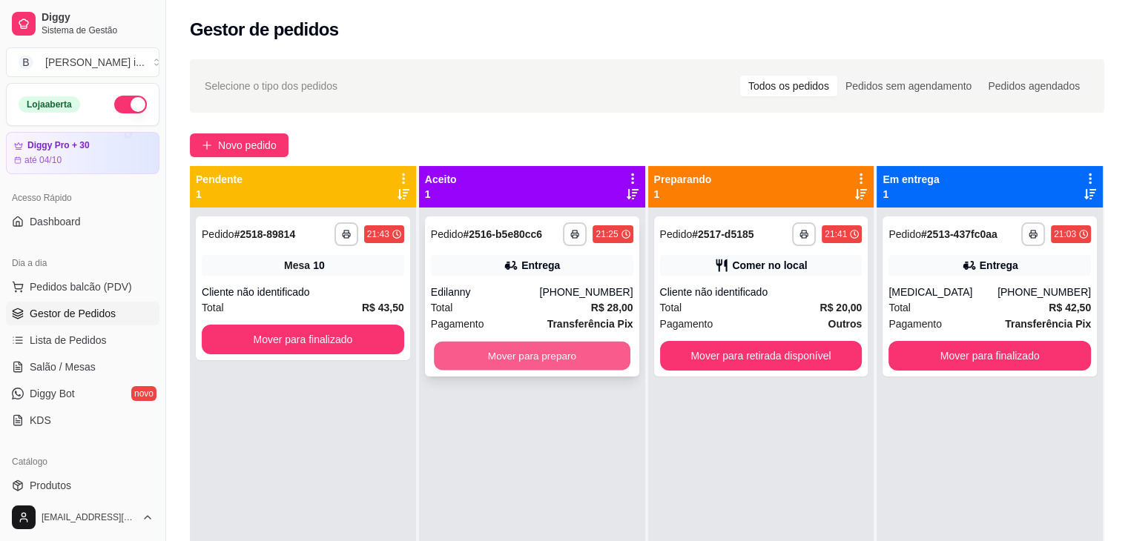
click at [587, 363] on button "Mover para preparo" at bounding box center [532, 356] width 197 height 29
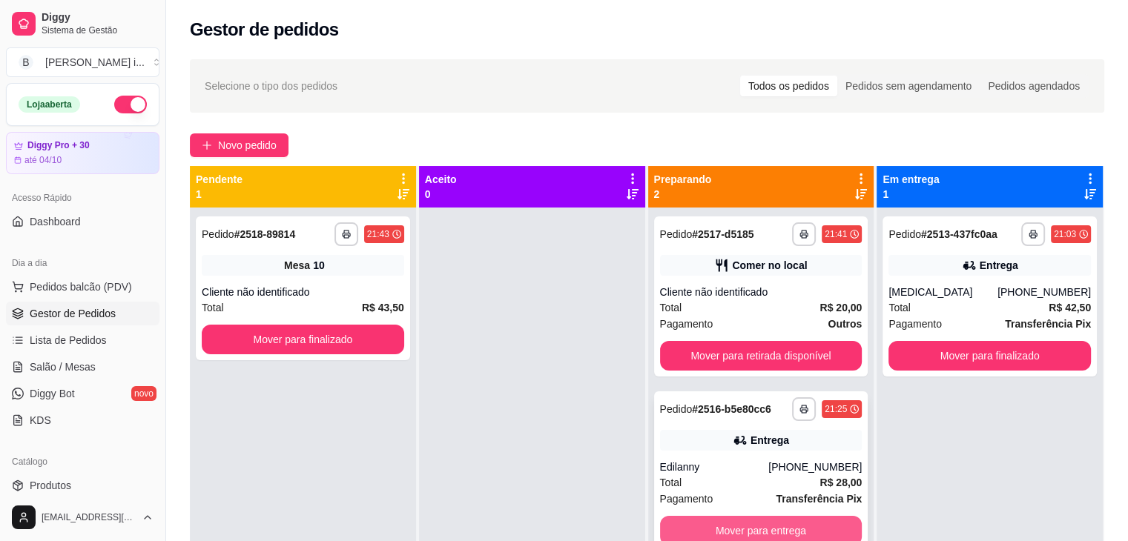
click at [751, 521] on button "Mover para entrega" at bounding box center [761, 531] width 202 height 30
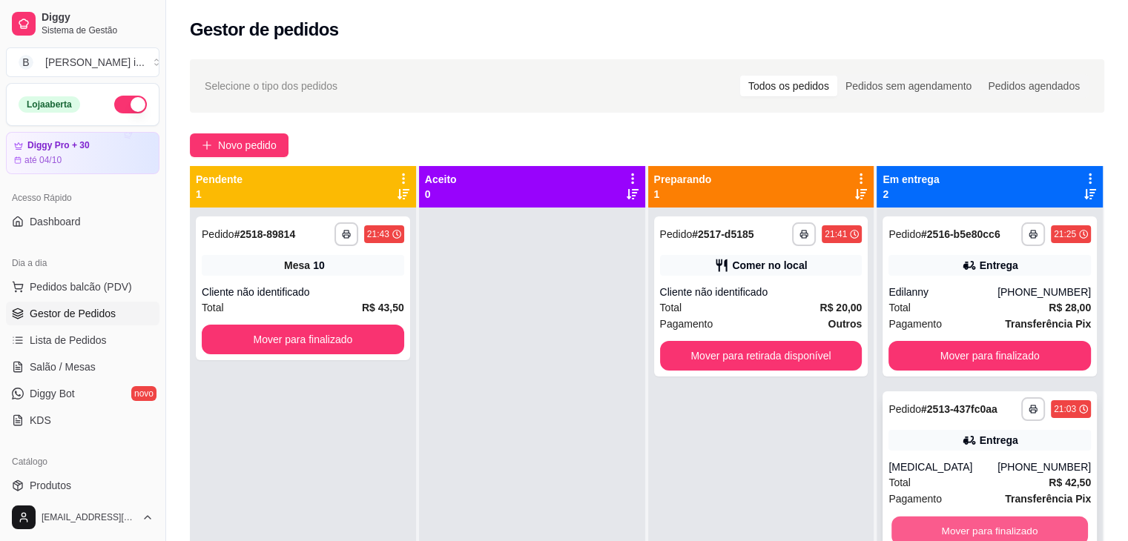
click at [1005, 523] on button "Mover para finalizado" at bounding box center [990, 531] width 197 height 29
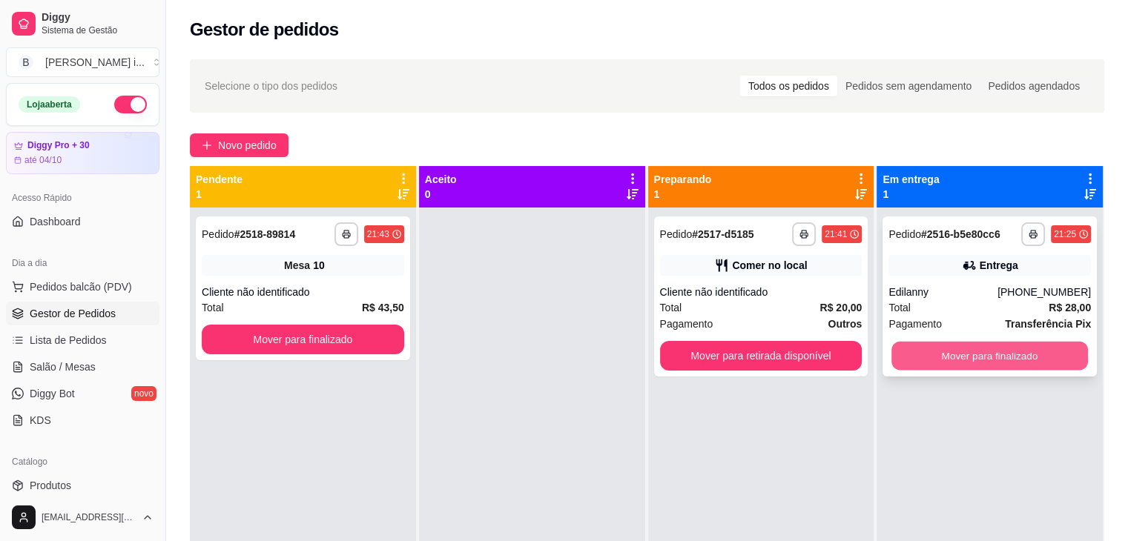
click at [964, 360] on button "Mover para finalizado" at bounding box center [990, 356] width 197 height 29
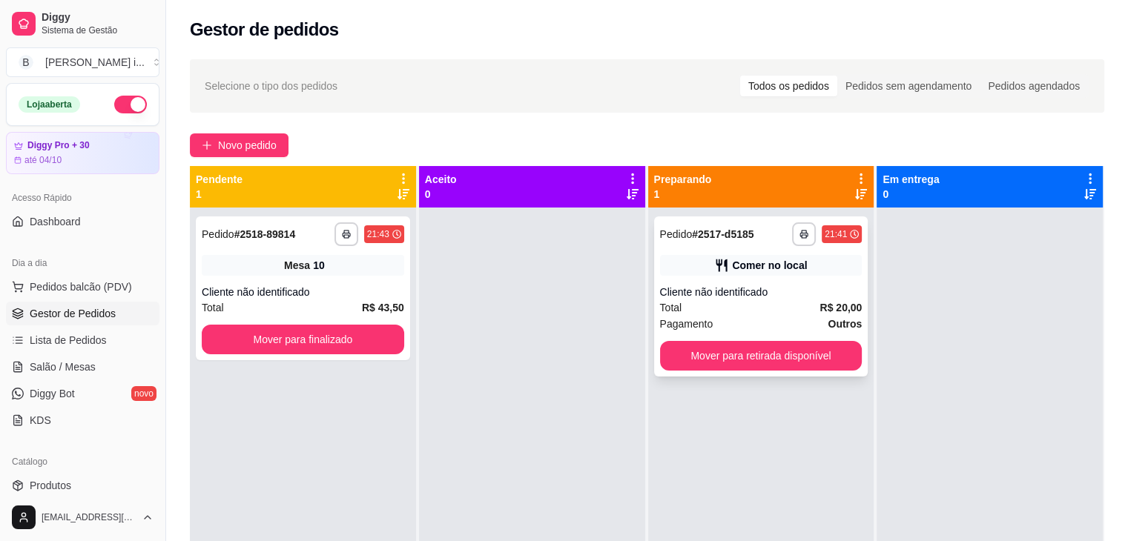
click at [768, 297] on div "Cliente não identificado" at bounding box center [761, 292] width 202 height 15
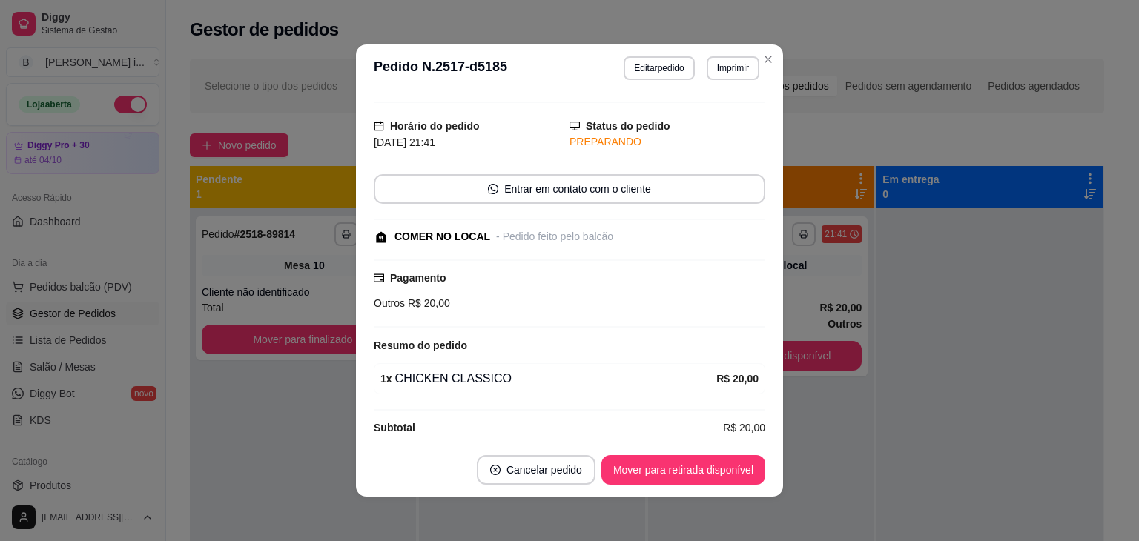
scroll to position [42, 0]
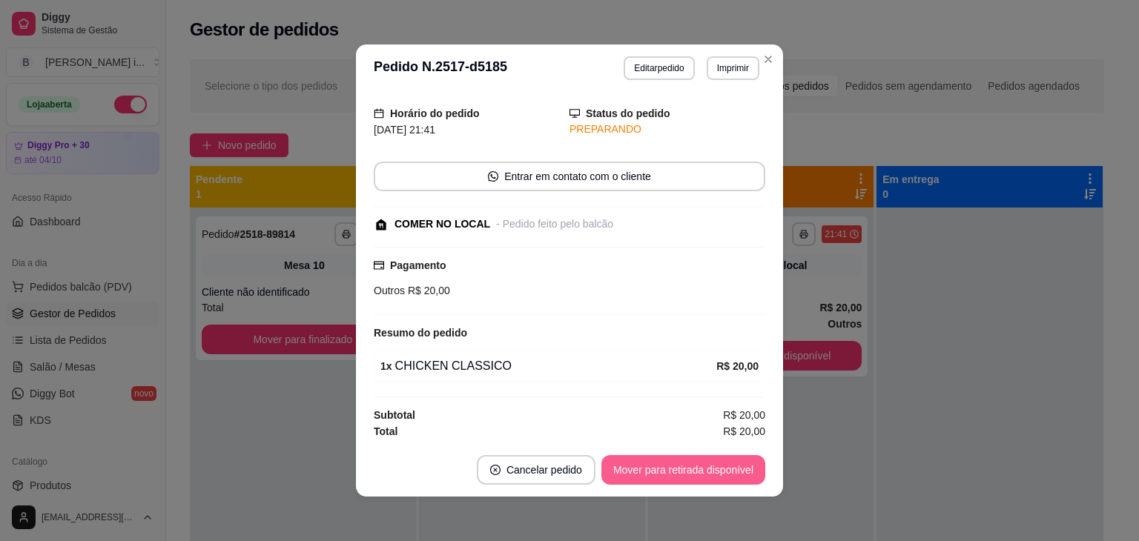
click at [709, 466] on button "Mover para retirada disponível" at bounding box center [684, 470] width 164 height 30
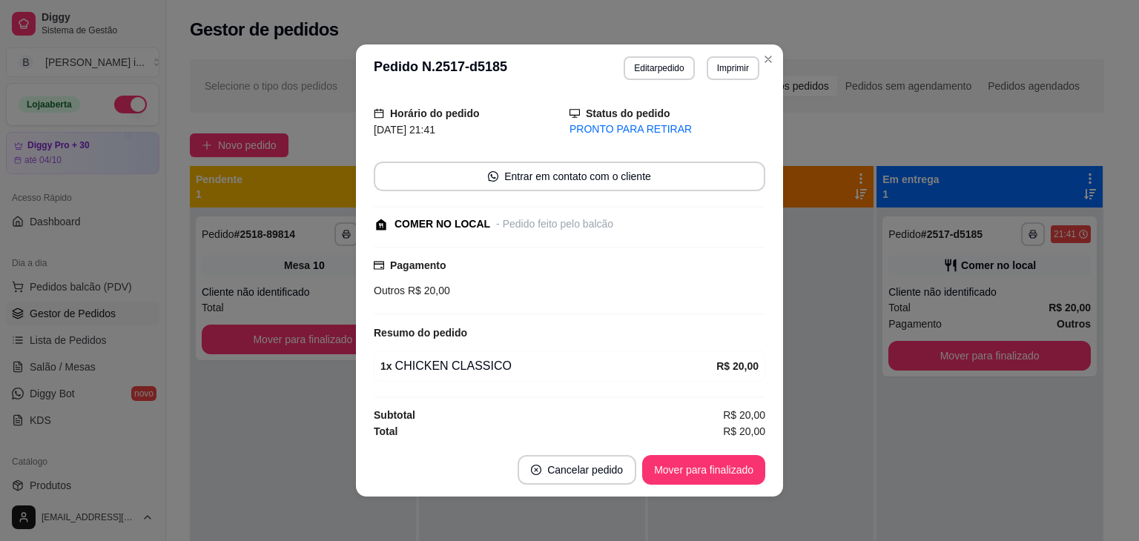
click at [734, 452] on footer "Cancelar pedido Mover para finalizado" at bounding box center [569, 470] width 427 height 53
click at [735, 464] on button "Mover para finalizado" at bounding box center [704, 470] width 119 height 29
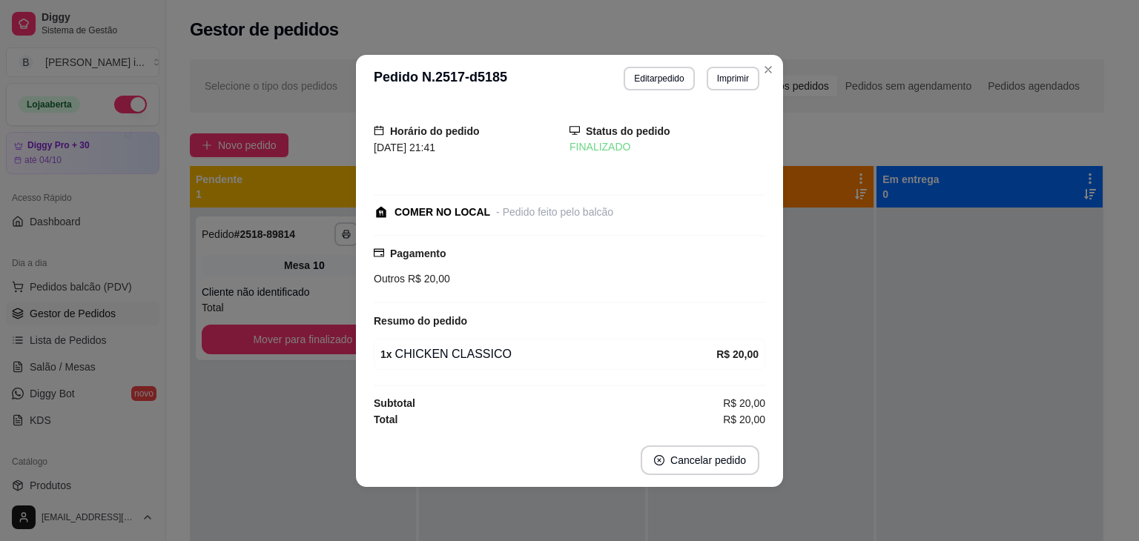
scroll to position [0, 0]
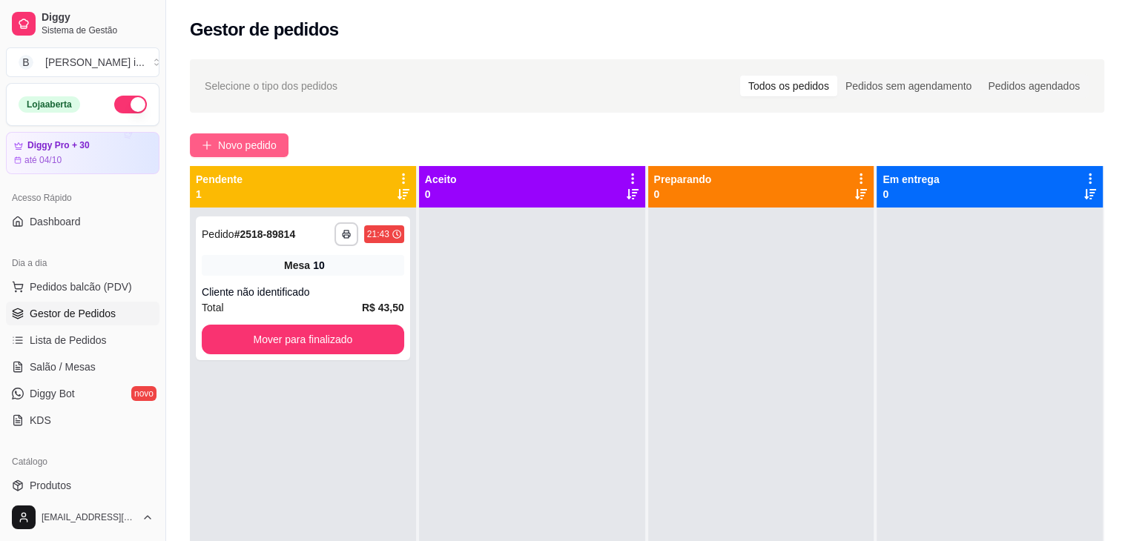
click at [243, 143] on span "Novo pedido" at bounding box center [247, 145] width 59 height 16
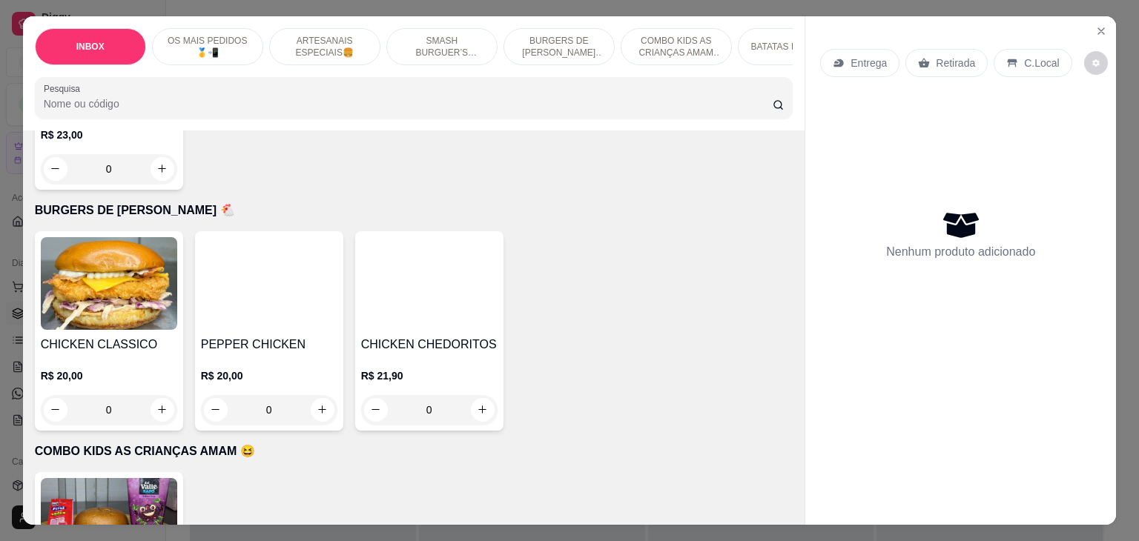
scroll to position [2151, 0]
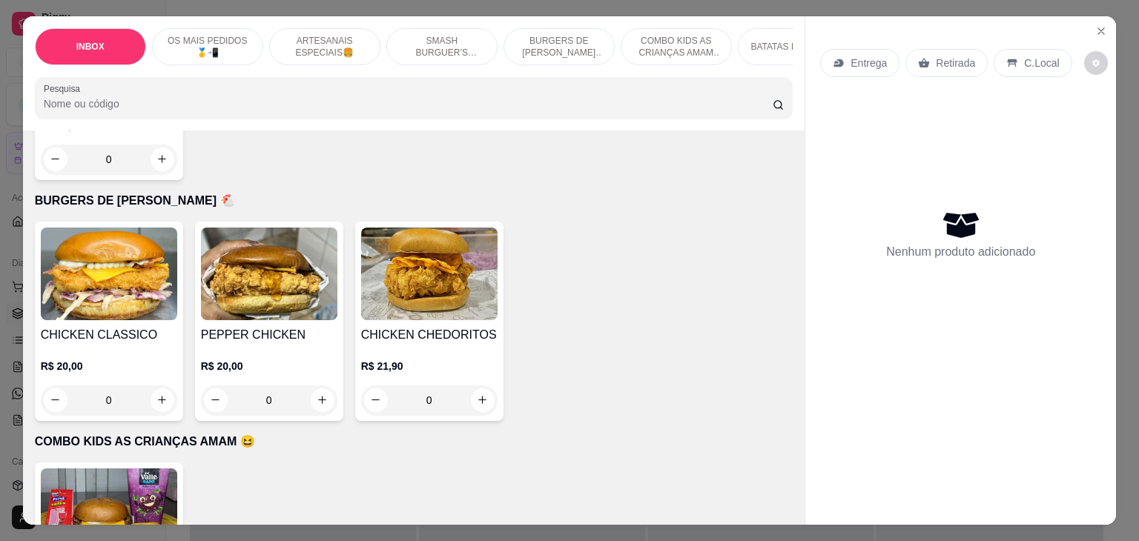
click at [92, 269] on img at bounding box center [109, 274] width 136 height 93
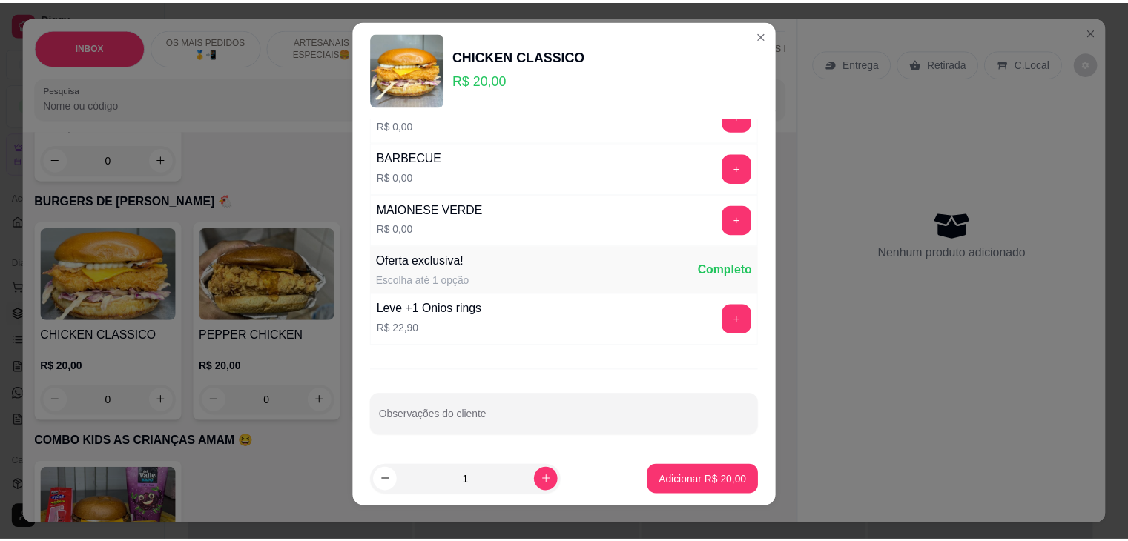
scroll to position [20, 0]
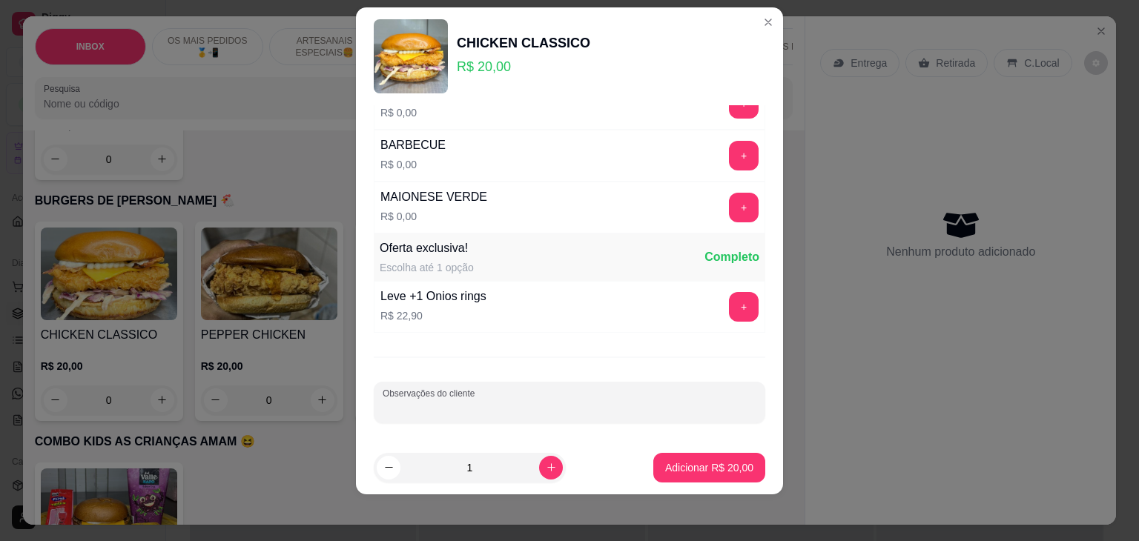
click at [459, 402] on input "Observações do cliente" at bounding box center [570, 408] width 374 height 15
type input "SEM BACON, COM MOLHO BOB"
click at [706, 461] on p "Adicionar R$ 20,00" at bounding box center [709, 468] width 88 height 15
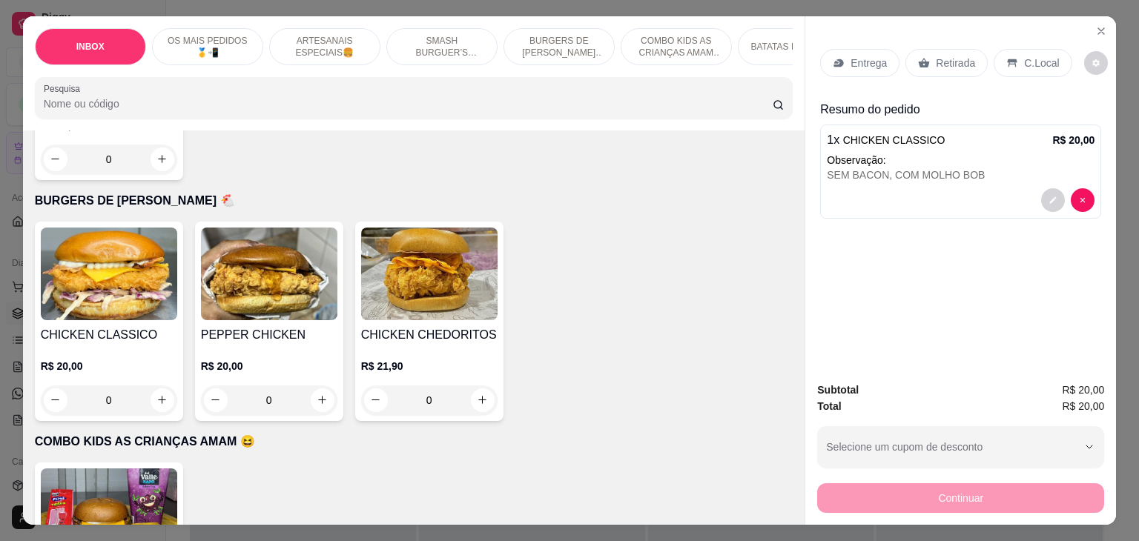
click at [936, 56] on p "Retirada" at bounding box center [955, 63] width 39 height 15
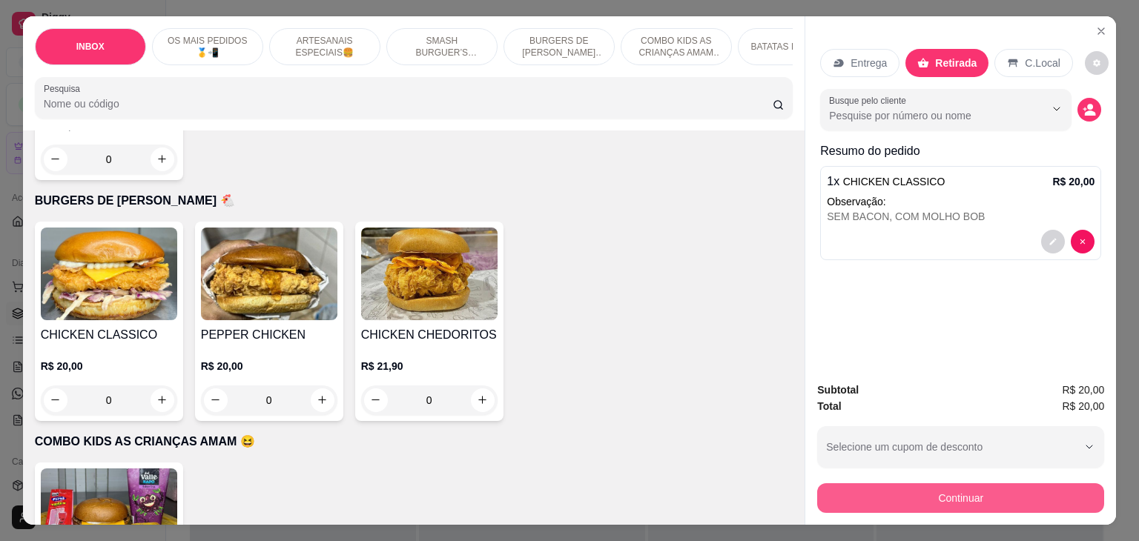
click at [882, 495] on button "Continuar" at bounding box center [960, 499] width 287 height 30
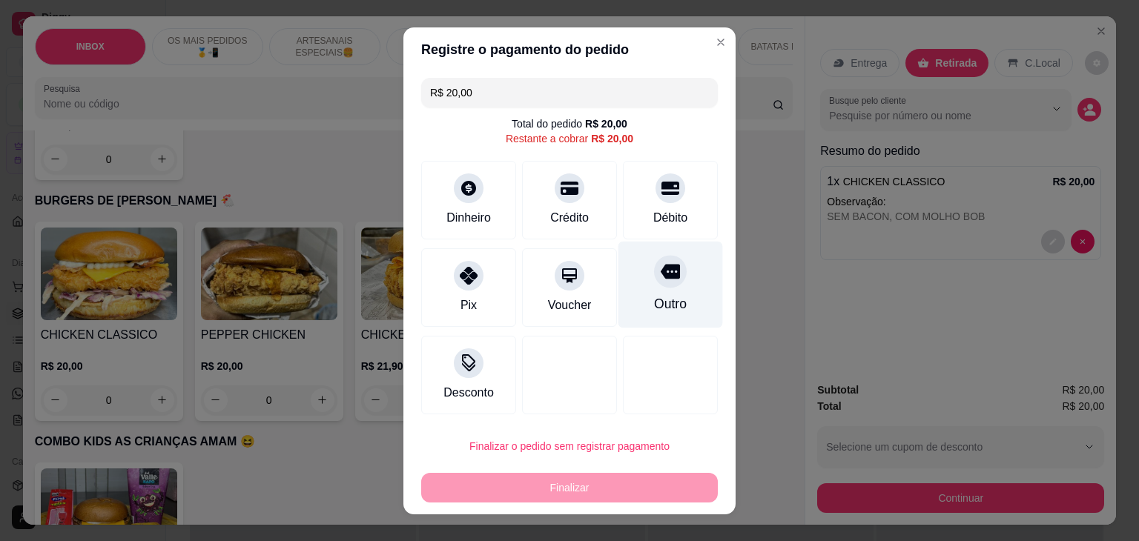
click at [672, 303] on div "Outro" at bounding box center [671, 284] width 105 height 87
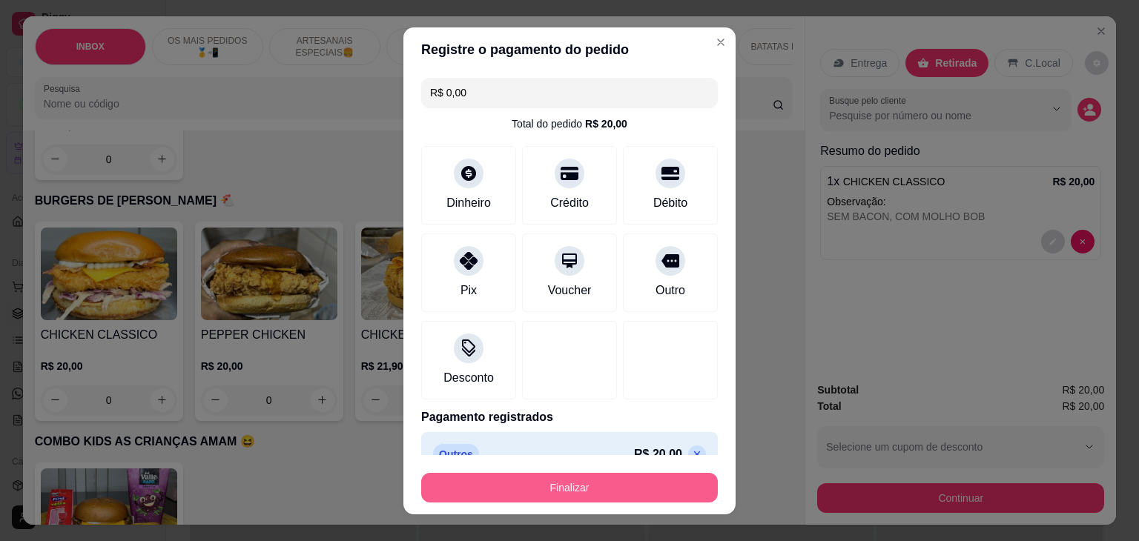
click at [660, 483] on button "Finalizar" at bounding box center [569, 488] width 297 height 30
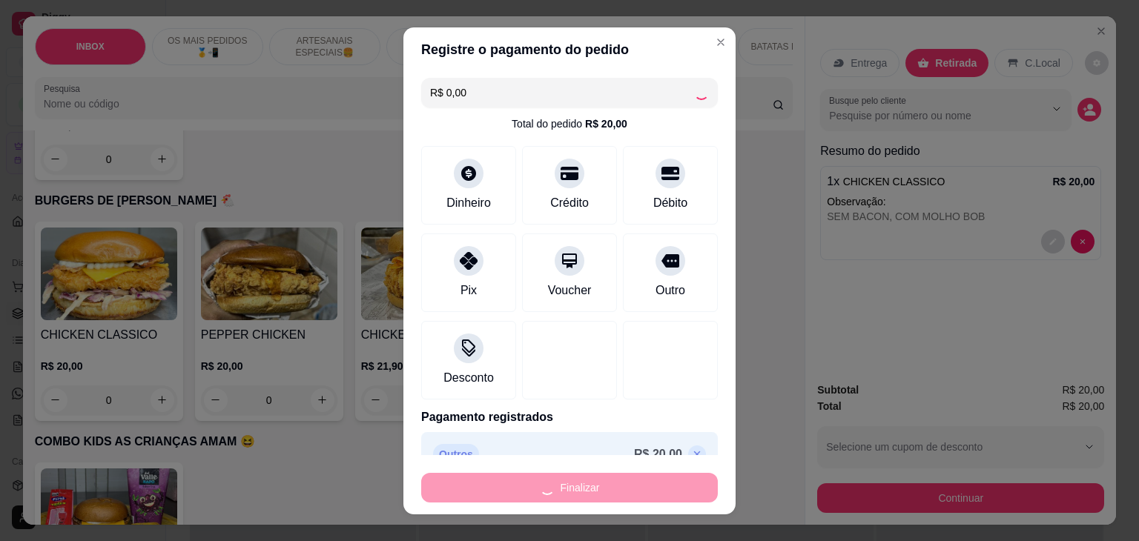
type input "-R$ 20,00"
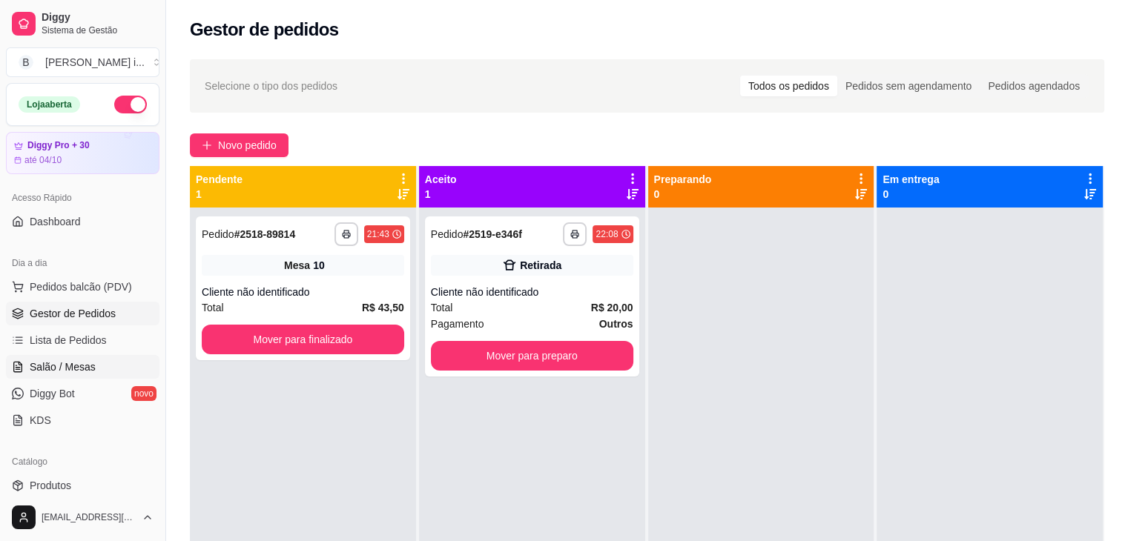
click at [33, 372] on span "Salão / Mesas" at bounding box center [63, 367] width 66 height 15
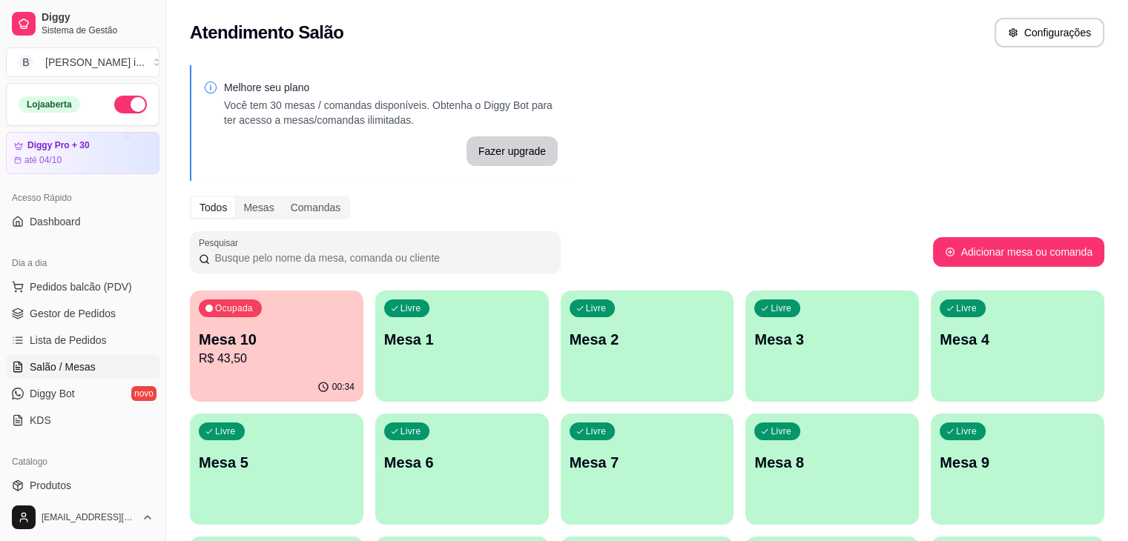
click at [294, 377] on div "00:34" at bounding box center [277, 387] width 174 height 29
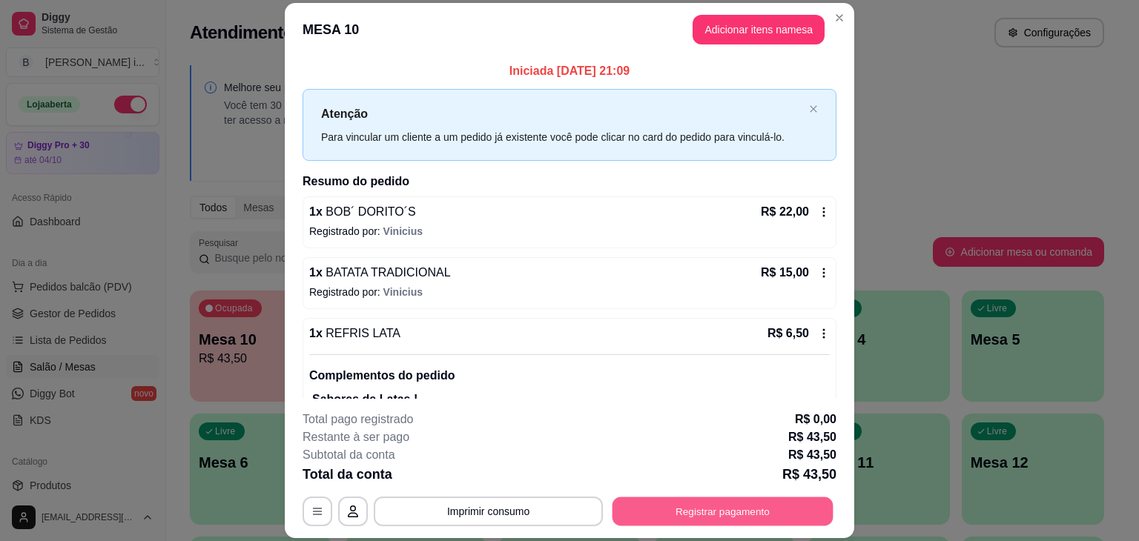
click at [683, 517] on button "Registrar pagamento" at bounding box center [723, 512] width 221 height 29
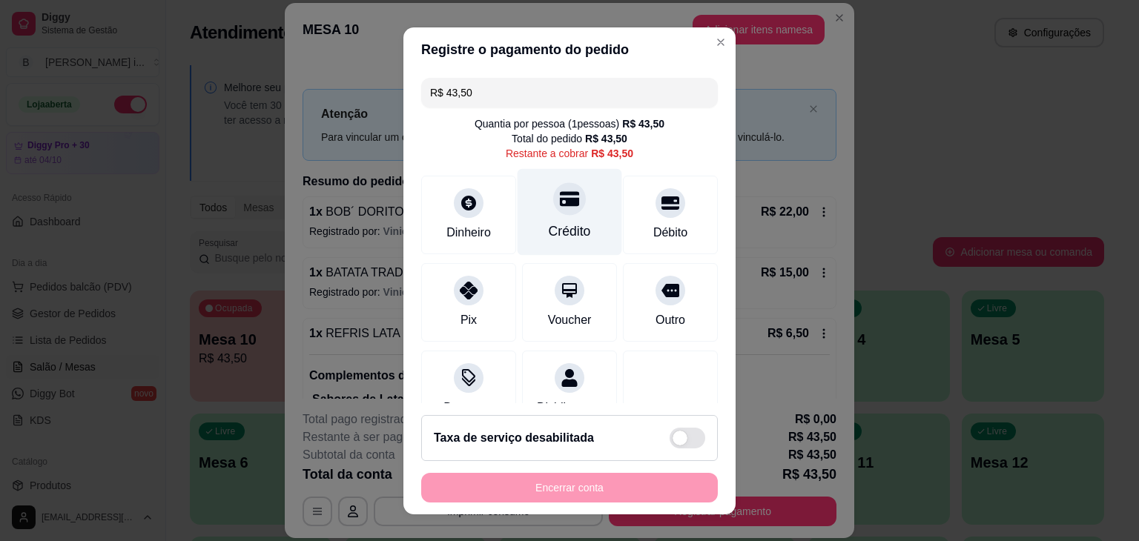
click at [551, 225] on div "Crédito" at bounding box center [570, 231] width 42 height 19
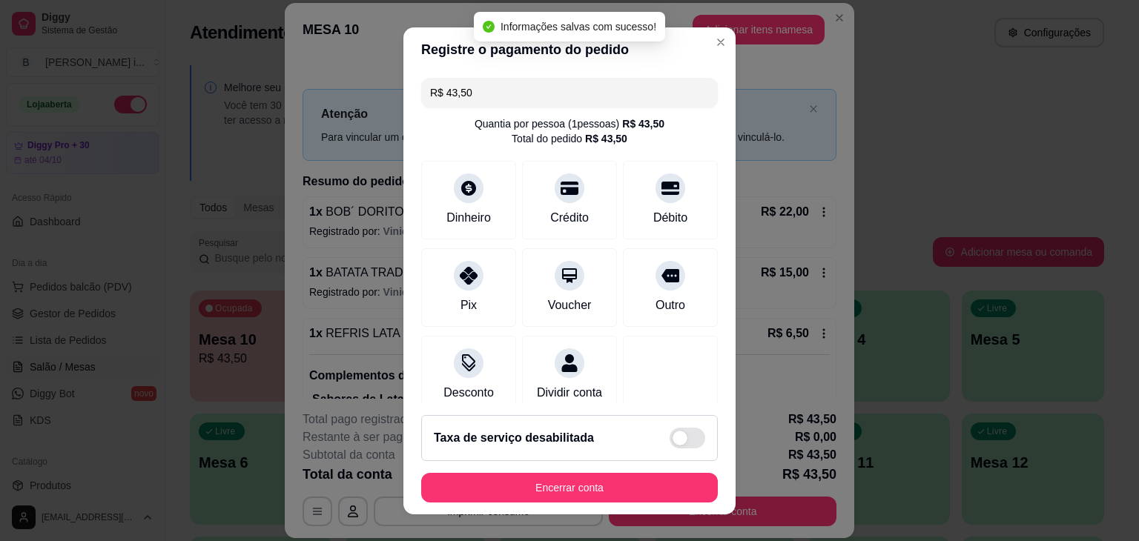
type input "R$ 0,00"
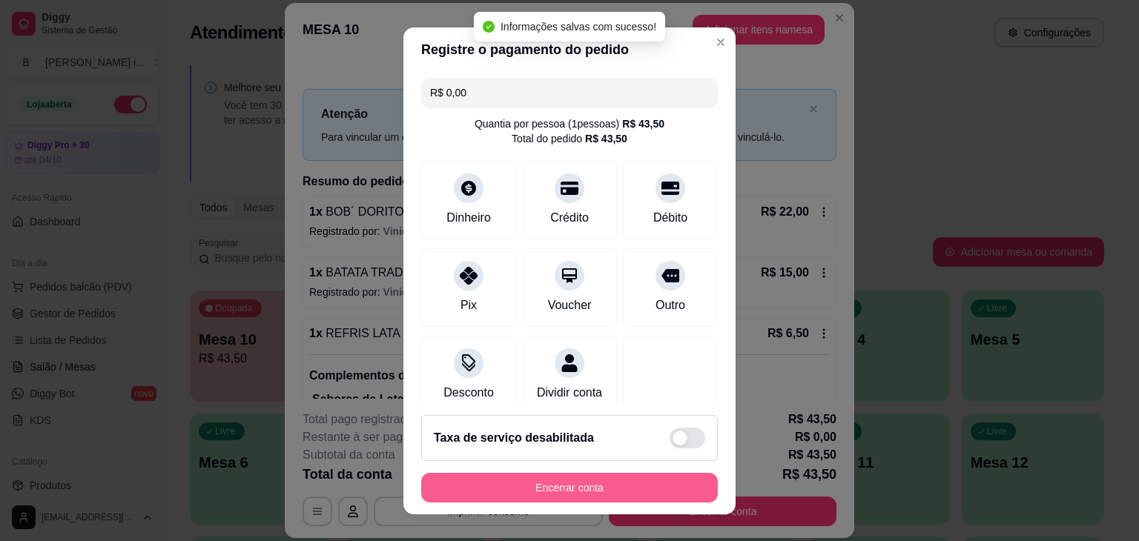
click at [639, 471] on footer "Taxa de serviço desabilitada Encerrar conta" at bounding box center [570, 459] width 332 height 111
click at [619, 490] on button "Encerrar conta" at bounding box center [570, 487] width 288 height 29
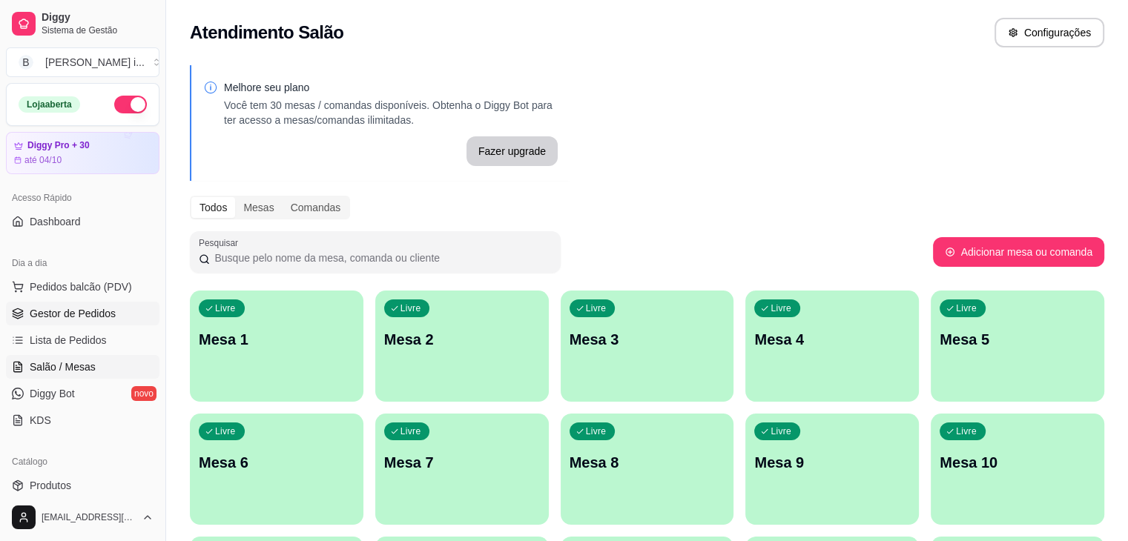
click at [76, 312] on span "Gestor de Pedidos" at bounding box center [73, 313] width 86 height 15
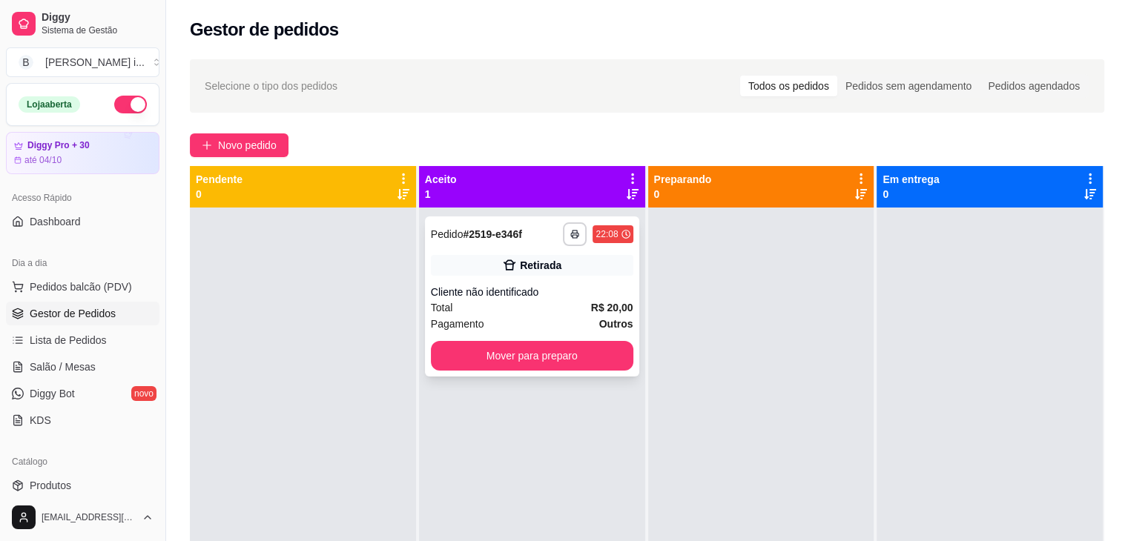
click at [505, 289] on div "Cliente não identificado" at bounding box center [532, 292] width 202 height 15
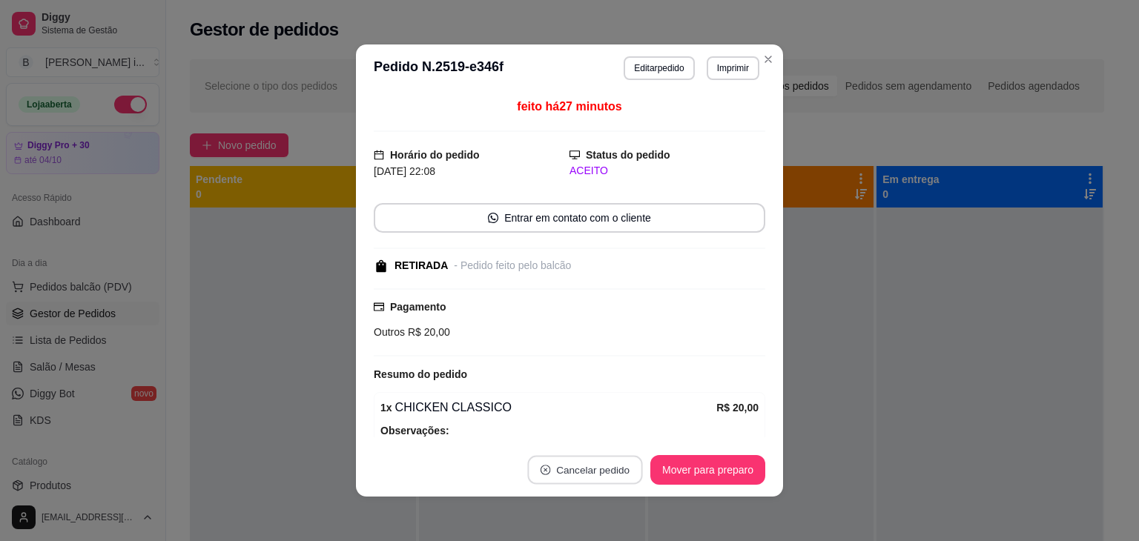
click at [582, 481] on button "Cancelar pedido" at bounding box center [584, 470] width 115 height 29
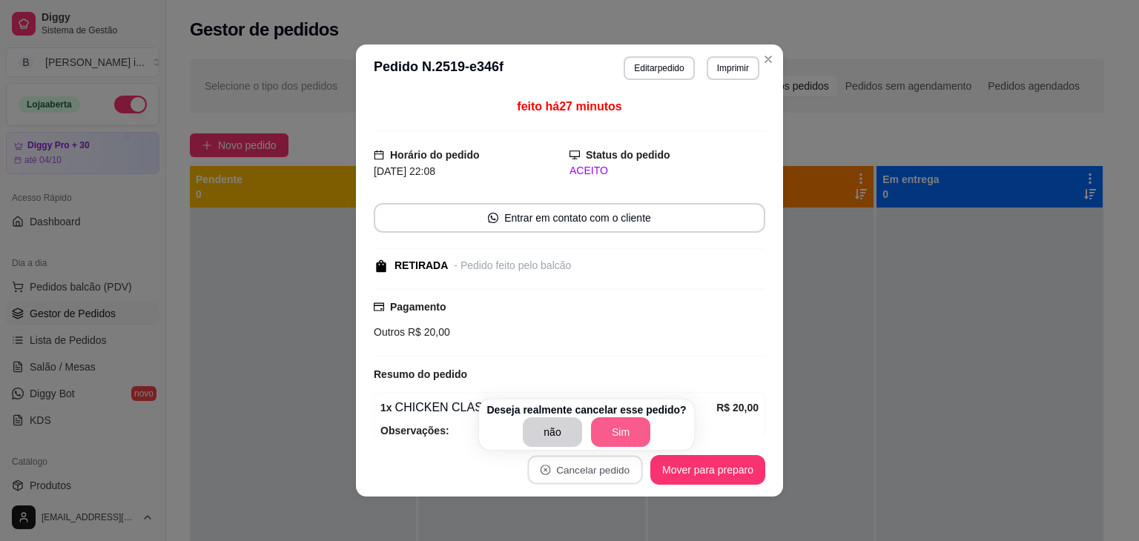
click at [607, 436] on button "Sim" at bounding box center [620, 433] width 59 height 30
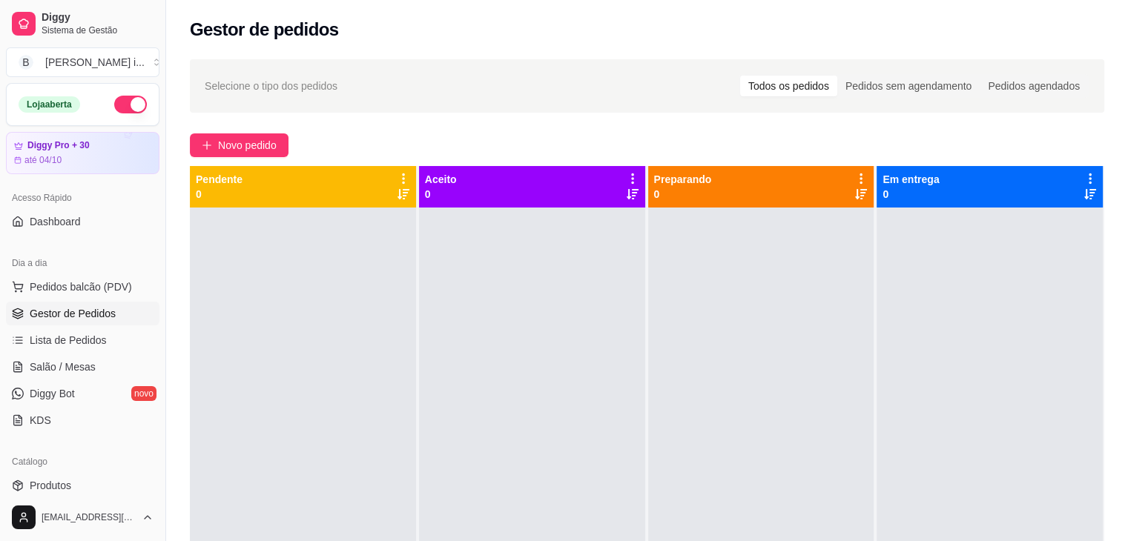
click at [130, 104] on button "button" at bounding box center [130, 105] width 33 height 18
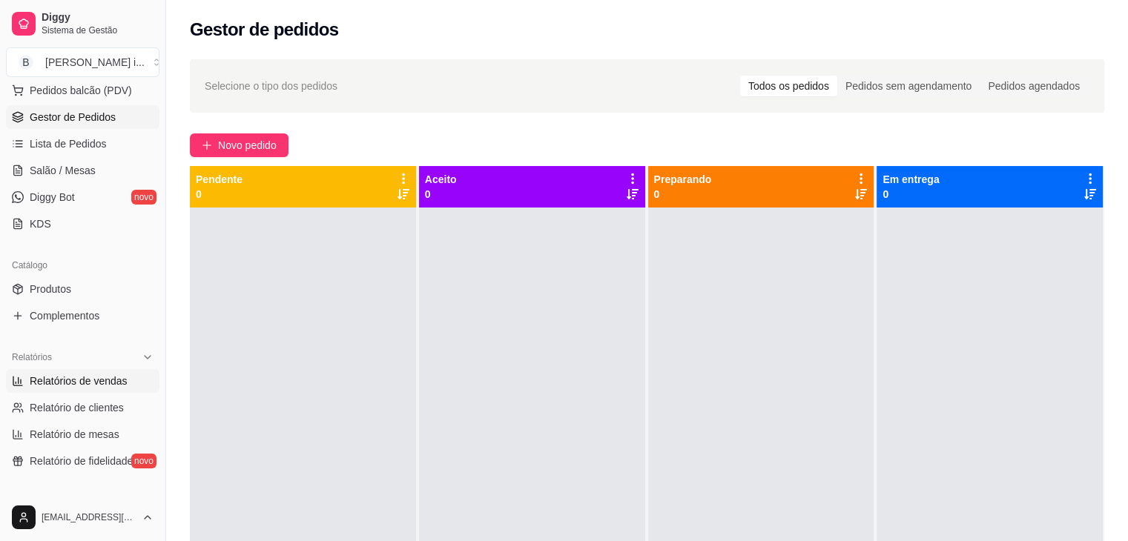
scroll to position [223, 0]
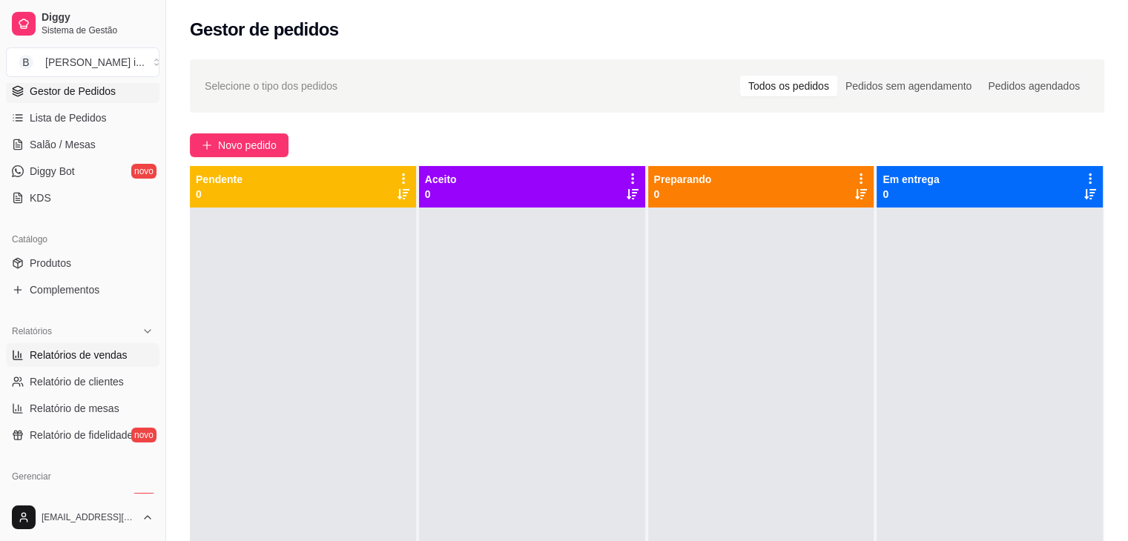
click at [93, 351] on span "Relatórios de vendas" at bounding box center [79, 355] width 98 height 15
select select "ALL"
select select "0"
